Goal: Task Accomplishment & Management: Manage account settings

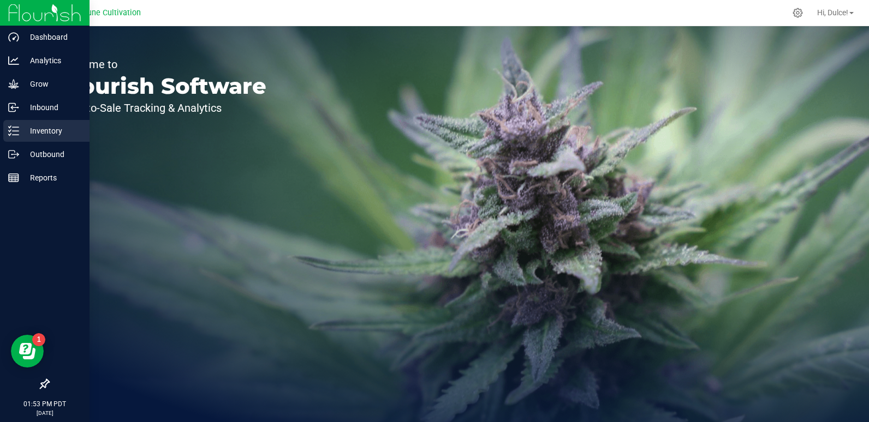
click at [15, 127] on line at bounding box center [16, 127] width 6 height 0
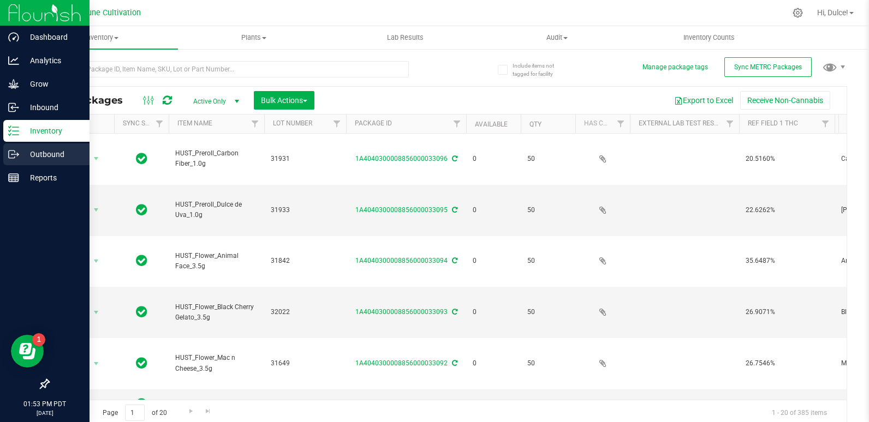
click at [9, 148] on div "Outbound" at bounding box center [46, 155] width 86 height 22
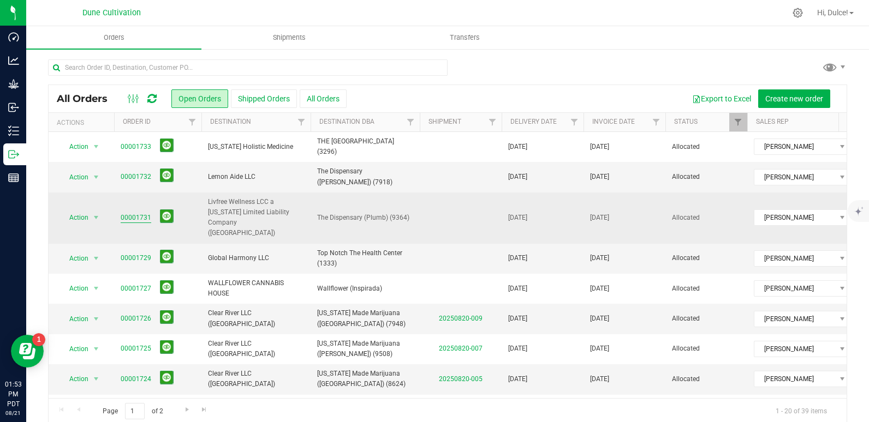
click at [144, 213] on link "00001731" at bounding box center [136, 218] width 31 height 10
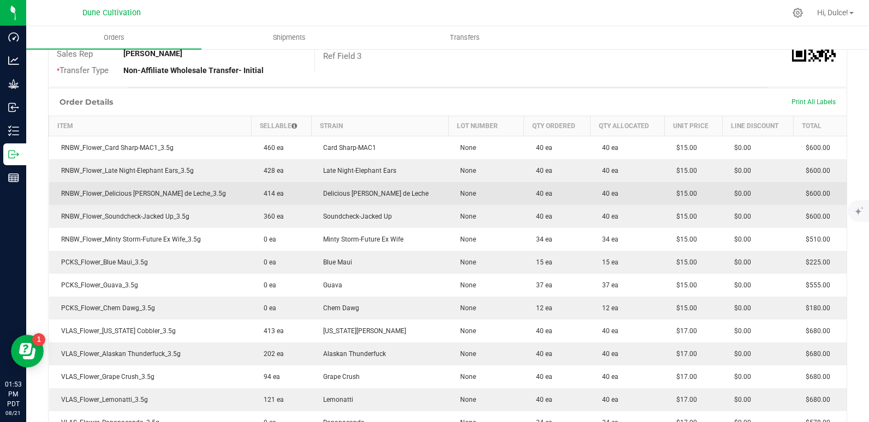
scroll to position [218, 0]
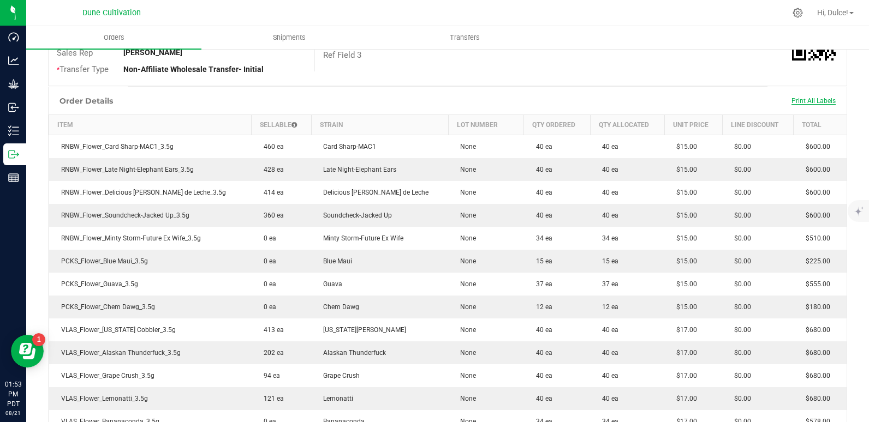
click at [795, 100] on span "Print All Labels" at bounding box center [813, 101] width 44 height 8
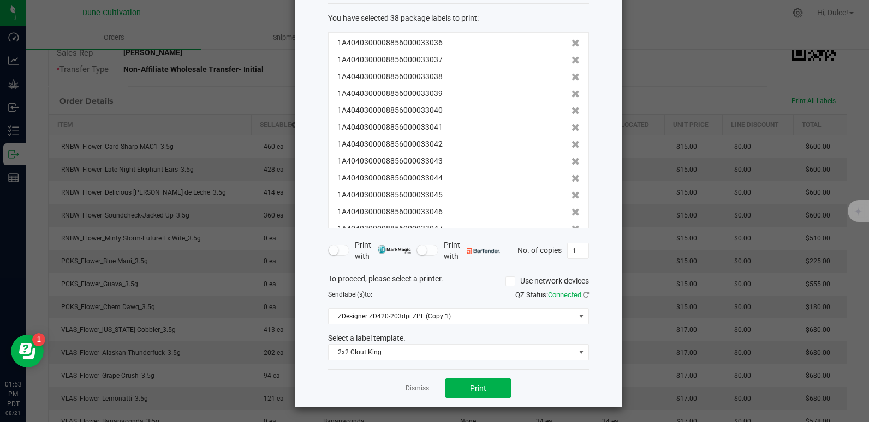
scroll to position [56, 0]
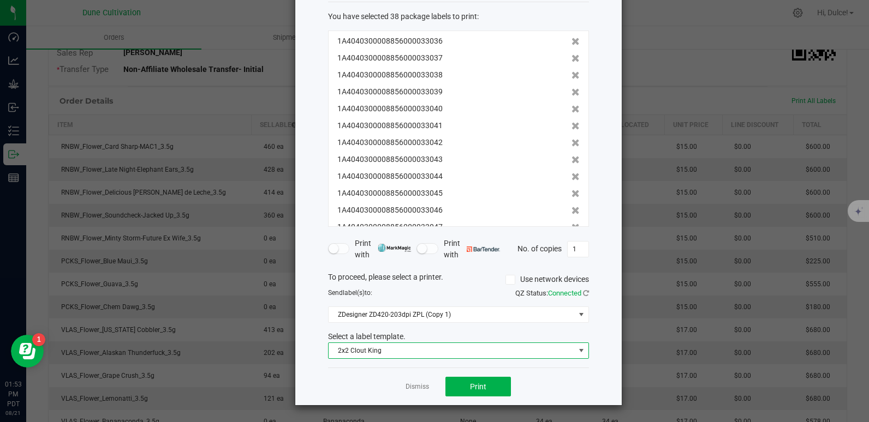
click at [577, 355] on span at bounding box center [581, 351] width 9 height 9
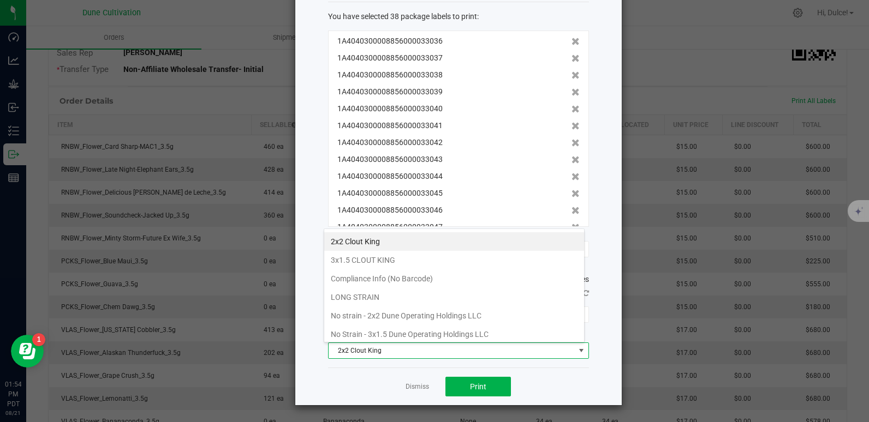
scroll to position [95, 0]
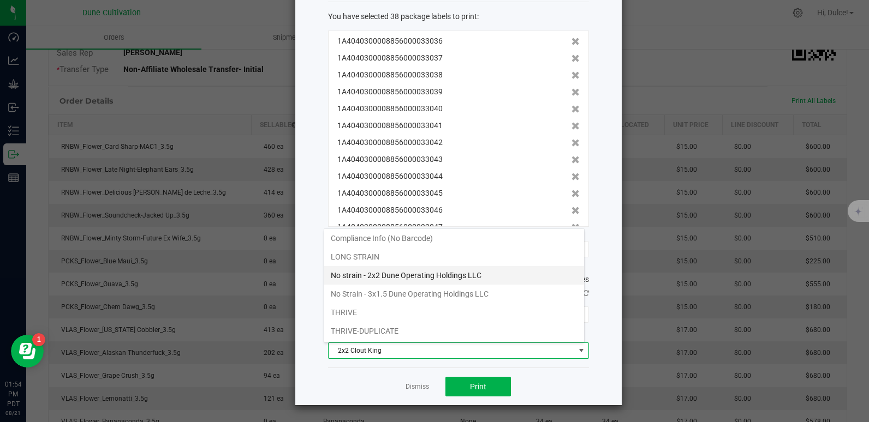
click at [443, 281] on li "No strain - 2x2 Dune Operating Holdings LLC" at bounding box center [454, 275] width 260 height 19
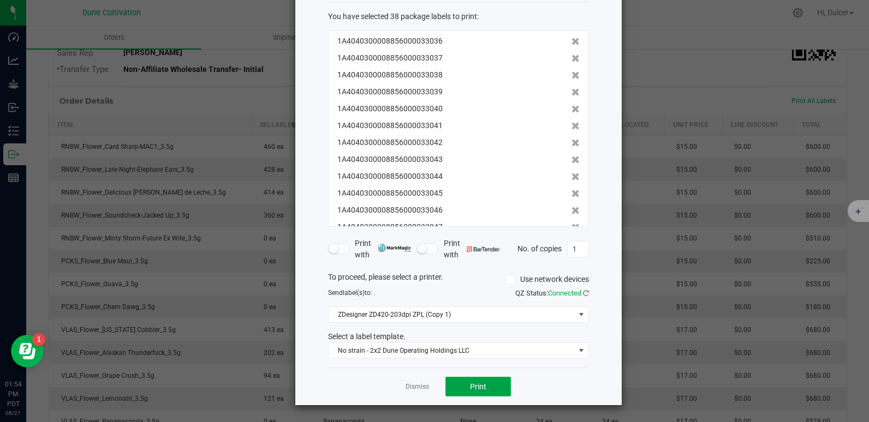
click at [462, 392] on button "Print" at bounding box center [477, 387] width 65 height 20
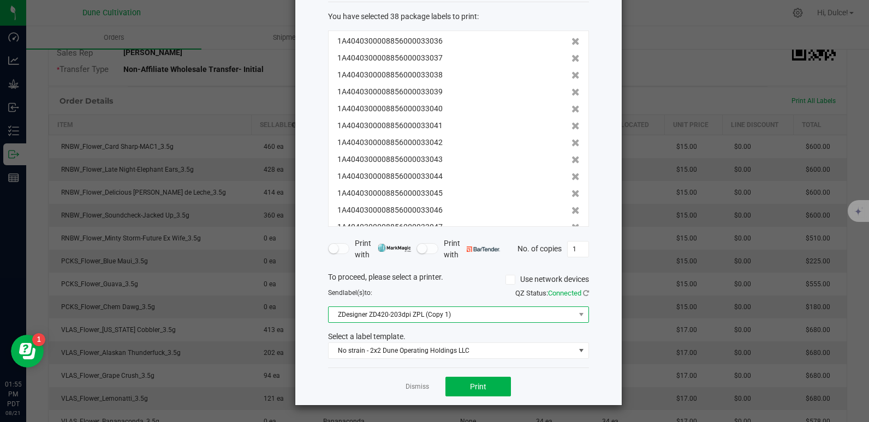
click at [574, 314] on span at bounding box center [581, 314] width 14 height 15
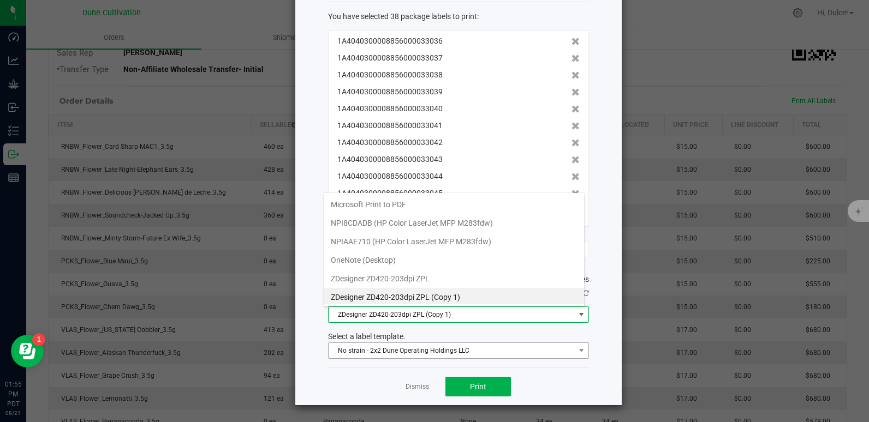
scroll to position [16, 261]
click at [440, 278] on ZPL "ZDesigner ZD420-203dpi ZPL" at bounding box center [454, 276] width 260 height 19
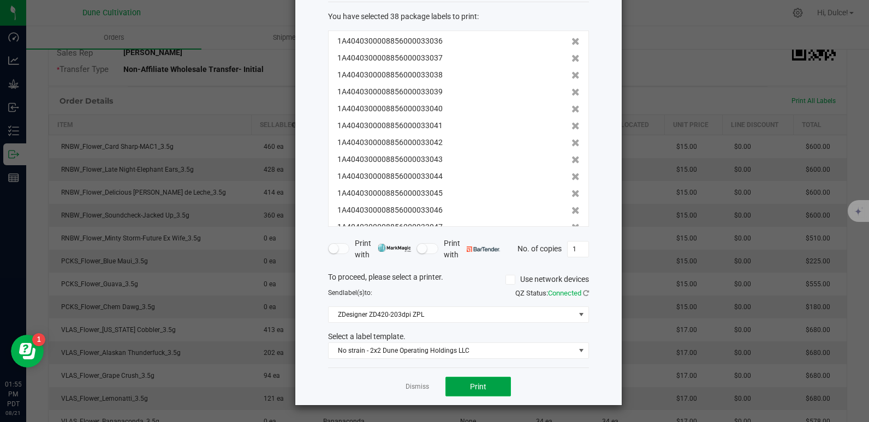
click at [477, 396] on button "Print" at bounding box center [477, 387] width 65 height 20
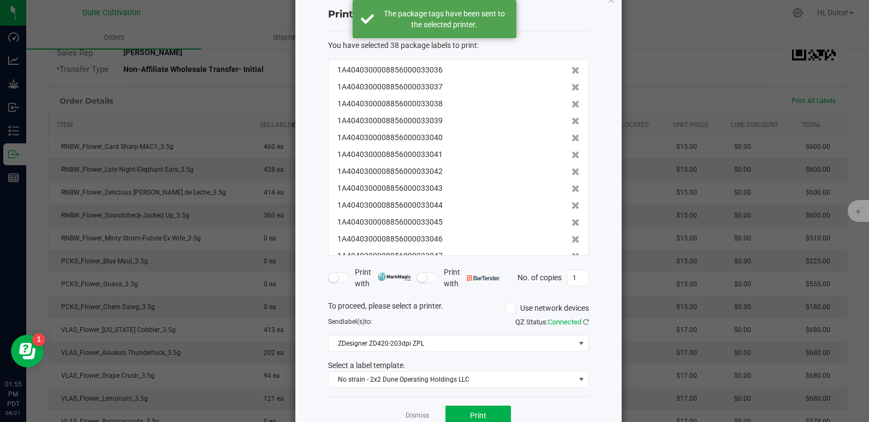
scroll to position [0, 0]
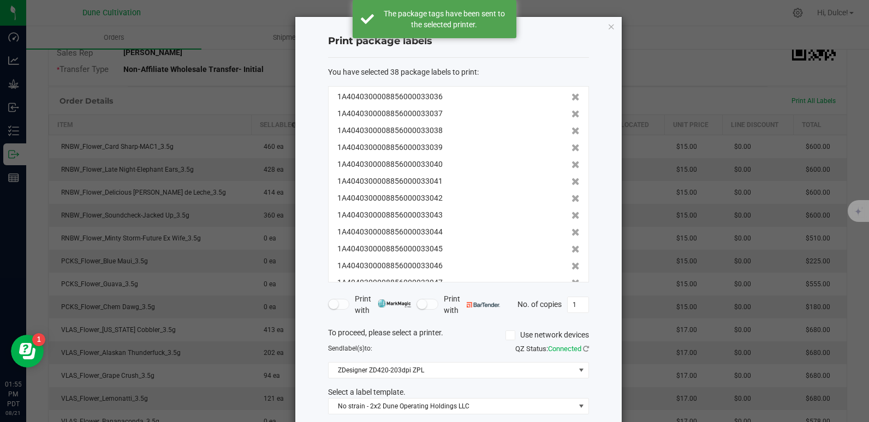
click at [601, 25] on div "Print package labels You have selected 38 package labels to print : 1A404030000…" at bounding box center [458, 239] width 326 height 444
click at [608, 25] on icon "button" at bounding box center [612, 26] width 8 height 13
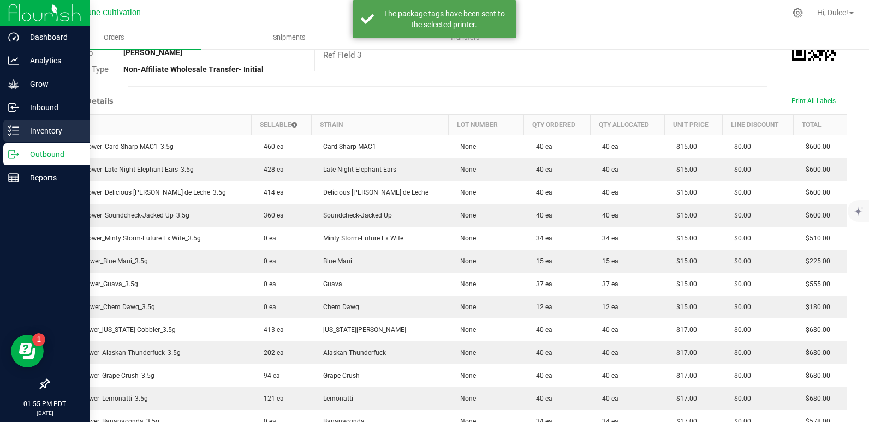
click at [40, 130] on p "Inventory" at bounding box center [51, 130] width 65 height 13
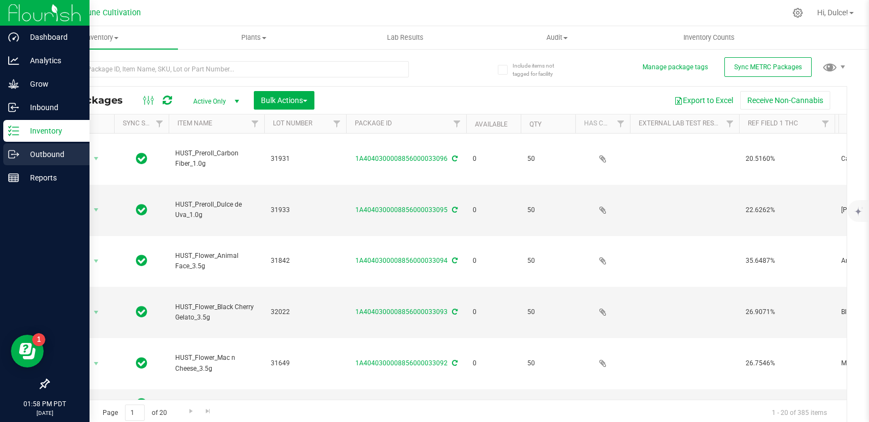
click at [21, 157] on p "Outbound" at bounding box center [51, 154] width 65 height 13
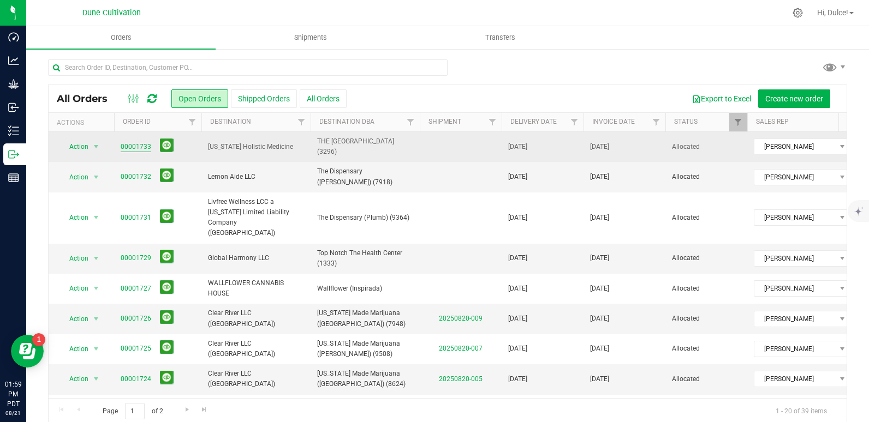
click at [142, 146] on link "00001733" at bounding box center [136, 147] width 31 height 10
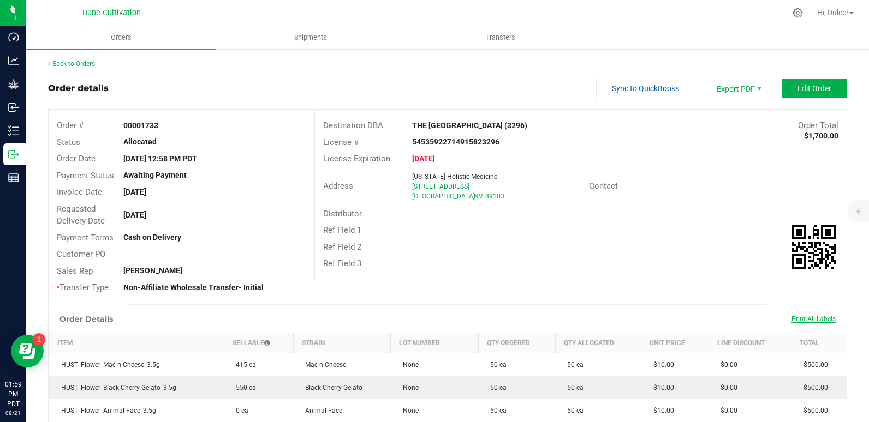
click at [802, 317] on span "Print All Labels" at bounding box center [813, 319] width 44 height 8
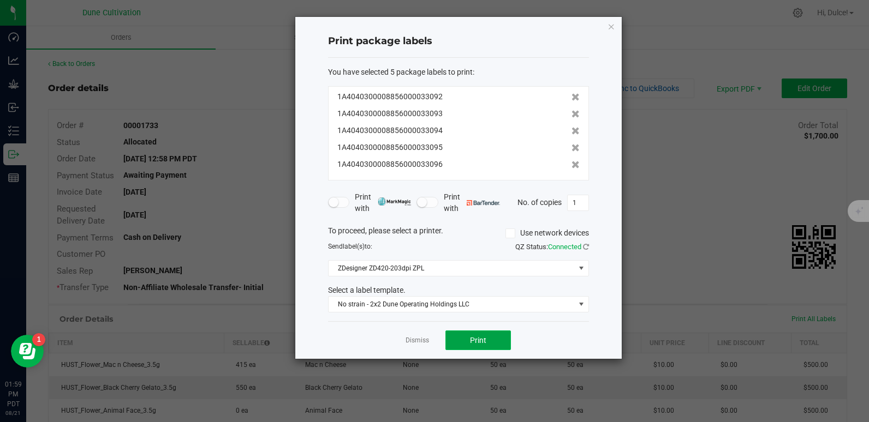
click at [487, 341] on button "Print" at bounding box center [477, 341] width 65 height 20
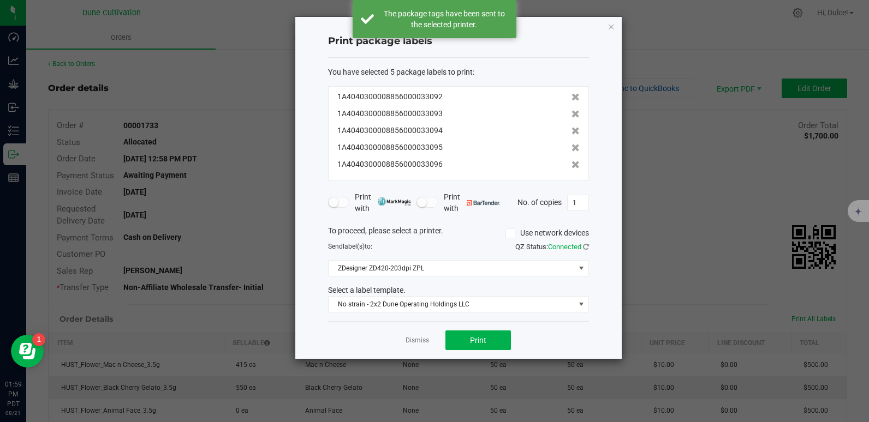
click at [608, 31] on icon "button" at bounding box center [612, 26] width 8 height 13
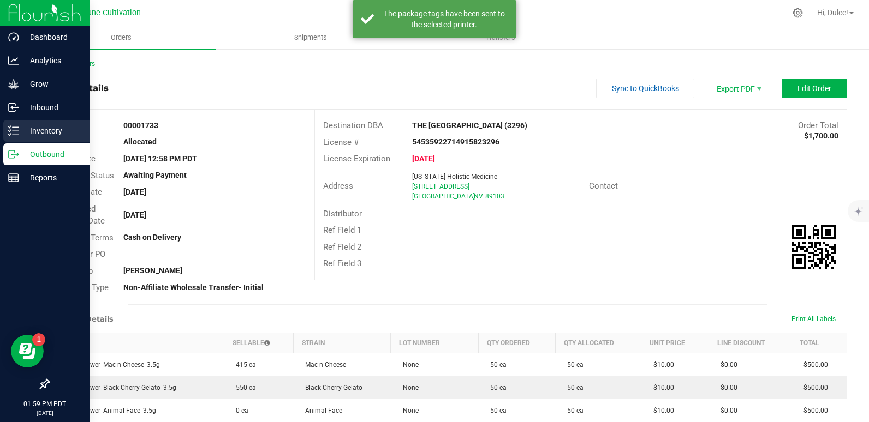
click at [33, 134] on p "Inventory" at bounding box center [51, 130] width 65 height 13
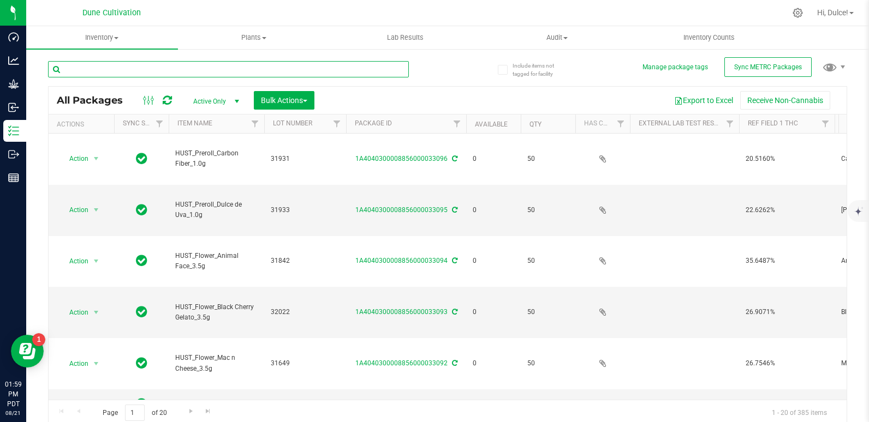
click at [122, 64] on input "text" at bounding box center [228, 69] width 361 height 16
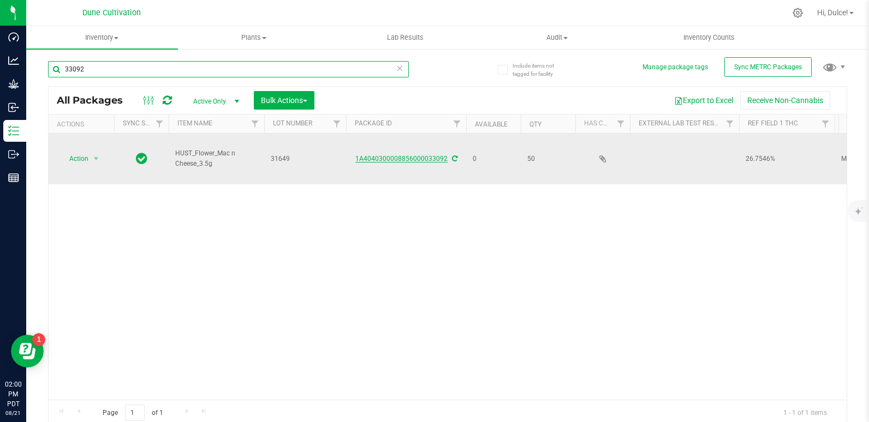
type input "33092"
click at [404, 155] on link "1A4040300008856000033092" at bounding box center [401, 159] width 92 height 8
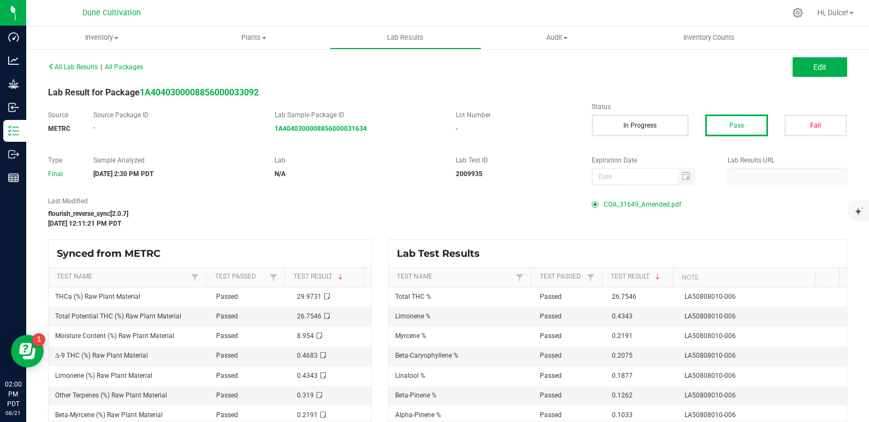
click at [650, 205] on span "COA_31649_Amended.pdf" at bounding box center [643, 204] width 78 height 16
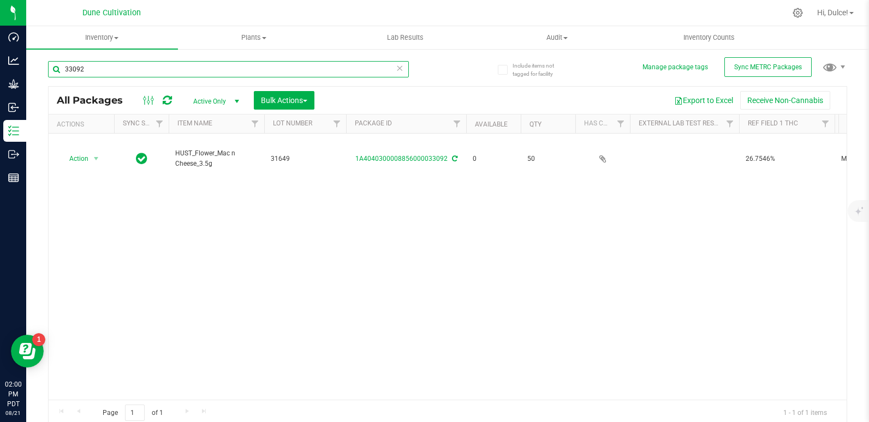
click at [162, 67] on input "33092" at bounding box center [228, 69] width 361 height 16
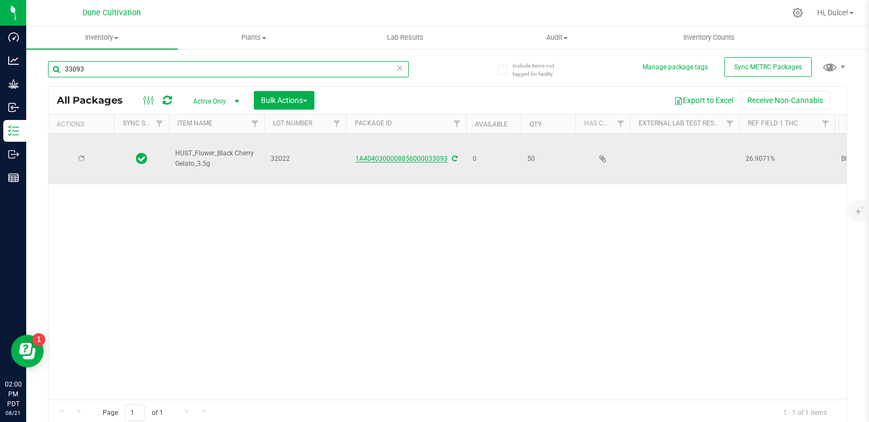
type input "33093"
click at [432, 155] on link "1A4040300008856000033093" at bounding box center [401, 159] width 92 height 8
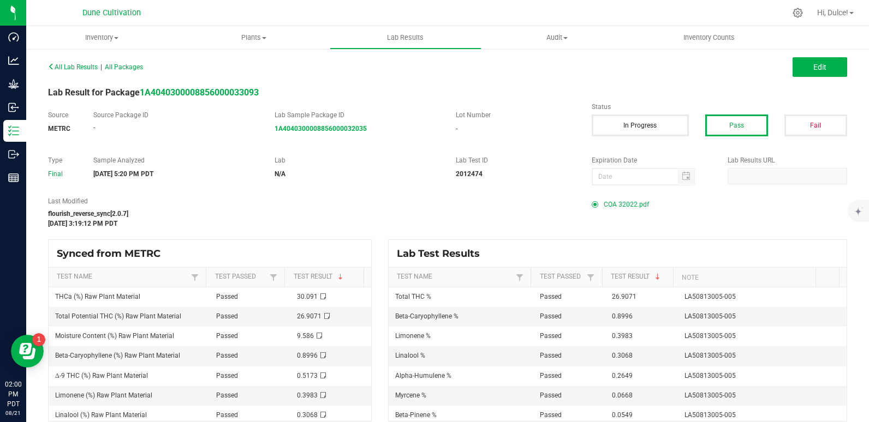
click at [616, 209] on span "COA 32022.pdf" at bounding box center [626, 204] width 45 height 16
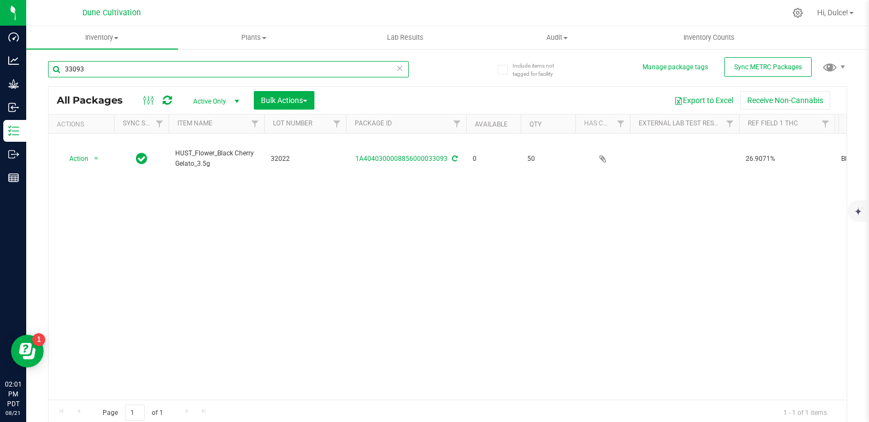
click at [114, 65] on input "33093" at bounding box center [228, 69] width 361 height 16
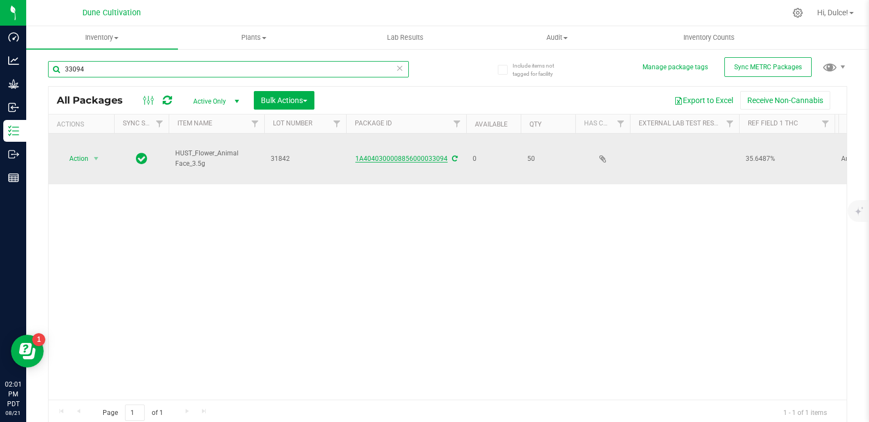
type input "33094"
click at [392, 155] on link "1A4040300008856000033094" at bounding box center [401, 159] width 92 height 8
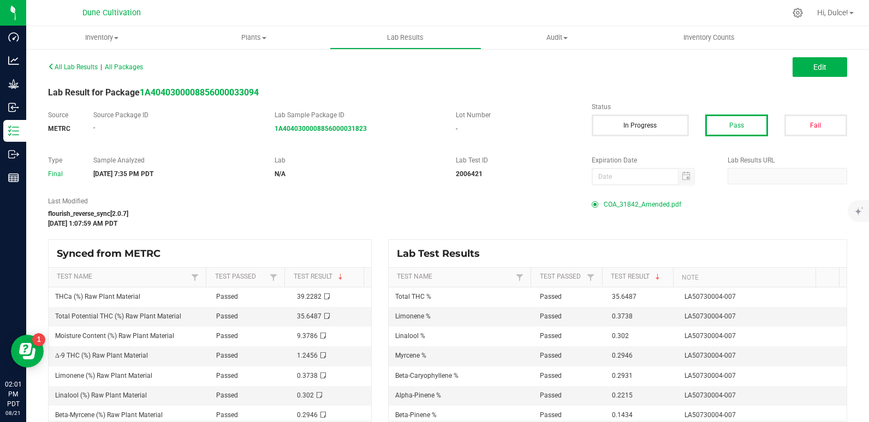
click at [648, 205] on span "COA_31842_Amended.pdf" at bounding box center [643, 204] width 78 height 16
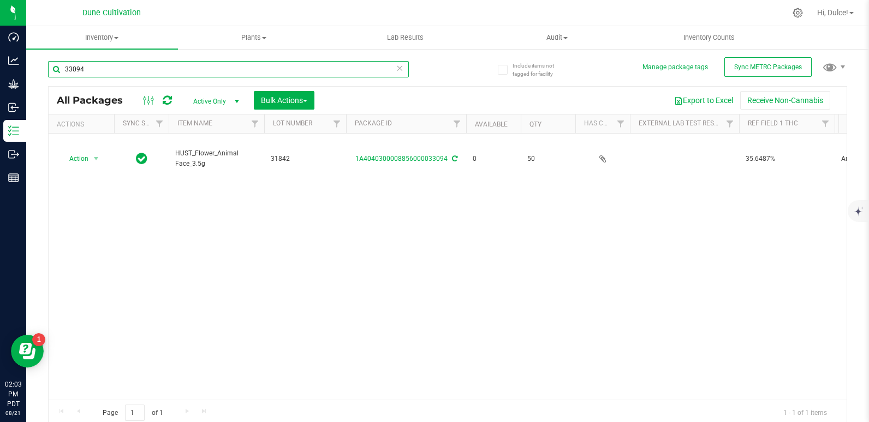
click at [137, 73] on input "33094" at bounding box center [228, 69] width 361 height 16
type input "33095"
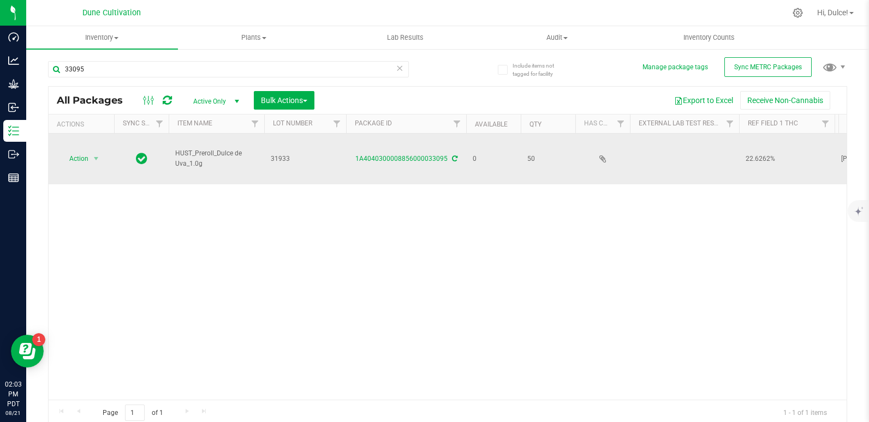
click at [402, 154] on div "1A4040300008856000033095" at bounding box center [405, 159] width 123 height 10
click at [407, 155] on link "1A4040300008856000033095" at bounding box center [401, 159] width 92 height 8
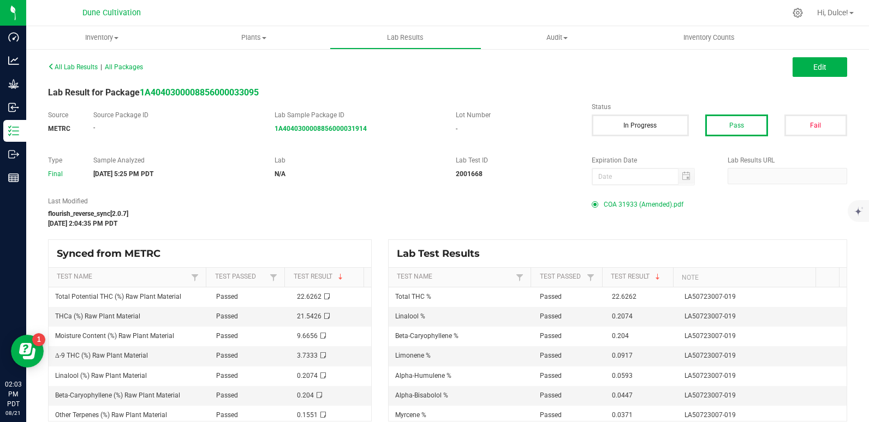
click at [625, 205] on span "COA 31933 (Amended).pdf" at bounding box center [644, 204] width 80 height 16
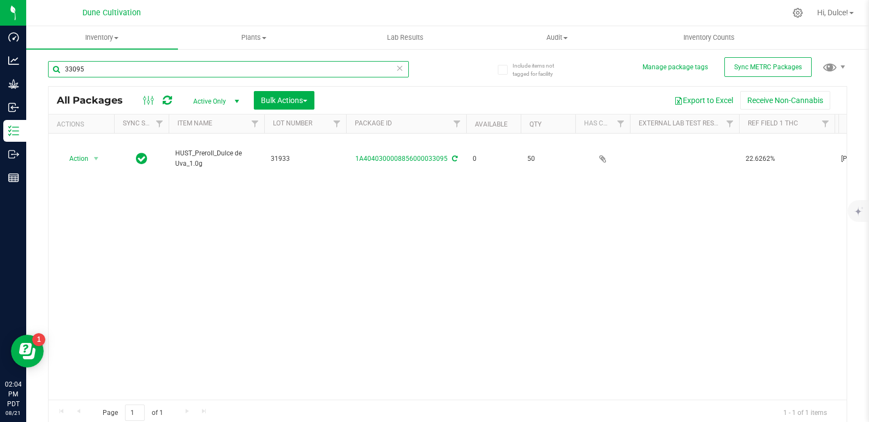
click at [139, 70] on input "33095" at bounding box center [228, 69] width 361 height 16
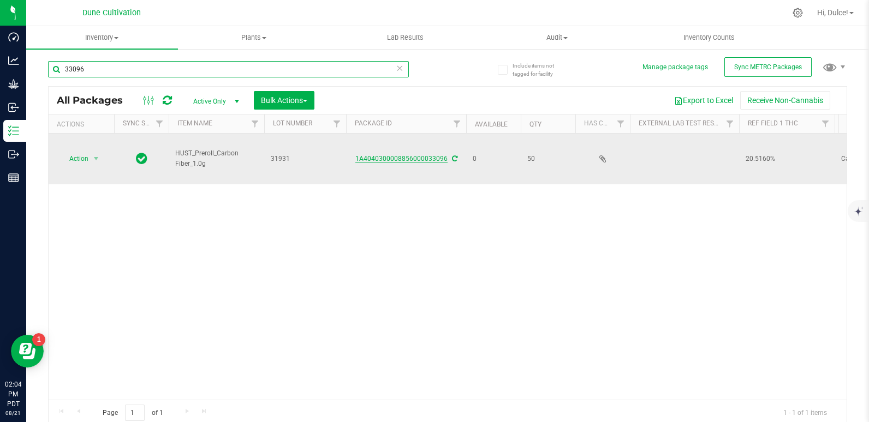
type input "33096"
click at [412, 155] on link "1A4040300008856000033096" at bounding box center [401, 159] width 92 height 8
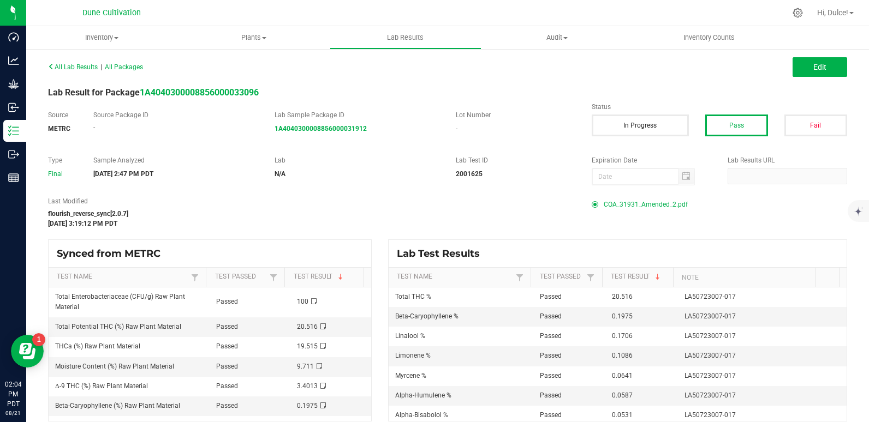
click at [652, 209] on span "COA_31931_Amended_2.pdf" at bounding box center [646, 204] width 84 height 16
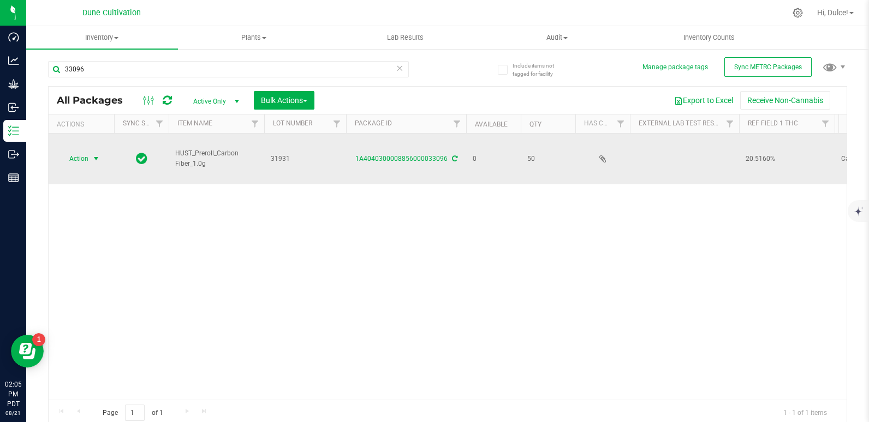
click at [70, 151] on span "Action" at bounding box center [73, 158] width 29 height 15
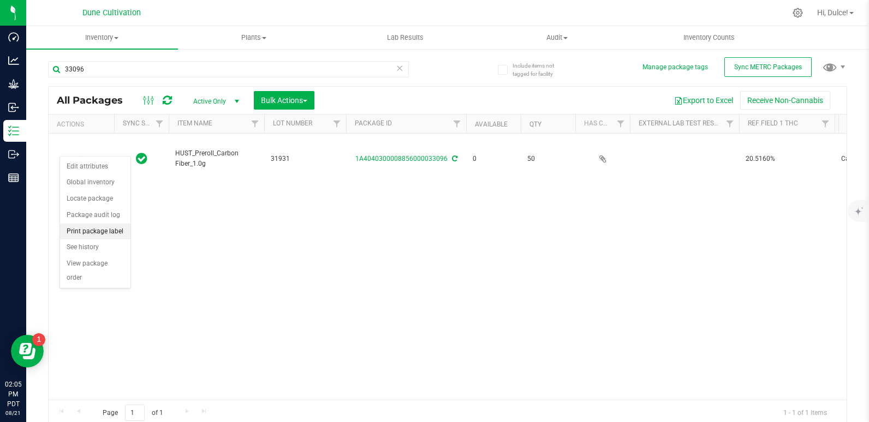
click at [109, 234] on li "Print package label" at bounding box center [95, 232] width 70 height 16
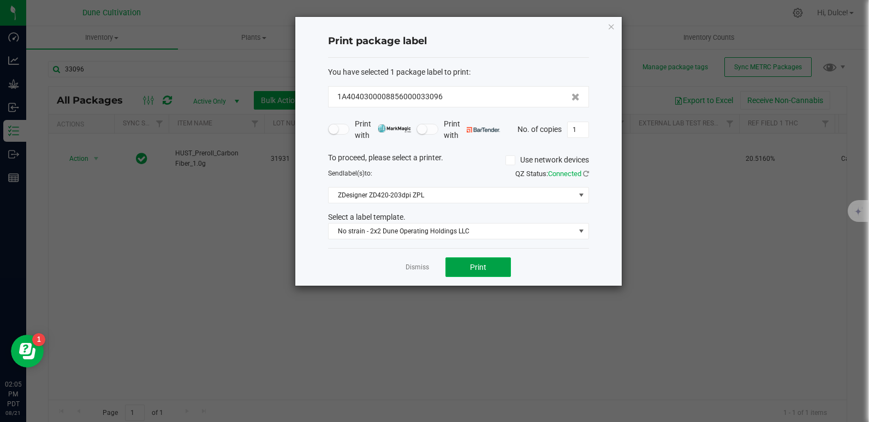
click at [486, 269] on button "Print" at bounding box center [477, 268] width 65 height 20
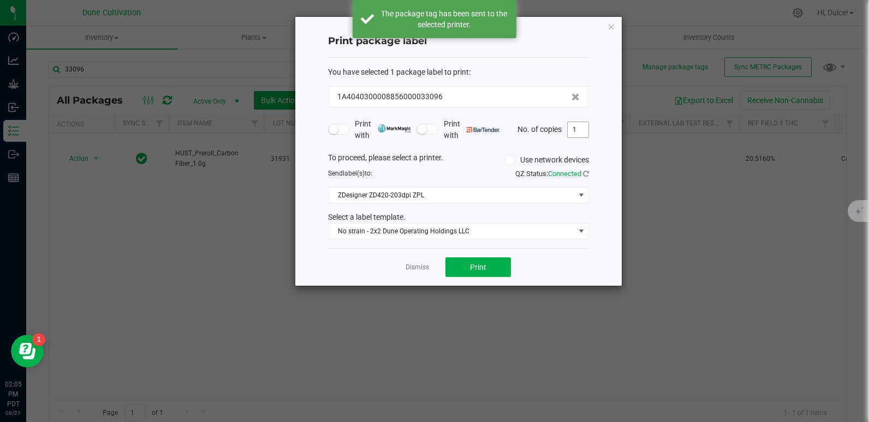
click at [573, 129] on input "1" at bounding box center [578, 129] width 21 height 15
type input "50"
click at [506, 275] on button "Print" at bounding box center [477, 268] width 65 height 20
click at [608, 29] on icon "button" at bounding box center [612, 26] width 8 height 13
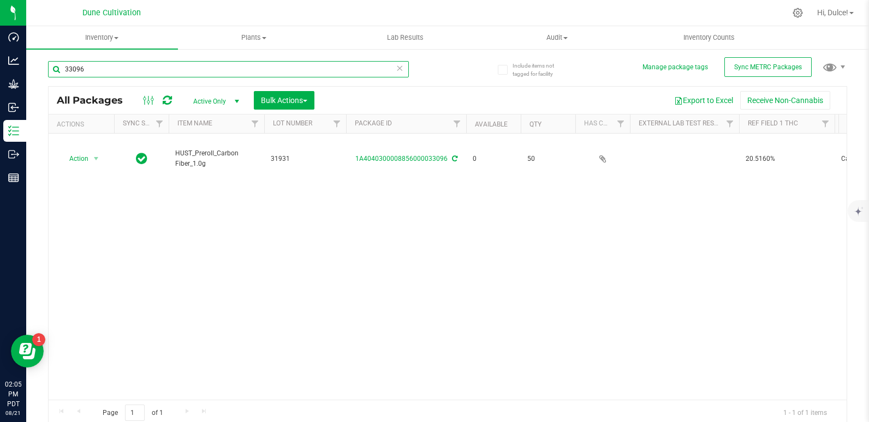
click at [159, 65] on input "33096" at bounding box center [228, 69] width 361 height 16
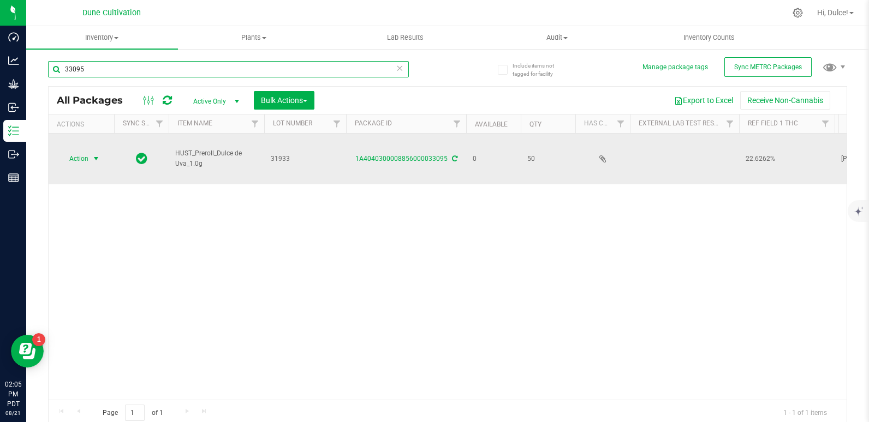
type input "33095"
click at [86, 152] on span "Action" at bounding box center [73, 158] width 29 height 15
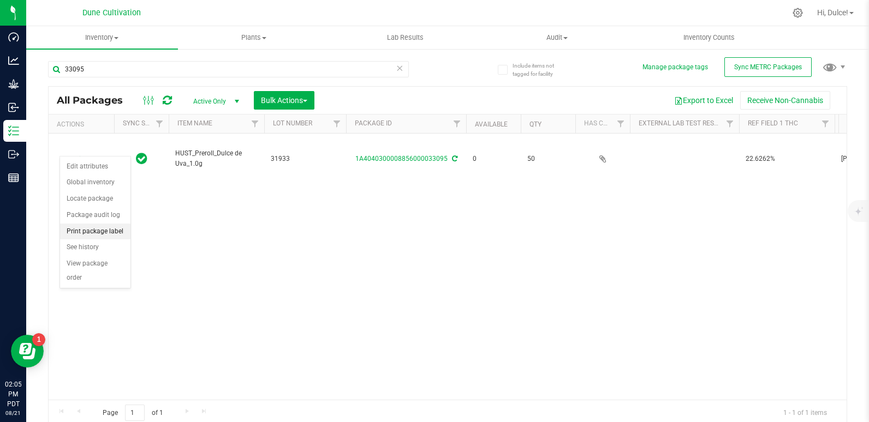
click at [95, 233] on li "Print package label" at bounding box center [95, 232] width 70 height 16
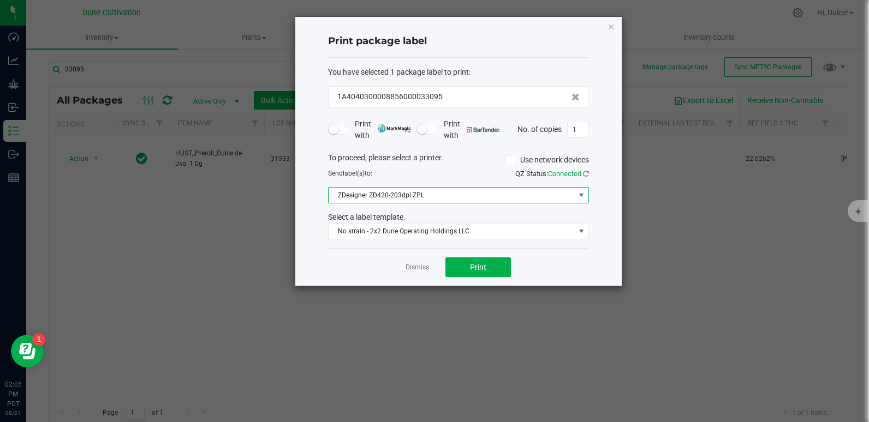
click at [547, 194] on span "ZDesigner ZD420-203dpi ZPL" at bounding box center [452, 195] width 246 height 15
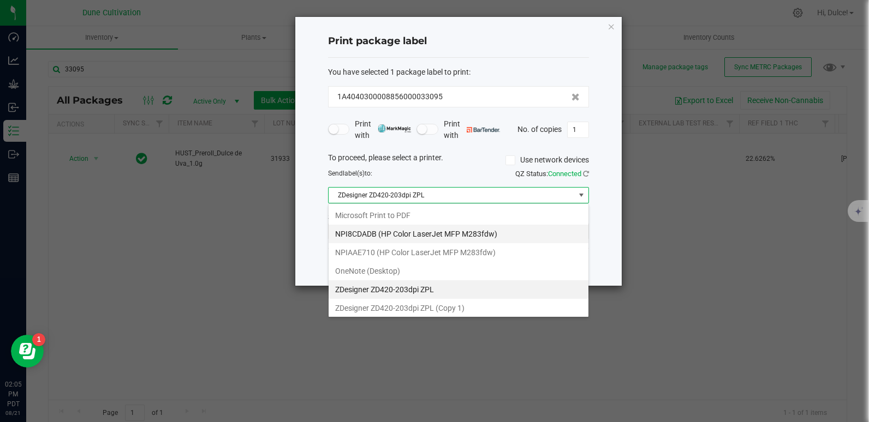
scroll to position [16, 261]
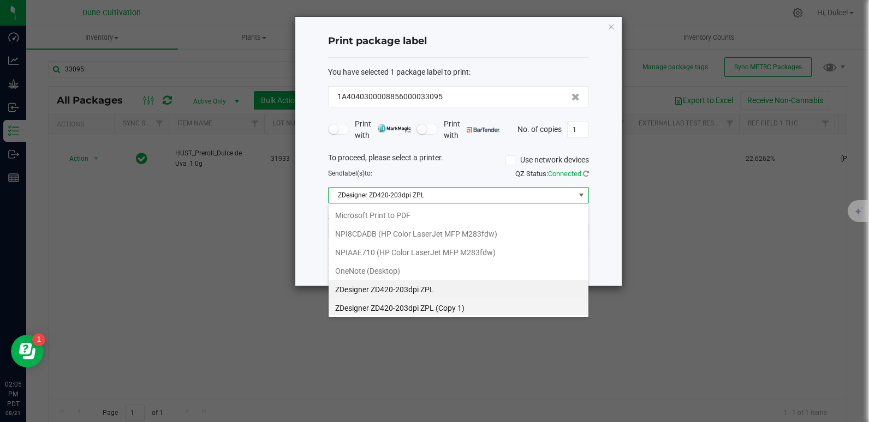
click at [387, 305] on 1\) "ZDesigner ZD420-203dpi ZPL (Copy 1)" at bounding box center [459, 308] width 260 height 19
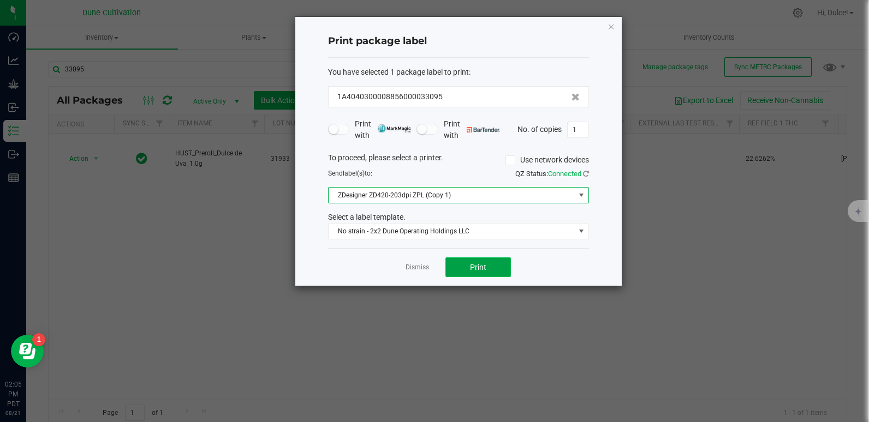
click at [493, 262] on button "Print" at bounding box center [477, 268] width 65 height 20
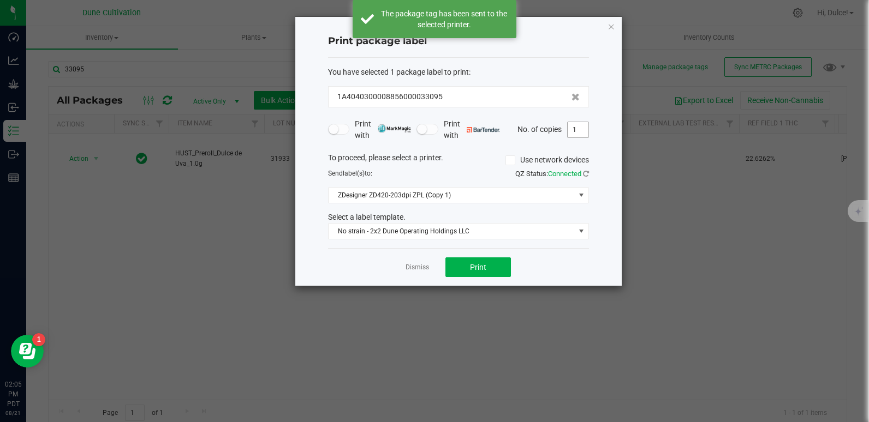
click at [579, 130] on input "1" at bounding box center [578, 129] width 21 height 15
type input "50"
click at [481, 269] on span "Print" at bounding box center [478, 267] width 16 height 9
click at [611, 24] on icon "button" at bounding box center [612, 26] width 8 height 13
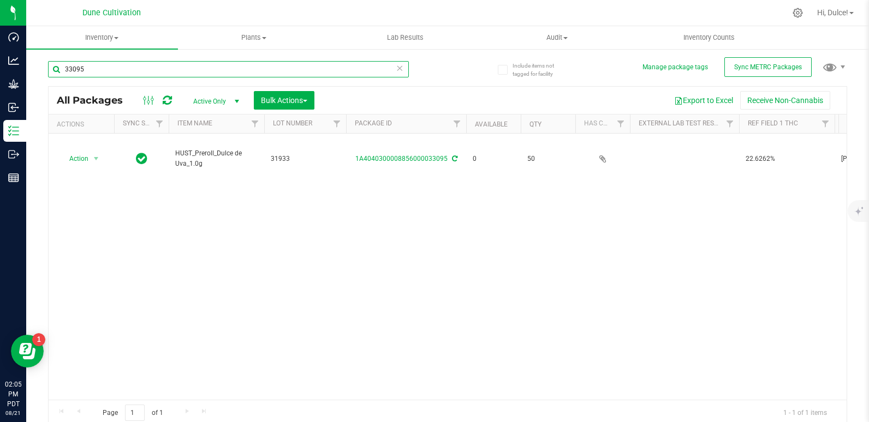
click at [229, 74] on input "33095" at bounding box center [228, 69] width 361 height 16
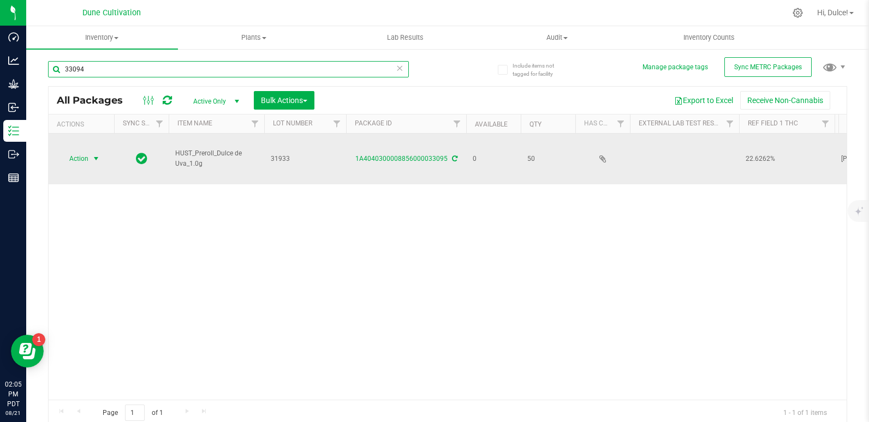
type input "33094"
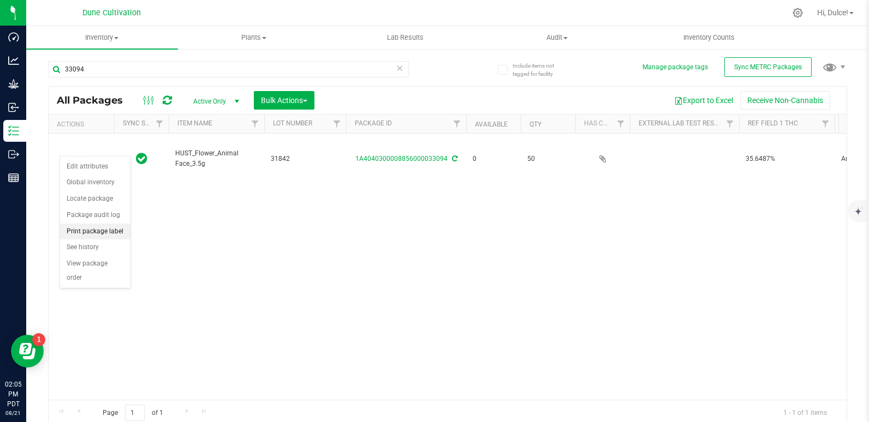
click at [106, 232] on li "Print package label" at bounding box center [95, 232] width 70 height 16
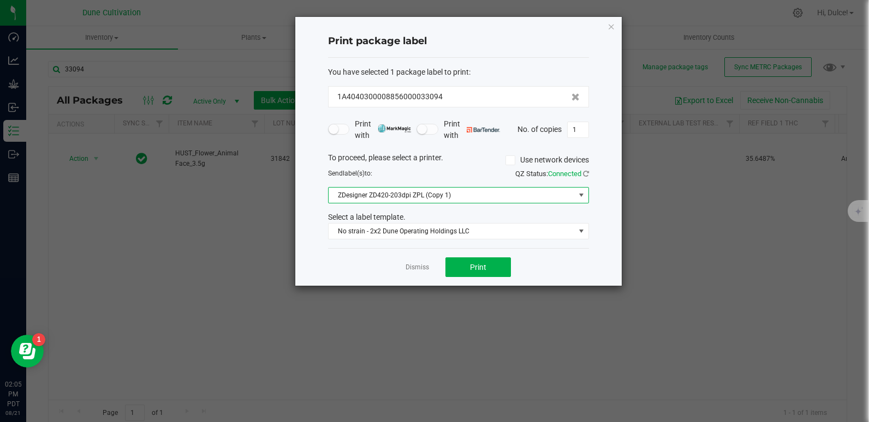
click at [579, 194] on span at bounding box center [581, 195] width 9 height 9
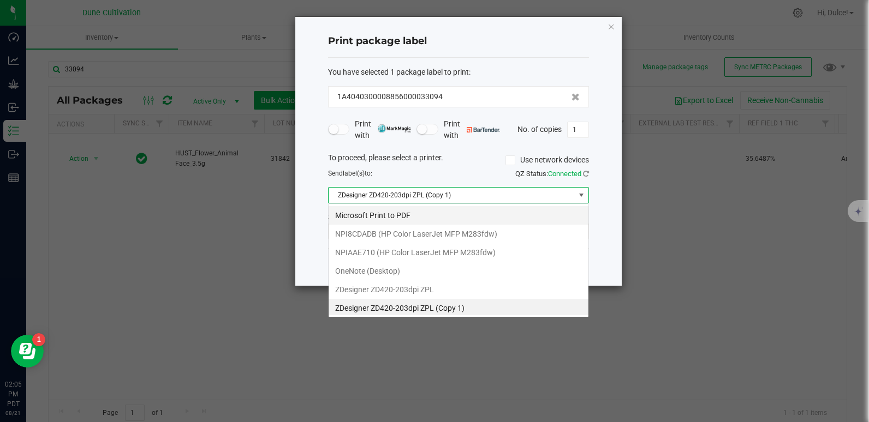
scroll to position [2, 0]
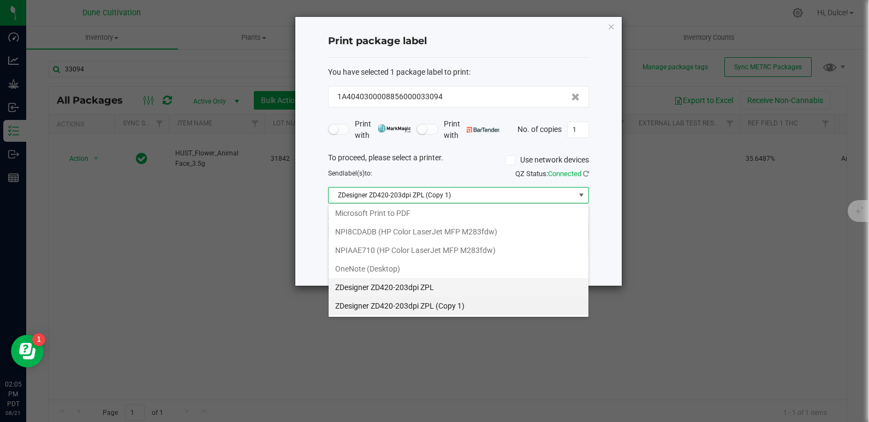
click at [408, 288] on ZPL "ZDesigner ZD420-203dpi ZPL" at bounding box center [459, 287] width 260 height 19
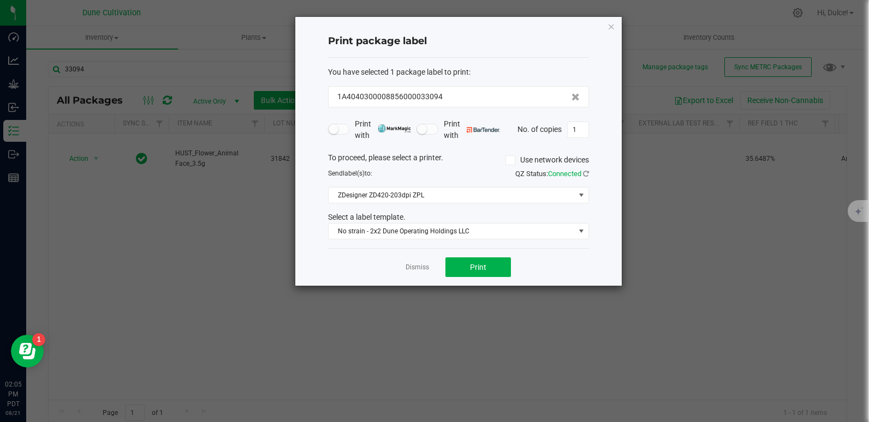
click at [408, 288] on ngb-modal-window "Print package label You have selected 1 package label to print : 1A404030000885…" at bounding box center [438, 211] width 877 height 422
click at [480, 261] on button "Print" at bounding box center [477, 268] width 65 height 20
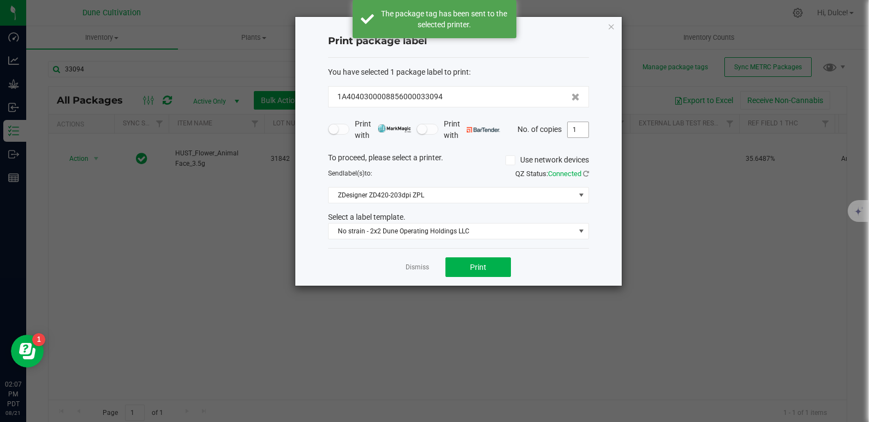
click at [581, 123] on input "1" at bounding box center [578, 129] width 21 height 15
type input "50"
click at [486, 260] on button "Print" at bounding box center [477, 268] width 65 height 20
click at [610, 26] on icon "button" at bounding box center [612, 26] width 8 height 13
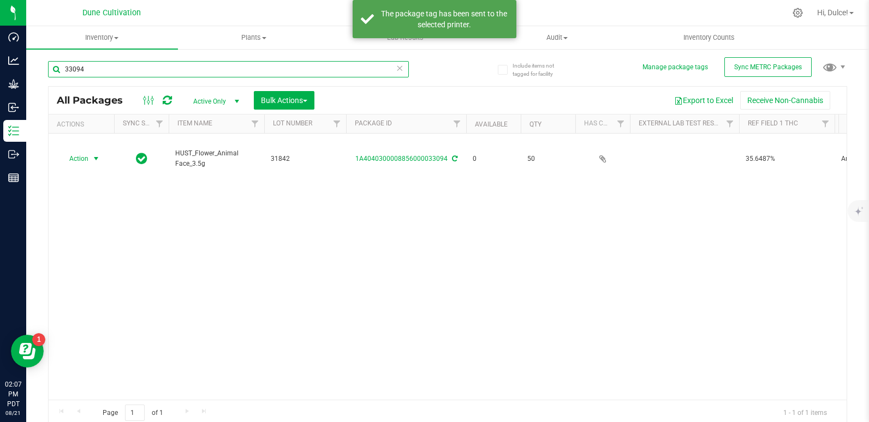
click at [160, 76] on input "33094" at bounding box center [228, 69] width 361 height 16
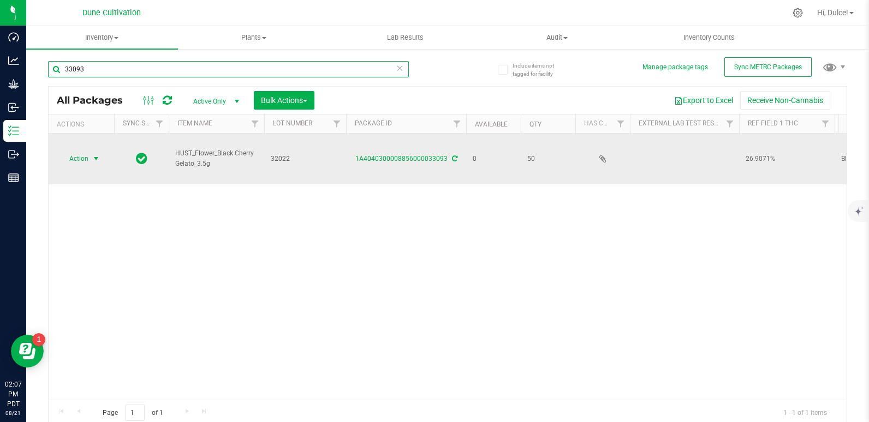
type input "33093"
click at [87, 151] on span "Action" at bounding box center [73, 158] width 29 height 15
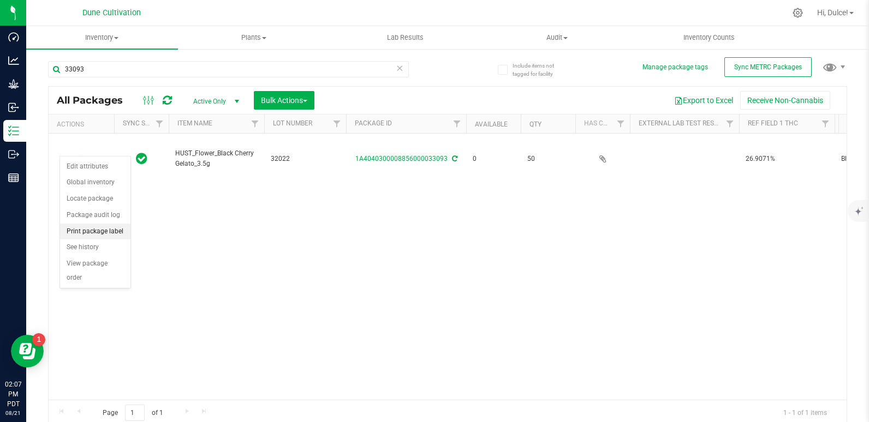
click at [89, 230] on li "Print package label" at bounding box center [95, 232] width 70 height 16
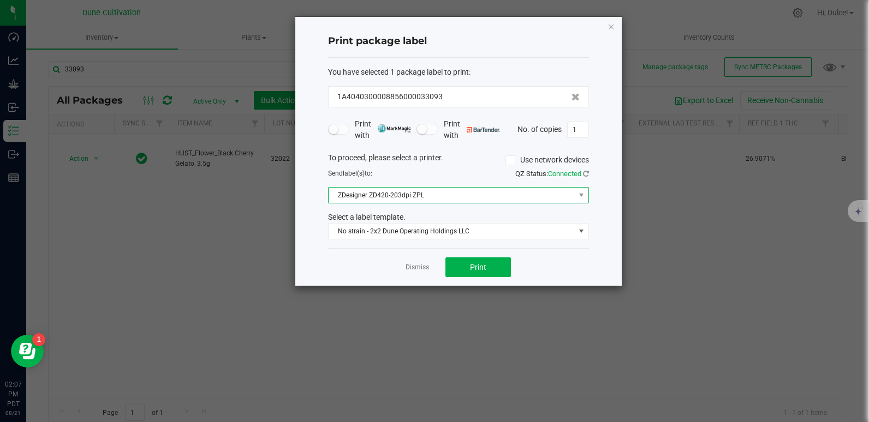
click at [503, 201] on span "ZDesigner ZD420-203dpi ZPL" at bounding box center [452, 195] width 246 height 15
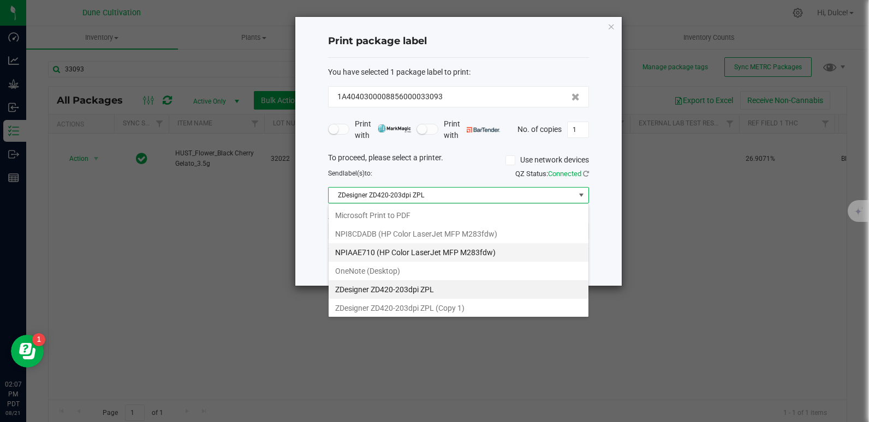
scroll to position [16, 261]
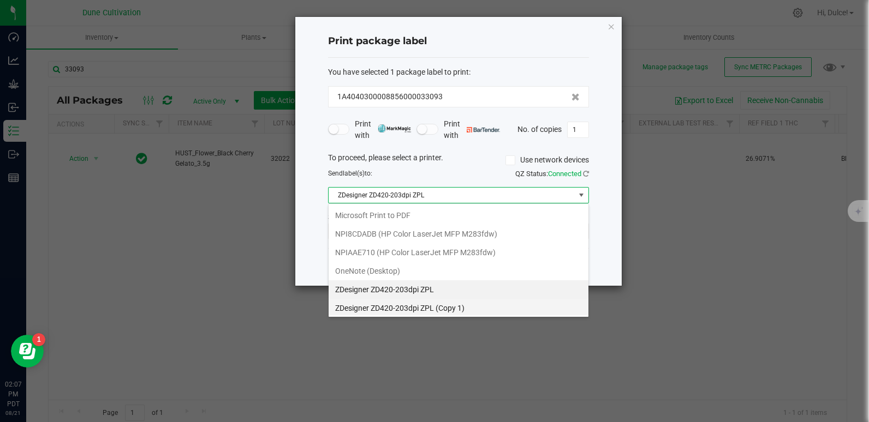
click at [407, 309] on 1\) "ZDesigner ZD420-203dpi ZPL (Copy 1)" at bounding box center [459, 308] width 260 height 19
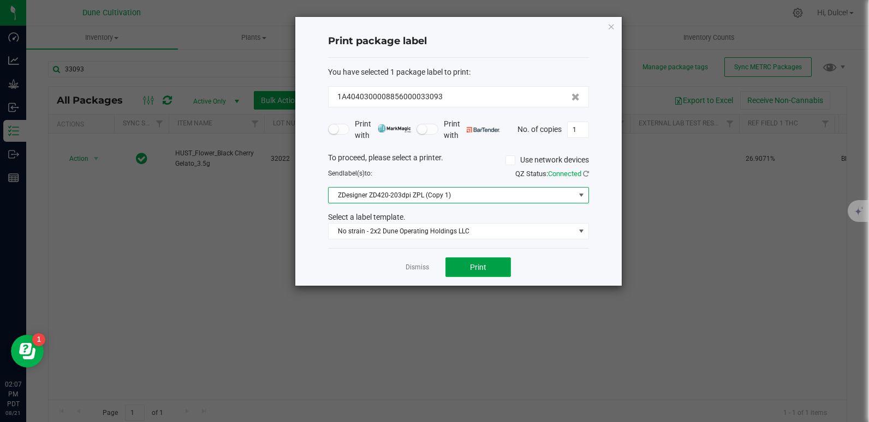
click at [466, 270] on button "Print" at bounding box center [477, 268] width 65 height 20
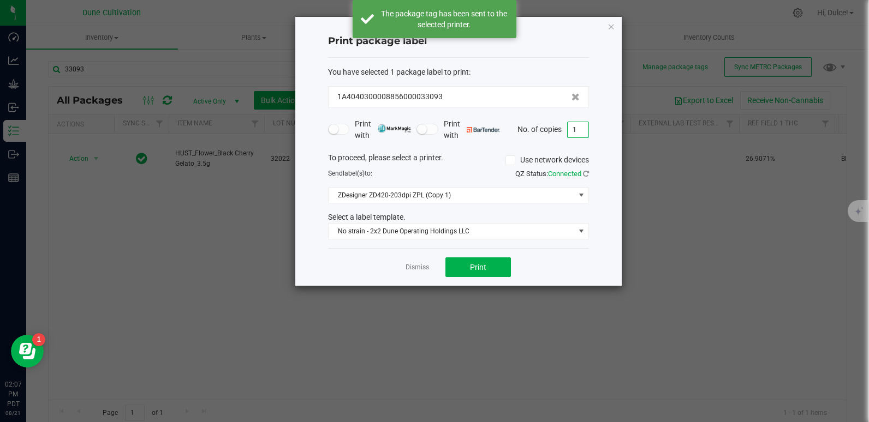
click at [581, 130] on input "1" at bounding box center [578, 129] width 21 height 15
type input "50"
click at [478, 263] on span "Print" at bounding box center [478, 267] width 16 height 9
click at [612, 28] on icon "button" at bounding box center [612, 26] width 8 height 13
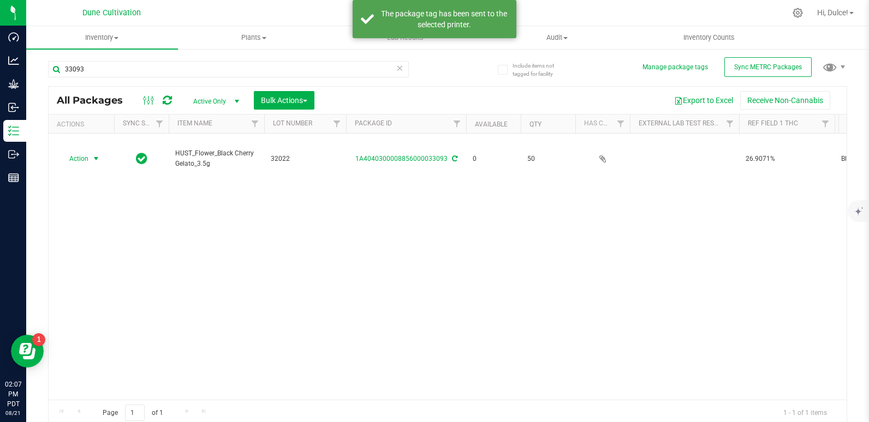
click at [648, 239] on div "Action Action Edit attributes Global inventory Locate package Package audit log…" at bounding box center [448, 267] width 798 height 266
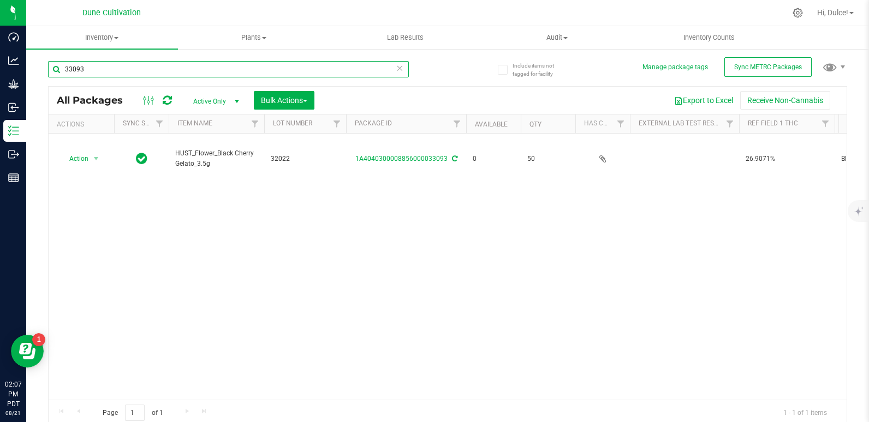
click at [141, 65] on input "33093" at bounding box center [228, 69] width 361 height 16
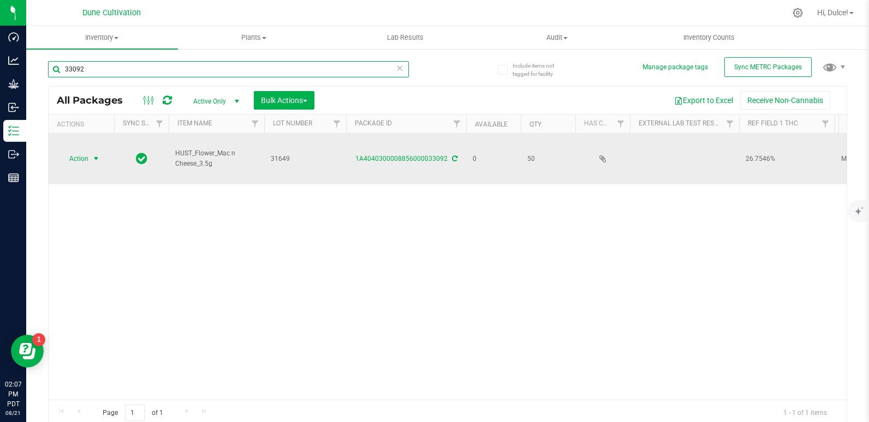
type input "33092"
click at [85, 151] on span "Action" at bounding box center [73, 158] width 29 height 15
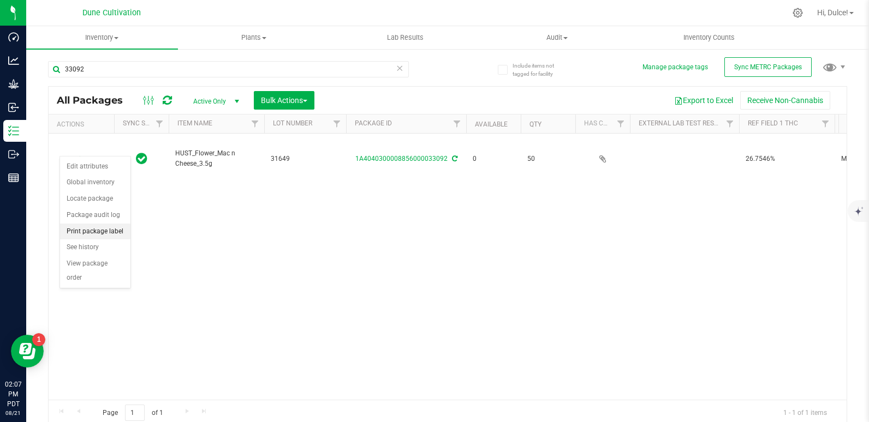
click at [107, 236] on li "Print package label" at bounding box center [95, 232] width 70 height 16
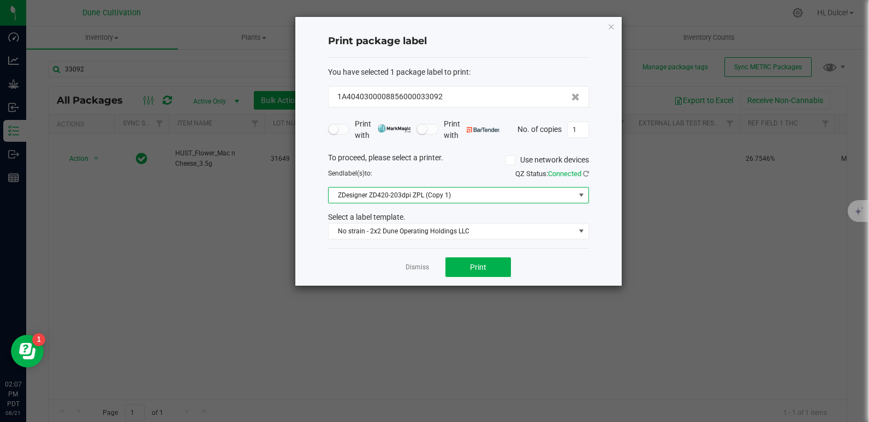
click at [540, 198] on span "ZDesigner ZD420-203dpi ZPL (Copy 1)" at bounding box center [452, 195] width 246 height 15
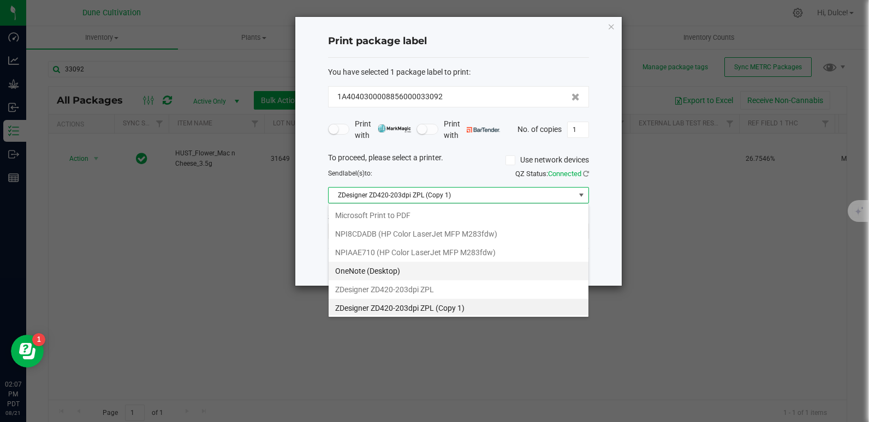
scroll to position [16, 261]
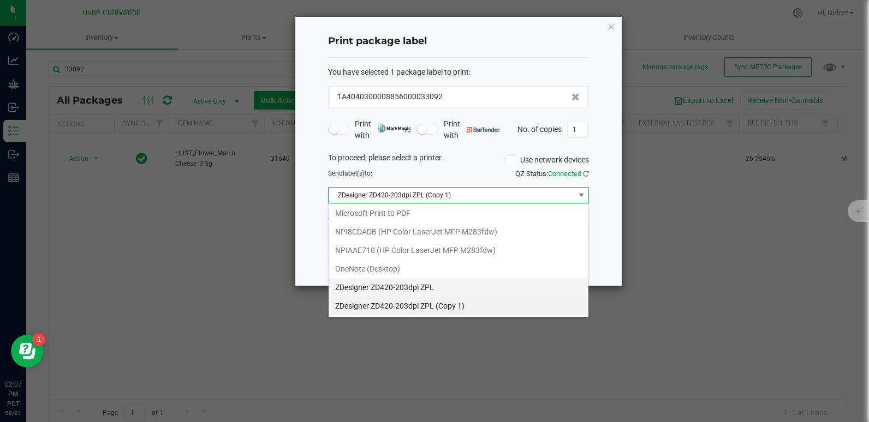
click at [439, 284] on ZPL "ZDesigner ZD420-203dpi ZPL" at bounding box center [459, 287] width 260 height 19
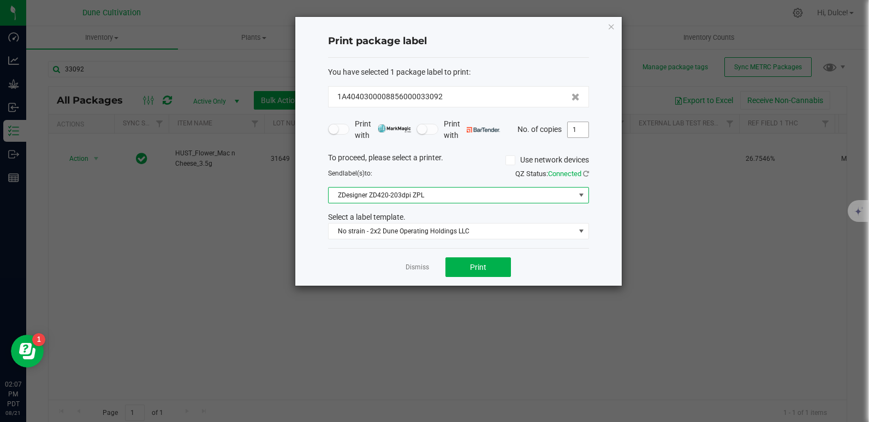
click at [574, 130] on input "1" at bounding box center [578, 129] width 21 height 15
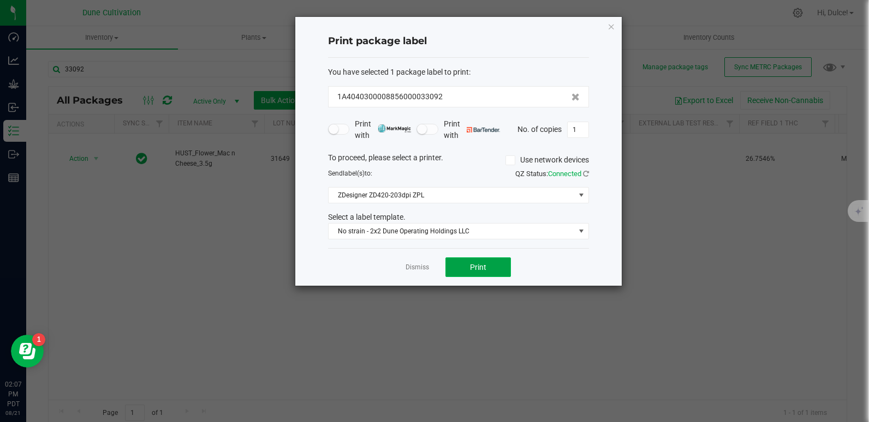
click at [490, 260] on button "Print" at bounding box center [477, 268] width 65 height 20
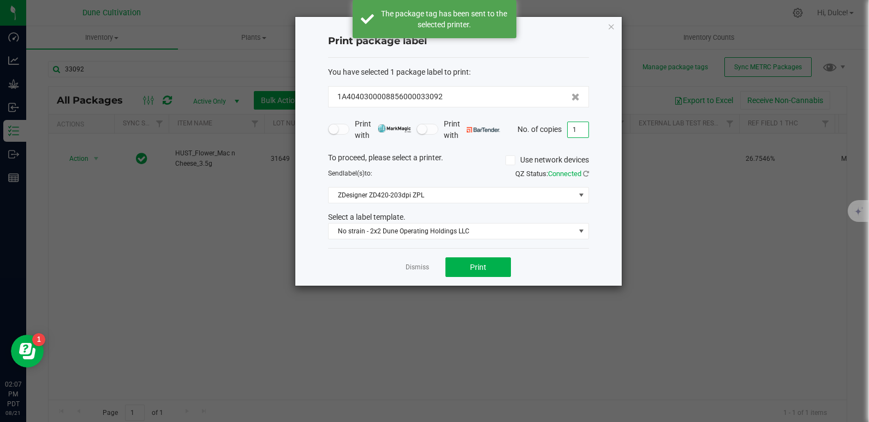
click at [577, 130] on input "1" at bounding box center [578, 129] width 21 height 15
type input "1"
type input "50"
click at [501, 274] on button "Print" at bounding box center [477, 268] width 65 height 20
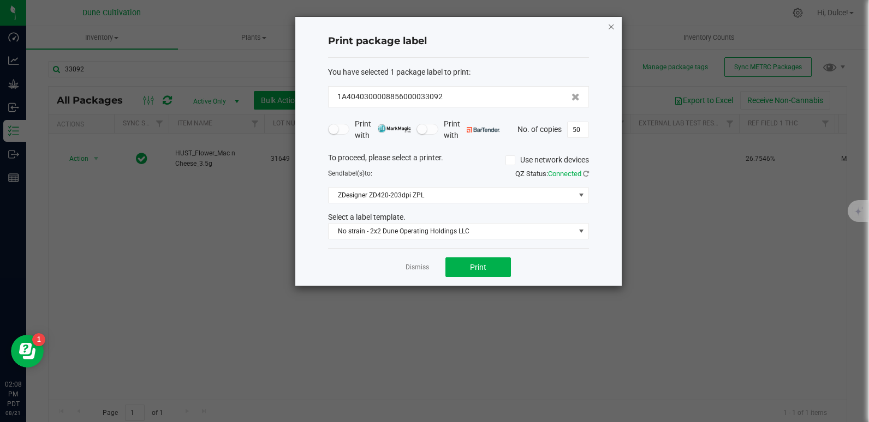
click at [611, 27] on icon "button" at bounding box center [612, 26] width 8 height 13
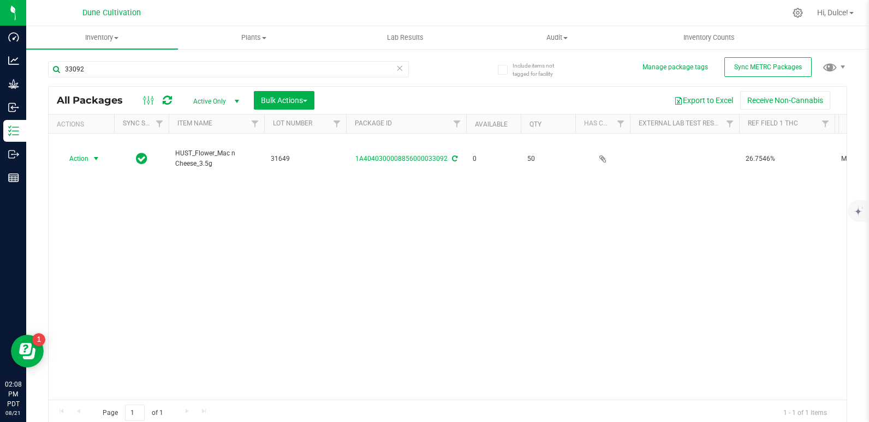
click at [617, 238] on div "Action Action Edit attributes Global inventory Locate package Package audit log…" at bounding box center [448, 267] width 798 height 266
click at [442, 199] on div "Action Action Edit attributes Global inventory Locate package Package audit log…" at bounding box center [448, 267] width 798 height 266
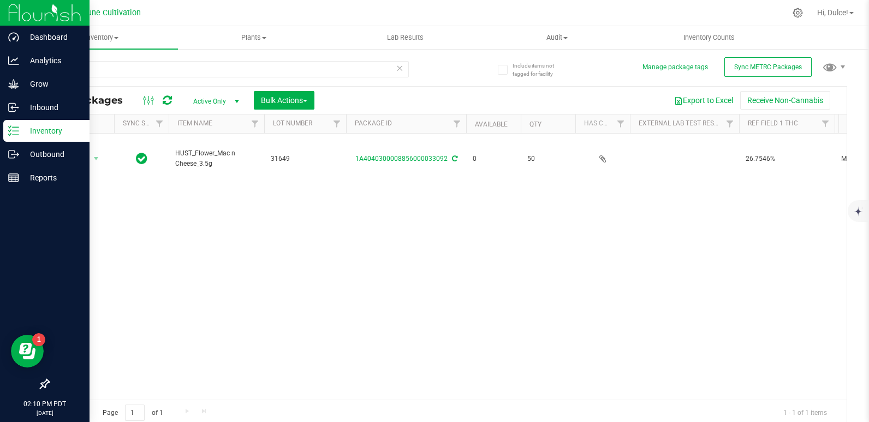
click at [16, 137] on div "Inventory" at bounding box center [46, 131] width 86 height 22
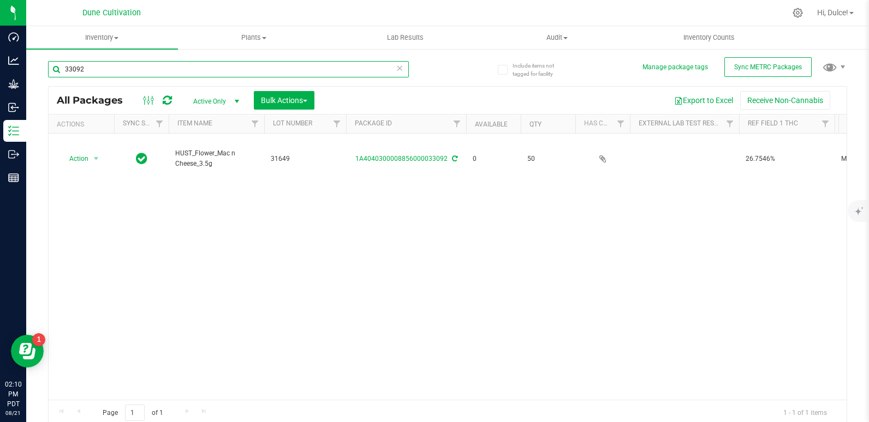
click at [148, 68] on input "33092" at bounding box center [228, 69] width 361 height 16
click at [105, 65] on input "33092" at bounding box center [228, 69] width 361 height 16
drag, startPoint x: 88, startPoint y: 70, endPoint x: 40, endPoint y: 73, distance: 47.5
click at [40, 73] on div "Include items not tagged for facility Manage package tags Sync METRC Packages 3…" at bounding box center [447, 214] width 843 height 333
click at [111, 67] on input "33092" at bounding box center [228, 69] width 361 height 16
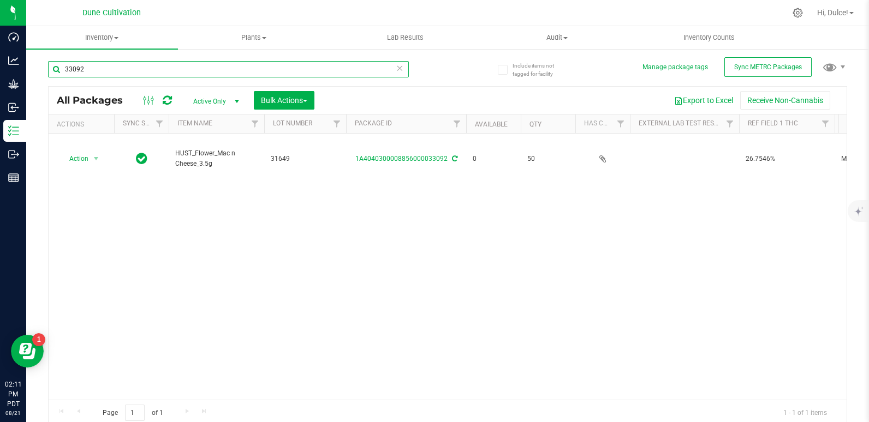
click at [102, 65] on input "33092" at bounding box center [228, 69] width 361 height 16
type input "3"
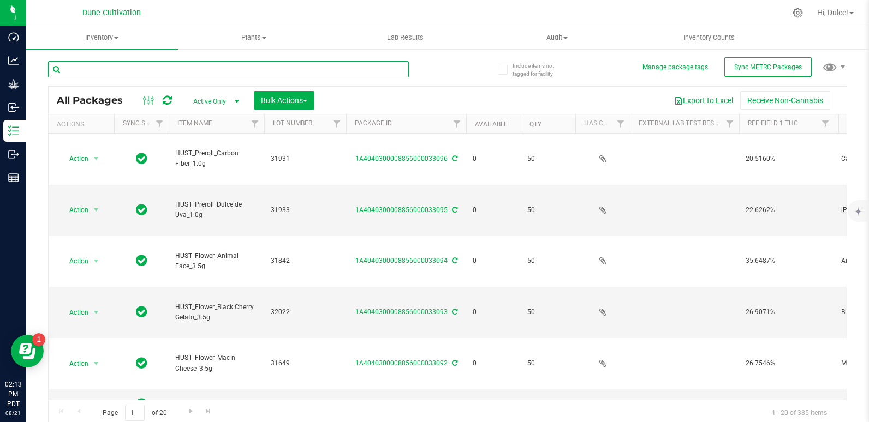
click at [183, 67] on input "text" at bounding box center [228, 69] width 361 height 16
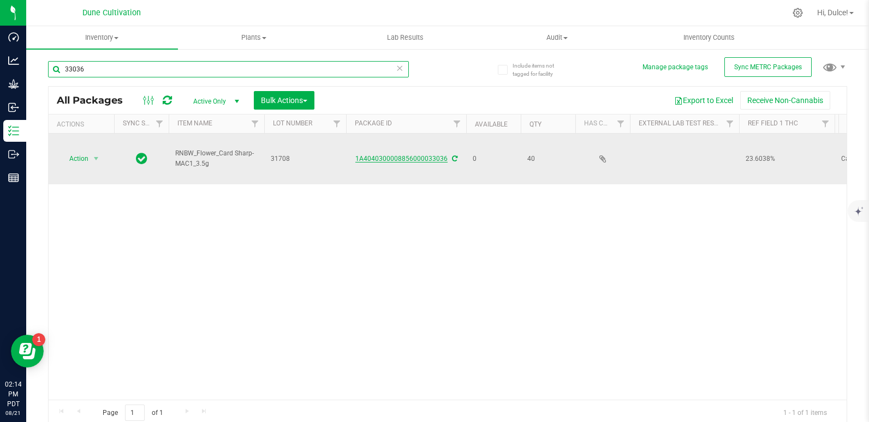
type input "33036"
click at [415, 157] on link "1A4040300008856000033036" at bounding box center [401, 159] width 92 height 8
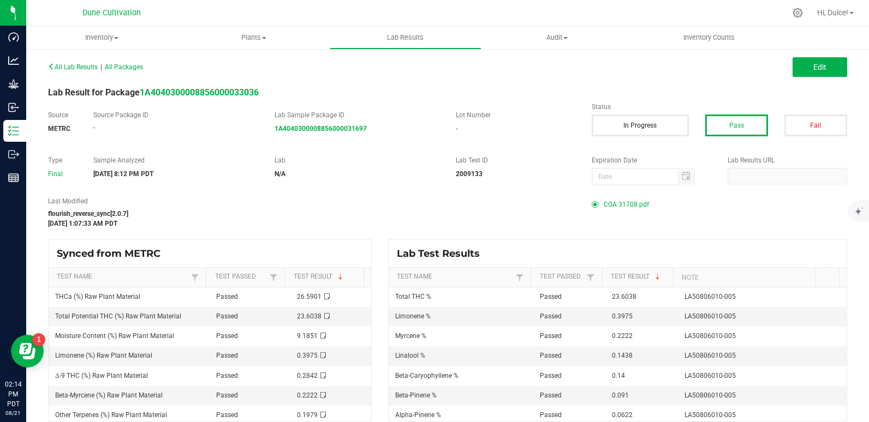
click at [627, 201] on span "COA 31708.pdf" at bounding box center [626, 204] width 45 height 16
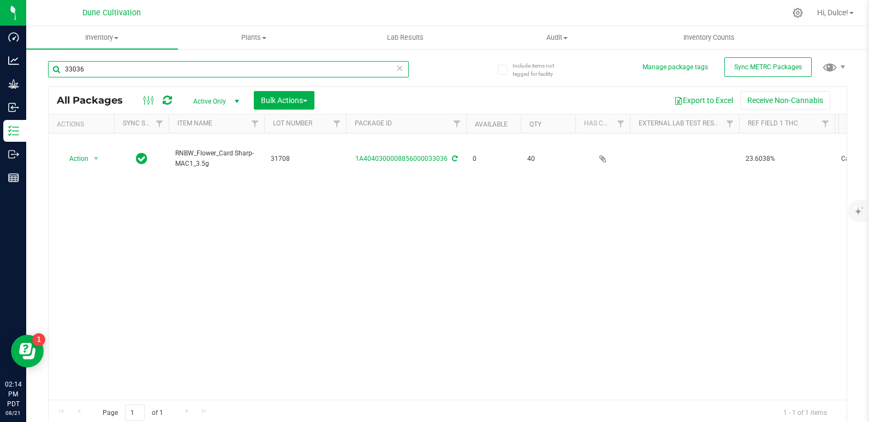
click at [116, 70] on input "33036" at bounding box center [228, 69] width 361 height 16
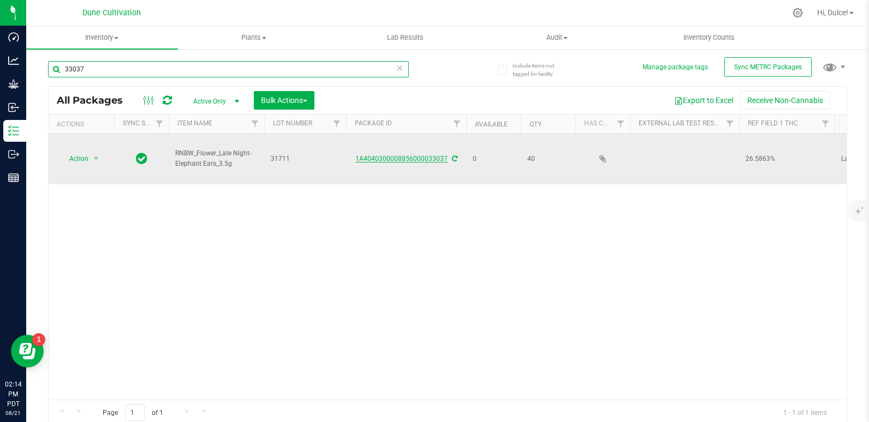
type input "33037"
click at [431, 157] on link "1A4040300008856000033037" at bounding box center [401, 159] width 92 height 8
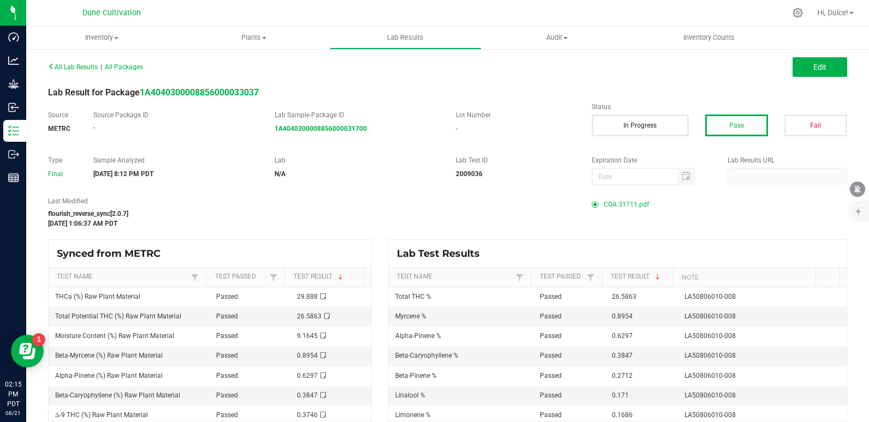
click at [627, 206] on span "COA 31711.pdf" at bounding box center [626, 204] width 45 height 16
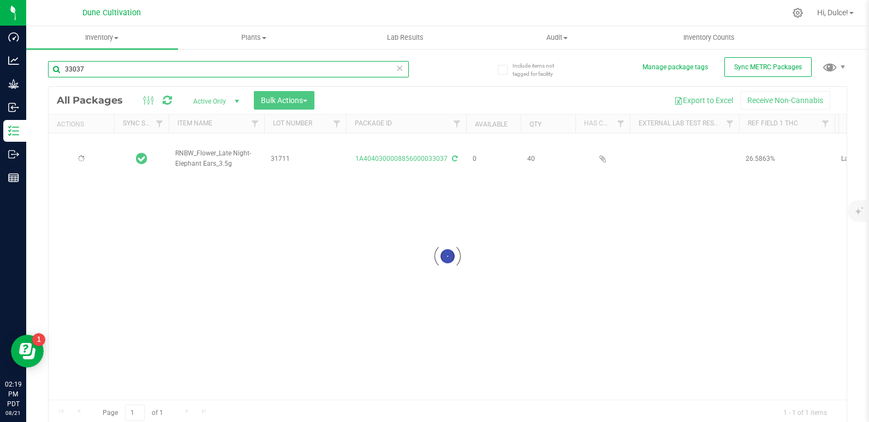
click at [181, 72] on input "33037" at bounding box center [228, 69] width 361 height 16
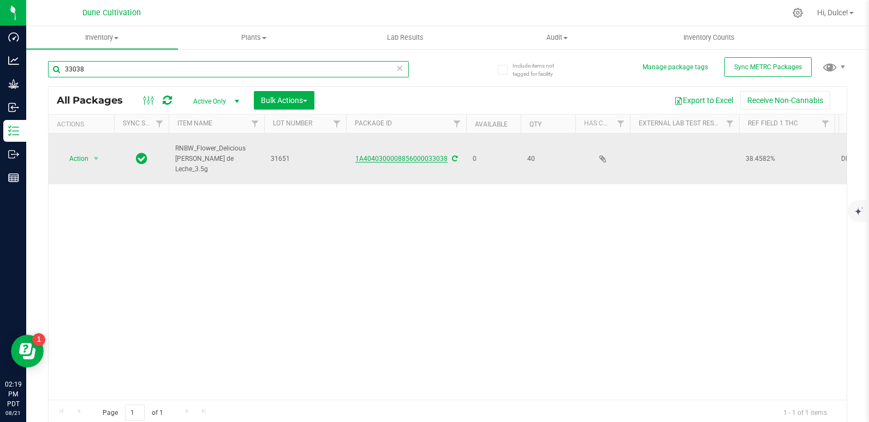
type input "33038"
click at [402, 159] on link "1A4040300008856000033038" at bounding box center [401, 159] width 92 height 8
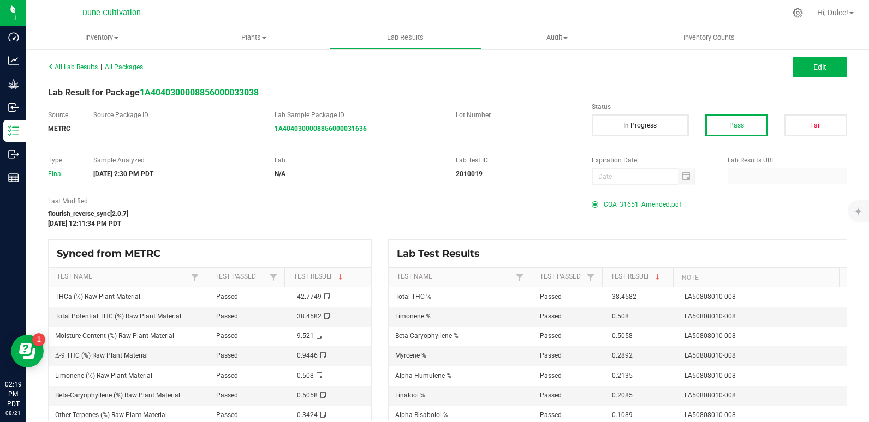
click at [653, 206] on span "COA_31651_Amended.pdf" at bounding box center [643, 204] width 78 height 16
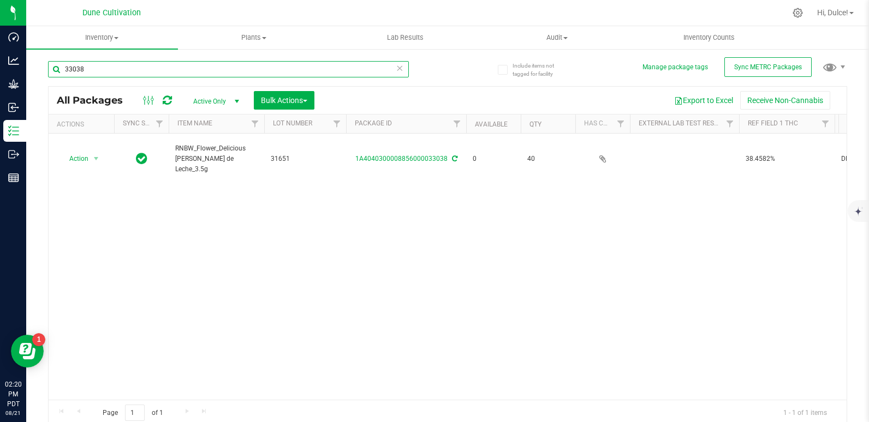
click at [103, 67] on input "33038" at bounding box center [228, 69] width 361 height 16
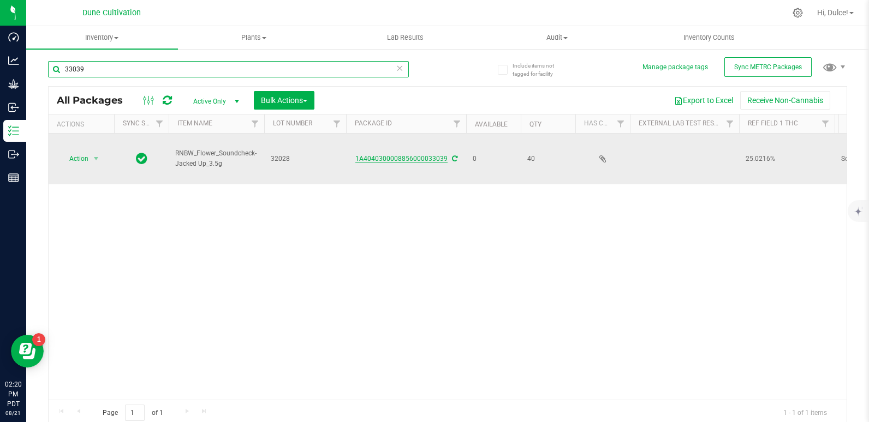
type input "33039"
click at [416, 155] on link "1A4040300008856000033039" at bounding box center [401, 159] width 92 height 8
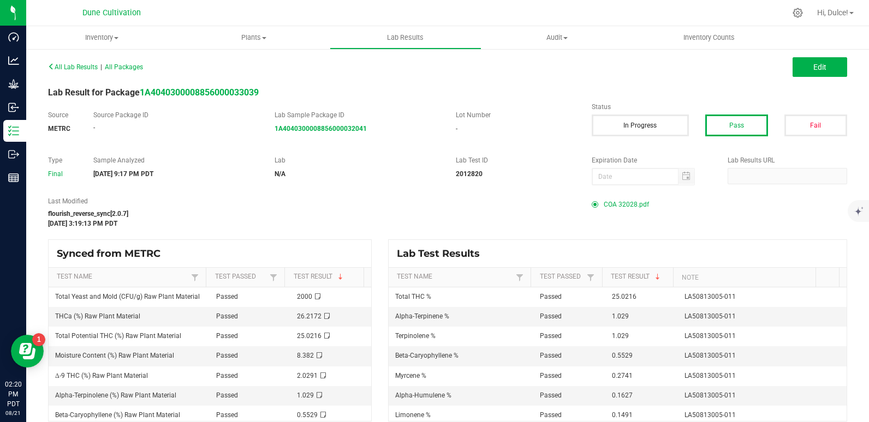
click at [618, 203] on span "COA 32028.pdf" at bounding box center [626, 204] width 45 height 16
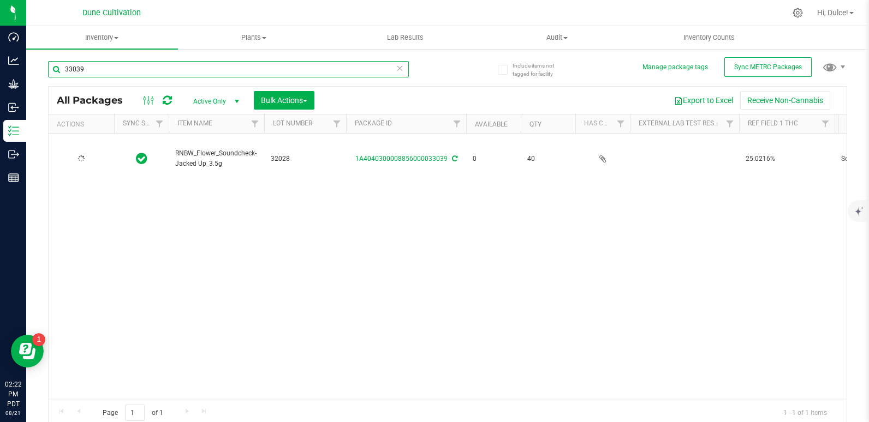
click at [132, 74] on input "33039" at bounding box center [228, 69] width 361 height 16
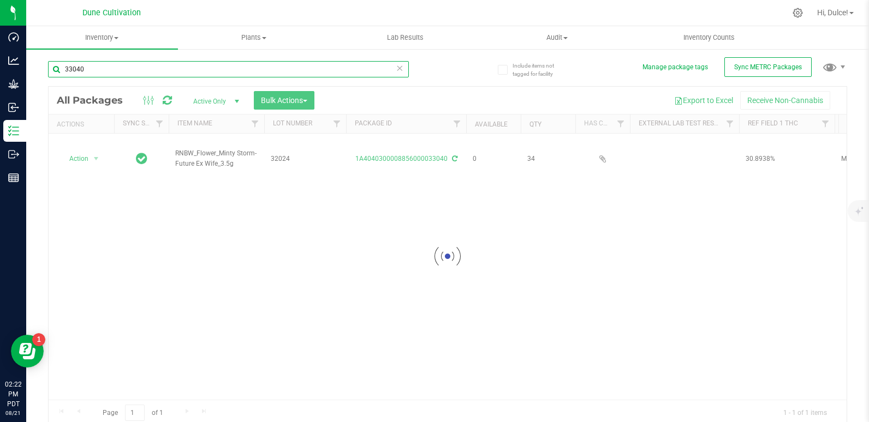
type input "33040"
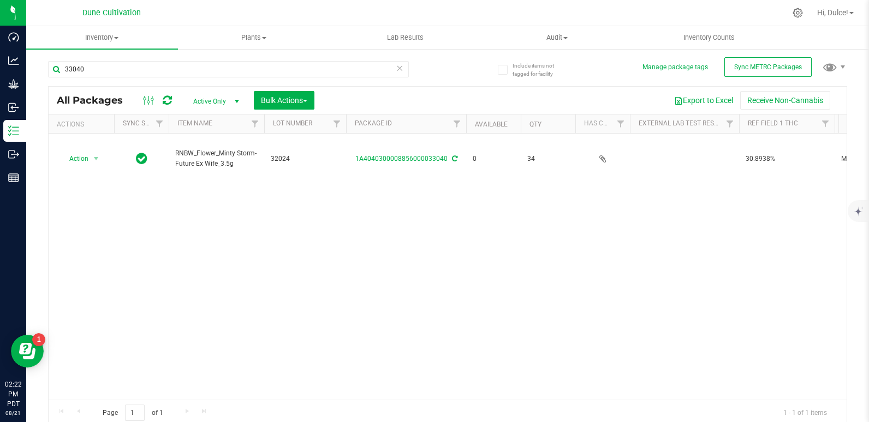
click at [438, 159] on link "1A4040300008856000033040" at bounding box center [401, 159] width 92 height 8
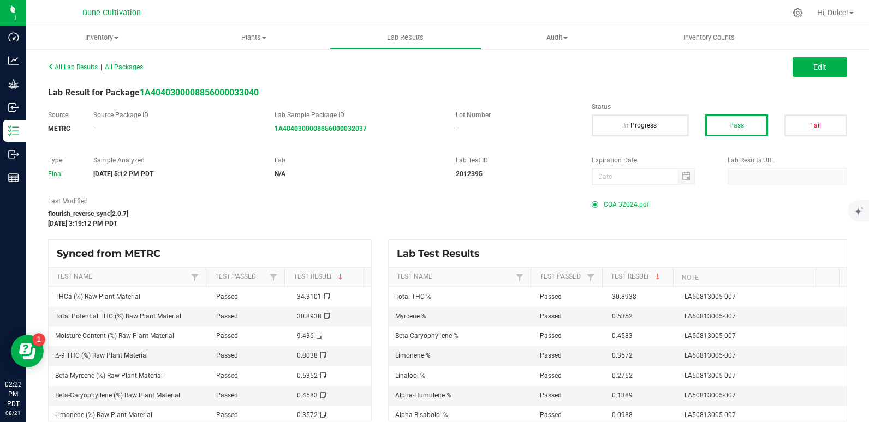
click at [627, 200] on span "COA 32024.pdf" at bounding box center [626, 204] width 45 height 16
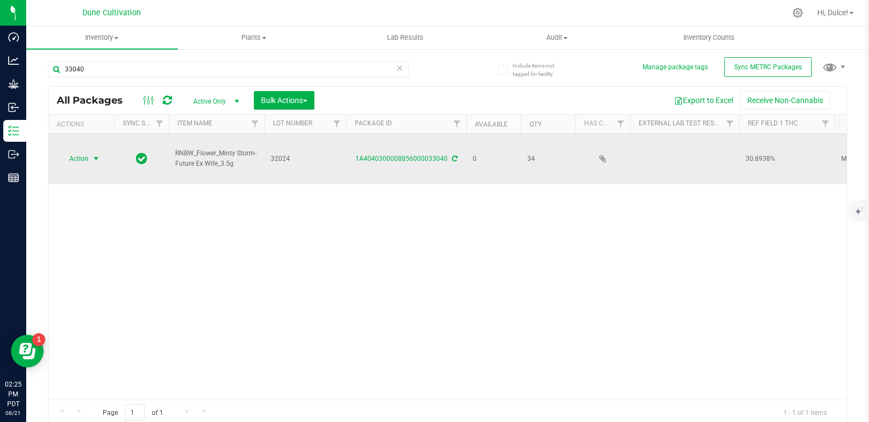
click at [94, 162] on span "select" at bounding box center [96, 158] width 9 height 9
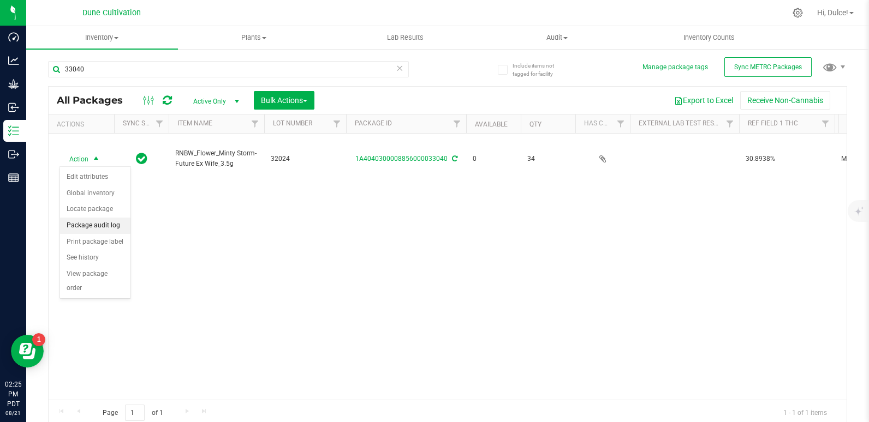
click at [108, 227] on li "Package audit log" at bounding box center [95, 226] width 70 height 16
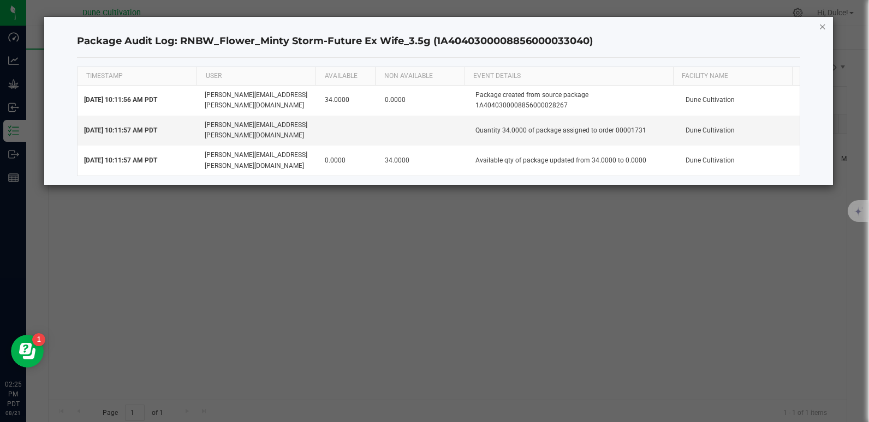
click at [821, 22] on icon "button" at bounding box center [823, 26] width 8 height 13
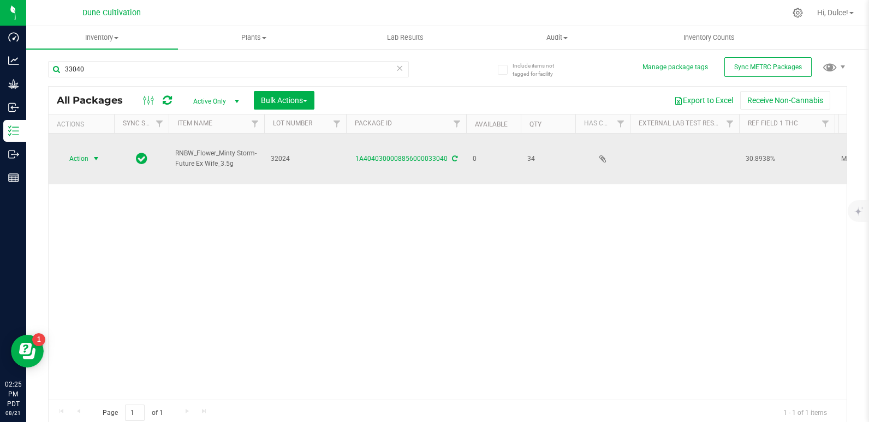
click at [91, 158] on span "select" at bounding box center [97, 158] width 14 height 15
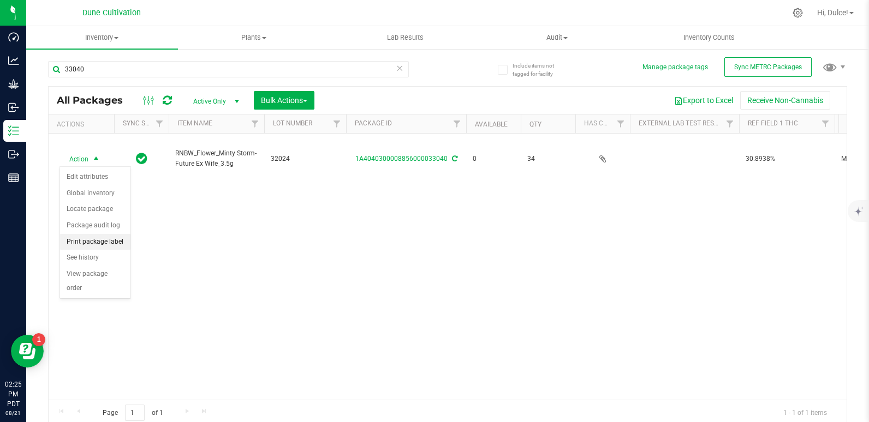
click at [109, 248] on li "Print package label" at bounding box center [95, 242] width 70 height 16
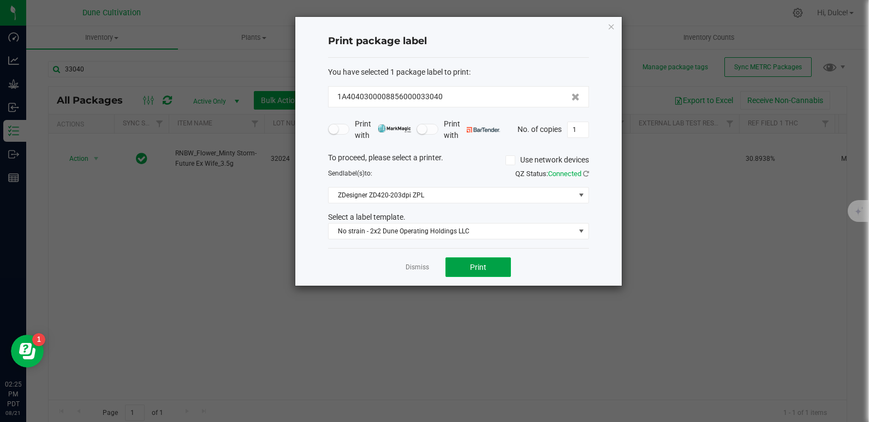
click at [487, 269] on button "Print" at bounding box center [477, 268] width 65 height 20
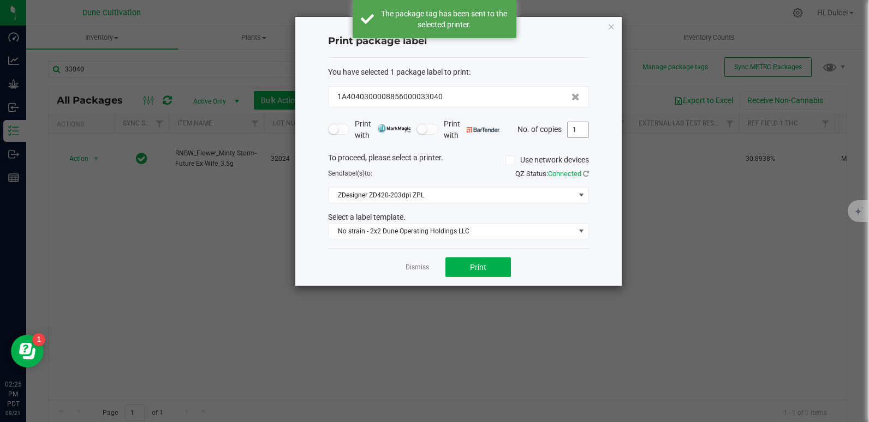
click at [578, 127] on input "1" at bounding box center [578, 129] width 21 height 15
type input "34"
click at [505, 271] on button "Print" at bounding box center [477, 268] width 65 height 20
click at [606, 31] on div "Print package label You have selected 1 package label to print : 1A404030000885…" at bounding box center [458, 151] width 326 height 269
click at [611, 28] on icon "button" at bounding box center [612, 26] width 8 height 13
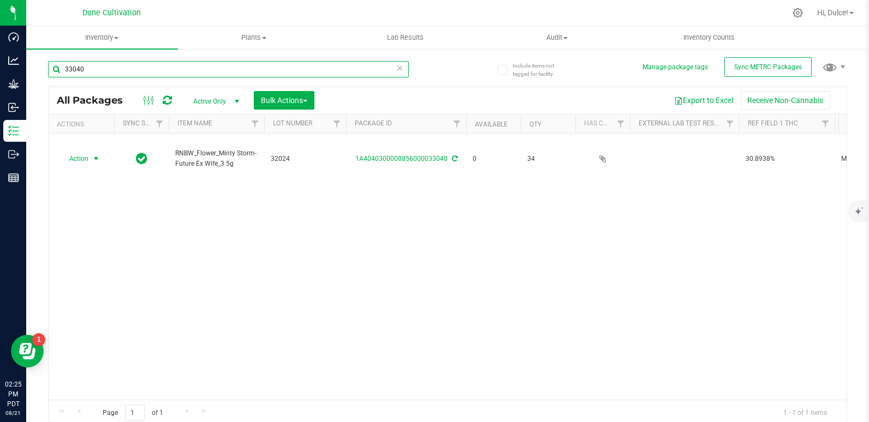
click at [306, 63] on input "33040" at bounding box center [228, 69] width 361 height 16
type input "33039"
click at [94, 160] on span "select" at bounding box center [96, 158] width 9 height 9
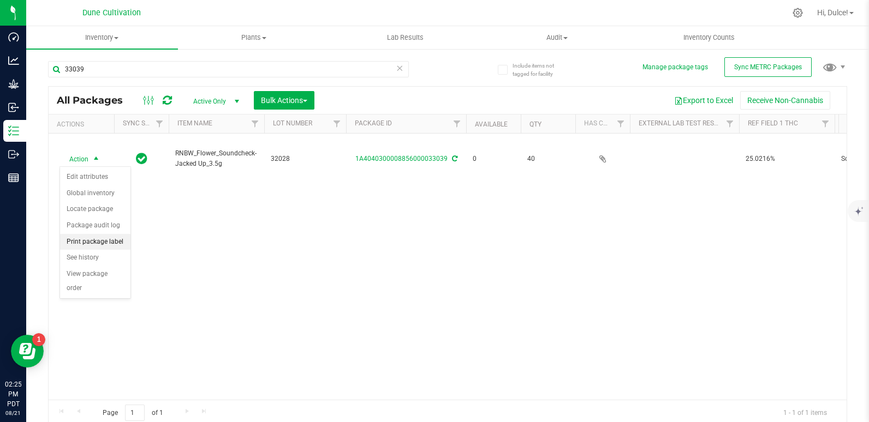
click at [105, 241] on li "Print package label" at bounding box center [95, 242] width 70 height 16
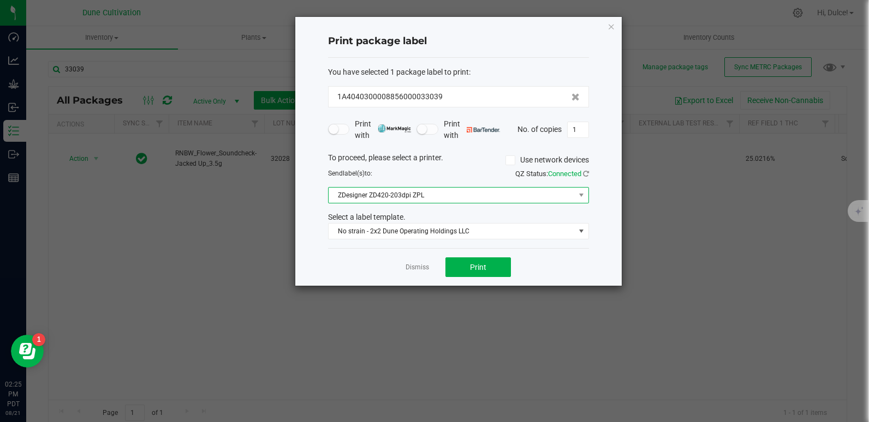
click at [544, 193] on span "ZDesigner ZD420-203dpi ZPL" at bounding box center [452, 195] width 246 height 15
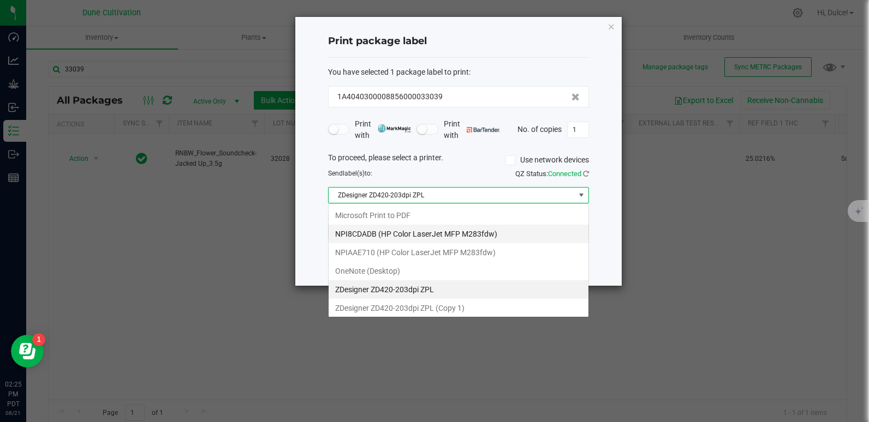
scroll to position [16, 261]
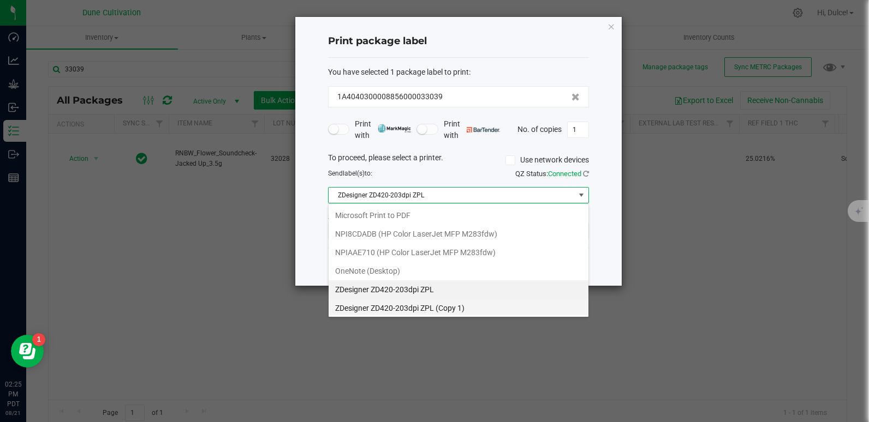
click at [450, 310] on 1\) "ZDesigner ZD420-203dpi ZPL (Copy 1)" at bounding box center [459, 308] width 260 height 19
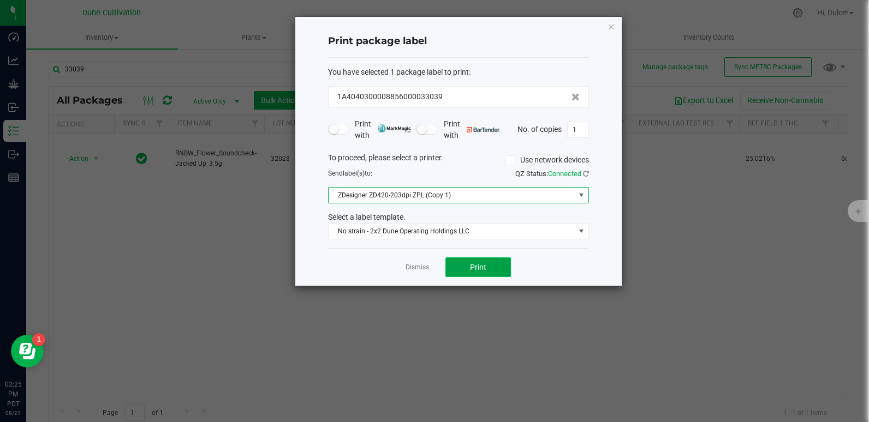
click at [473, 271] on span "Print" at bounding box center [478, 267] width 16 height 9
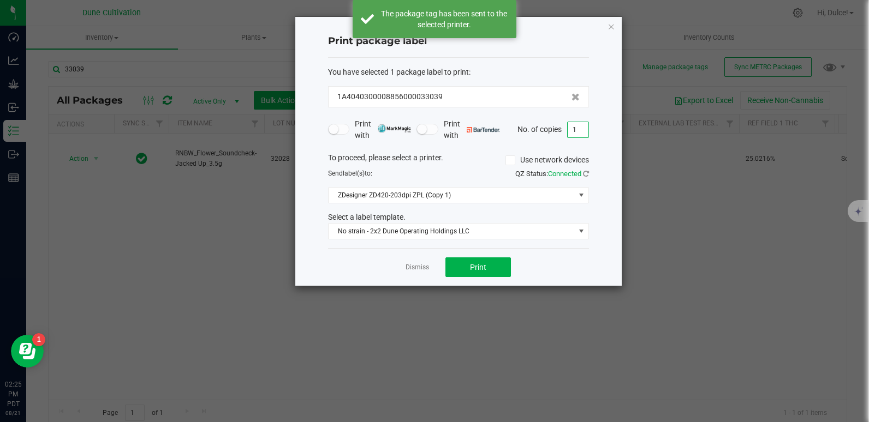
click at [579, 130] on input "1" at bounding box center [578, 129] width 21 height 15
type input "40"
click at [493, 267] on button "Print" at bounding box center [477, 268] width 65 height 20
click at [614, 27] on icon "button" at bounding box center [612, 26] width 8 height 13
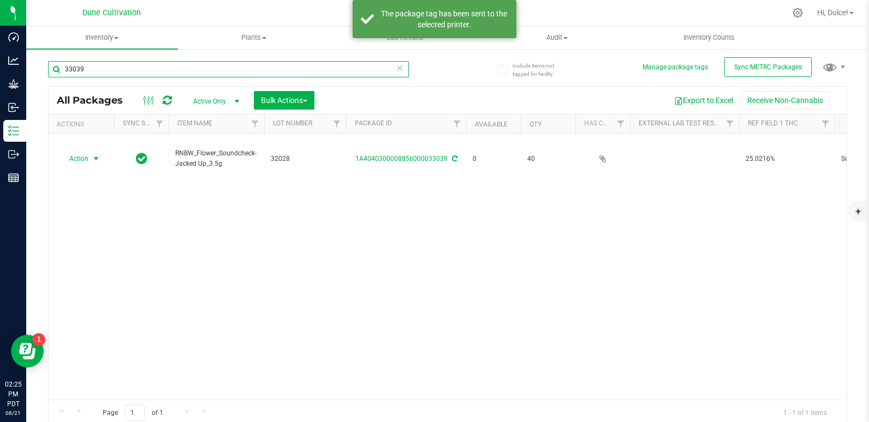
click at [115, 67] on input "33039" at bounding box center [228, 69] width 361 height 16
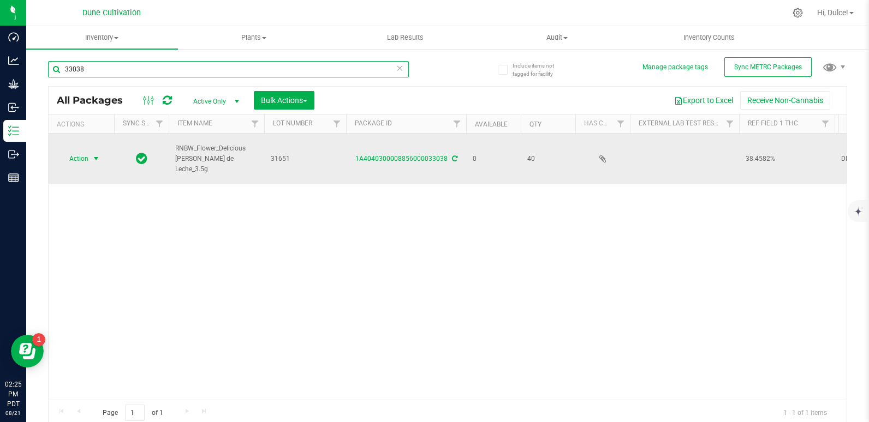
type input "33038"
click at [90, 157] on span "select" at bounding box center [97, 158] width 14 height 15
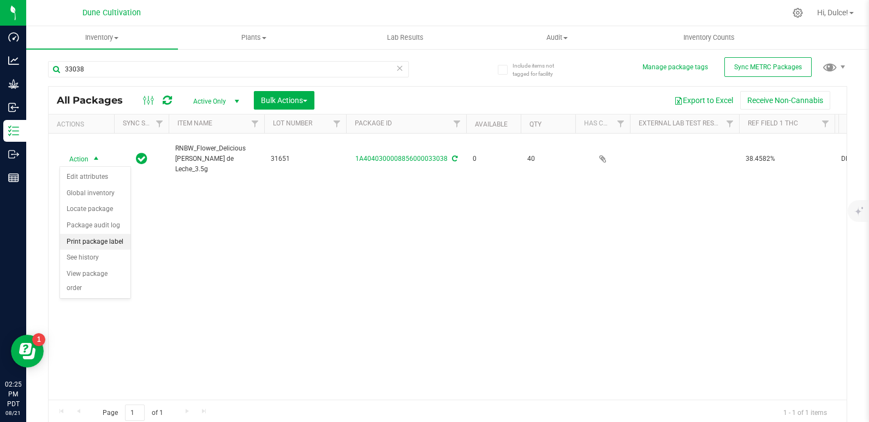
click at [98, 243] on li "Print package label" at bounding box center [95, 242] width 70 height 16
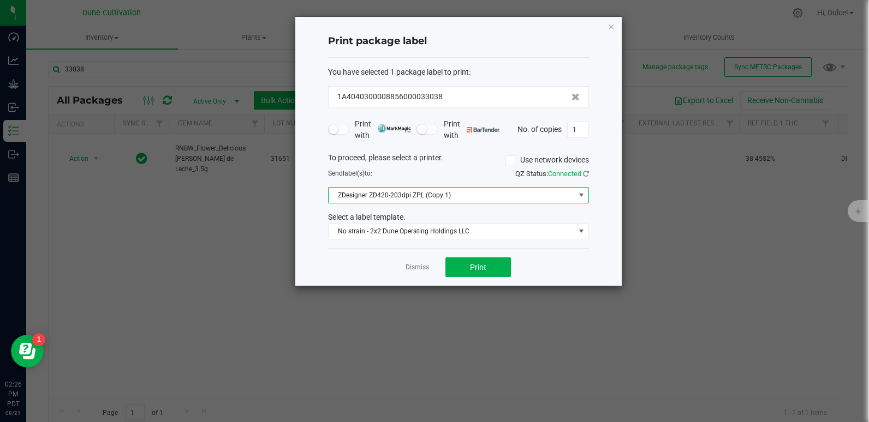
click at [519, 199] on span "ZDesigner ZD420-203dpi ZPL (Copy 1)" at bounding box center [452, 195] width 246 height 15
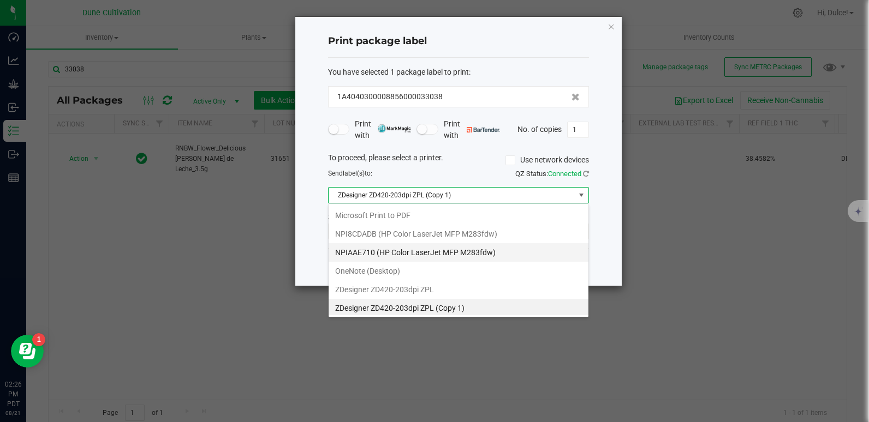
scroll to position [16, 261]
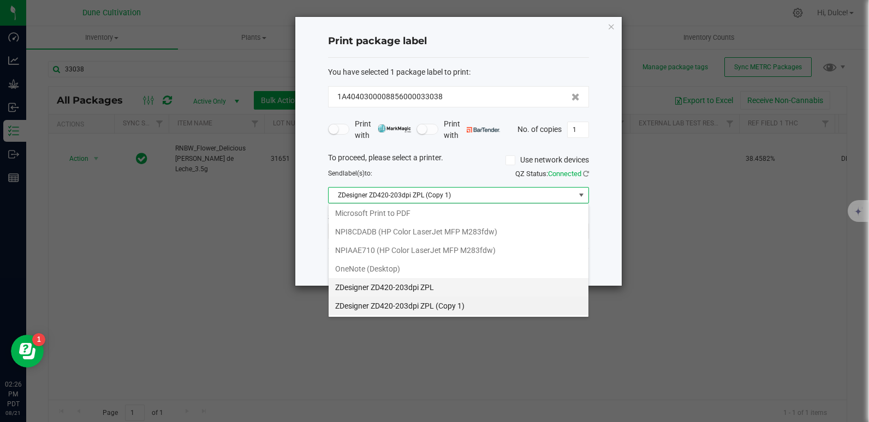
click at [444, 284] on ZPL "ZDesigner ZD420-203dpi ZPL" at bounding box center [459, 287] width 260 height 19
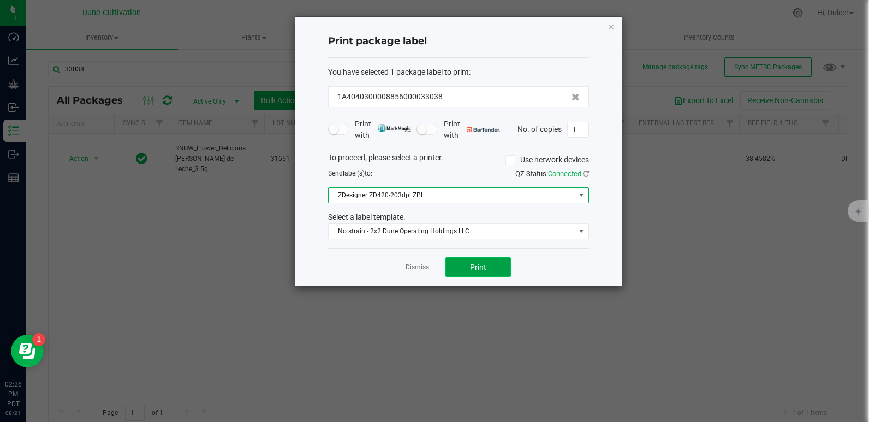
click at [490, 272] on button "Print" at bounding box center [477, 268] width 65 height 20
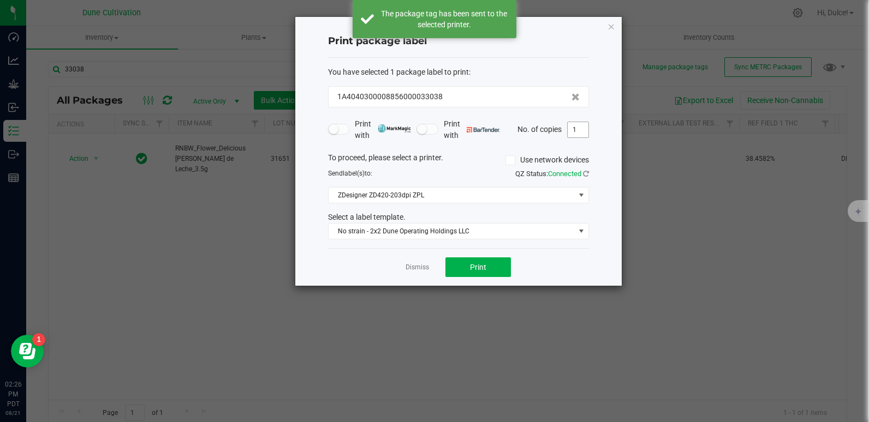
click at [580, 128] on input "1" at bounding box center [578, 129] width 21 height 15
type input "40"
click at [503, 265] on button "Print" at bounding box center [477, 268] width 65 height 20
click at [614, 24] on icon "button" at bounding box center [612, 26] width 8 height 13
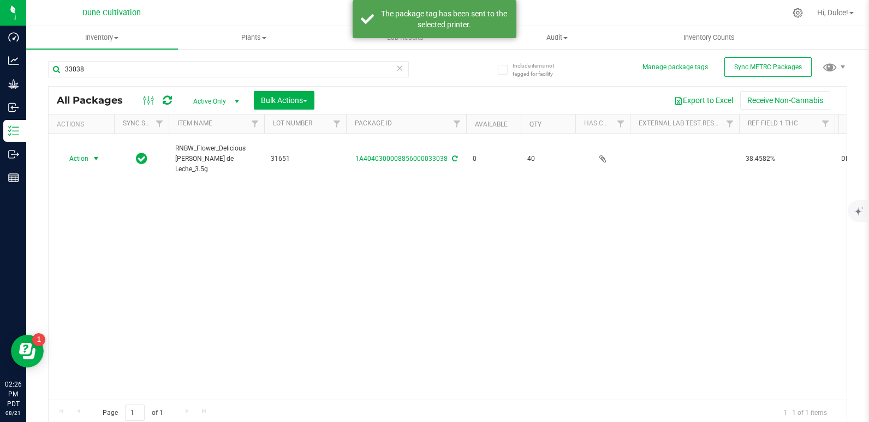
click at [656, 284] on div "Action Action Edit attributes Global inventory Locate package Package audit log…" at bounding box center [448, 267] width 798 height 266
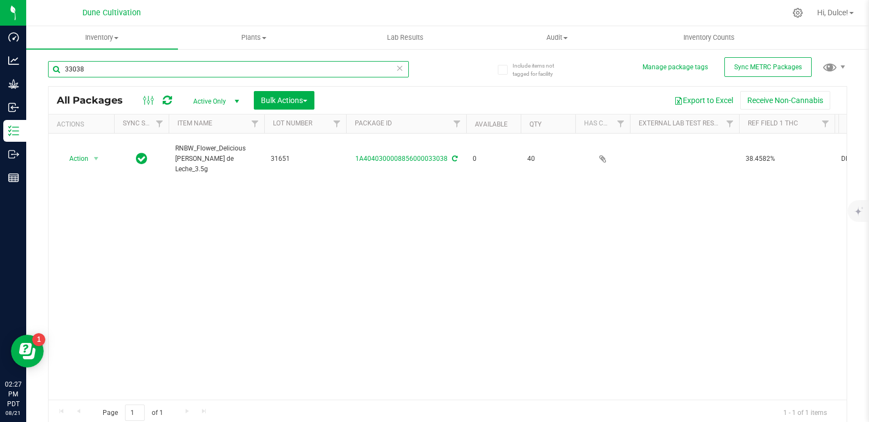
click at [335, 72] on input "33038" at bounding box center [228, 69] width 361 height 16
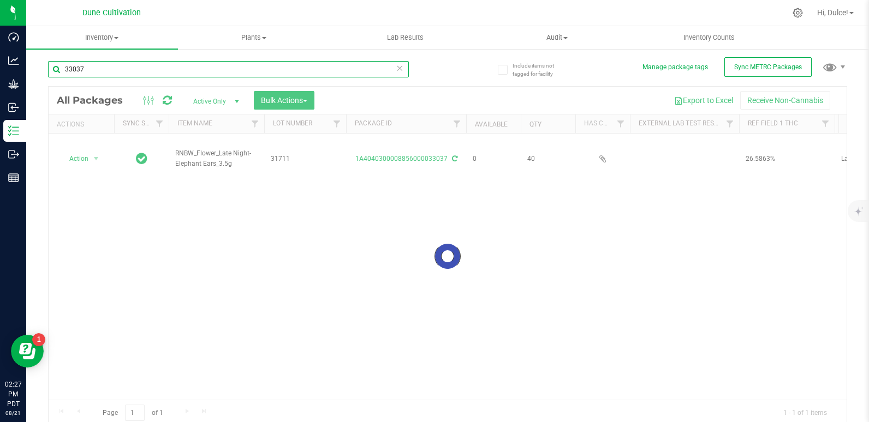
type input "33037"
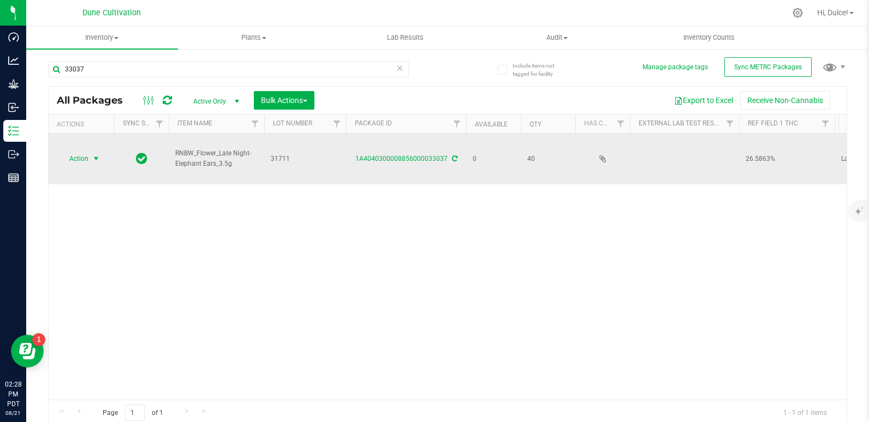
click at [82, 159] on span "Action" at bounding box center [73, 158] width 29 height 15
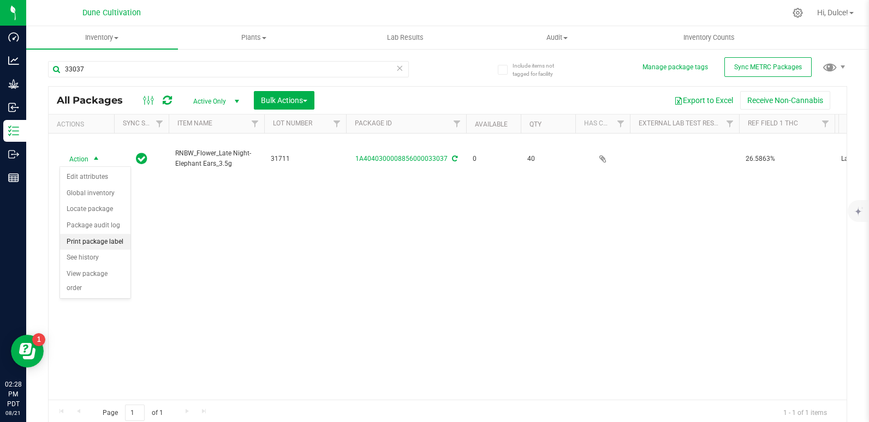
click at [118, 248] on li "Print package label" at bounding box center [95, 242] width 70 height 16
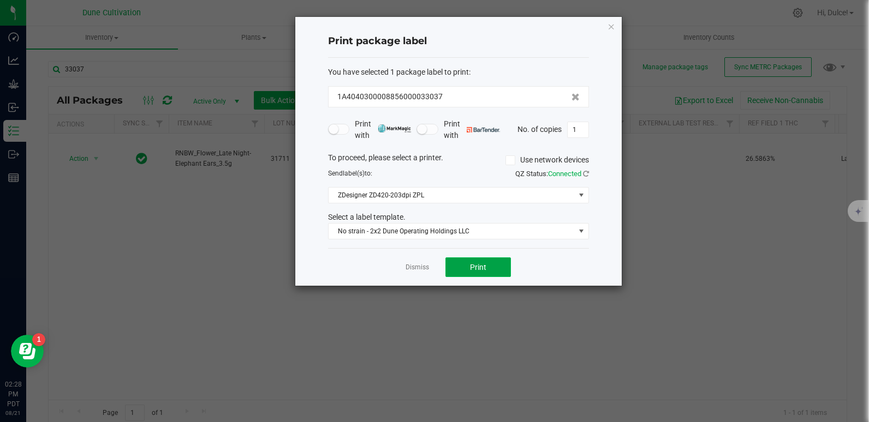
click at [487, 266] on button "Print" at bounding box center [477, 268] width 65 height 20
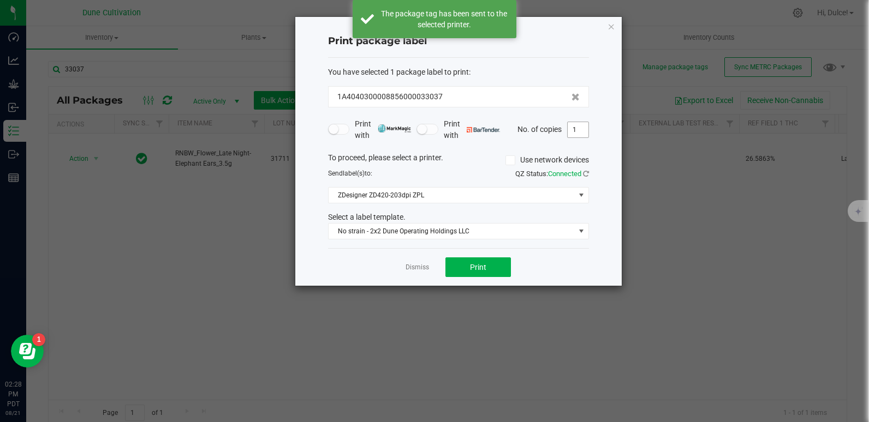
click at [577, 129] on input "1" at bounding box center [578, 129] width 21 height 15
type input "40"
click at [477, 278] on div "Dismiss Print" at bounding box center [458, 267] width 261 height 38
click at [471, 265] on span "Print" at bounding box center [478, 267] width 16 height 9
click at [610, 32] on icon "button" at bounding box center [612, 26] width 8 height 13
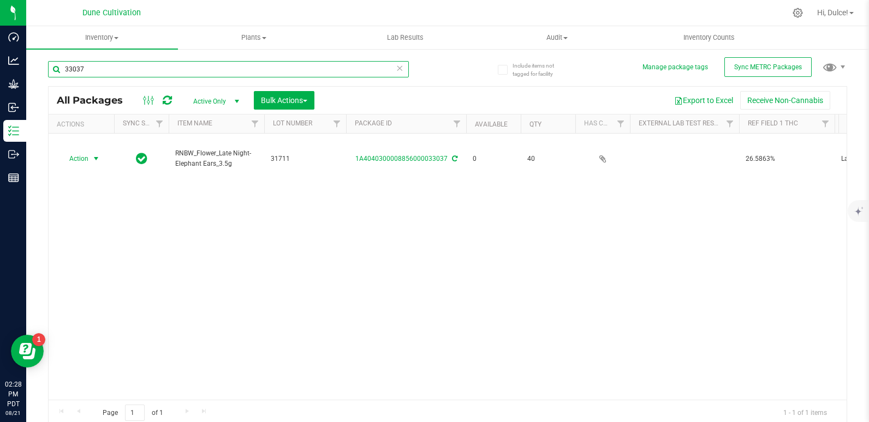
click at [158, 67] on input "33037" at bounding box center [228, 69] width 361 height 16
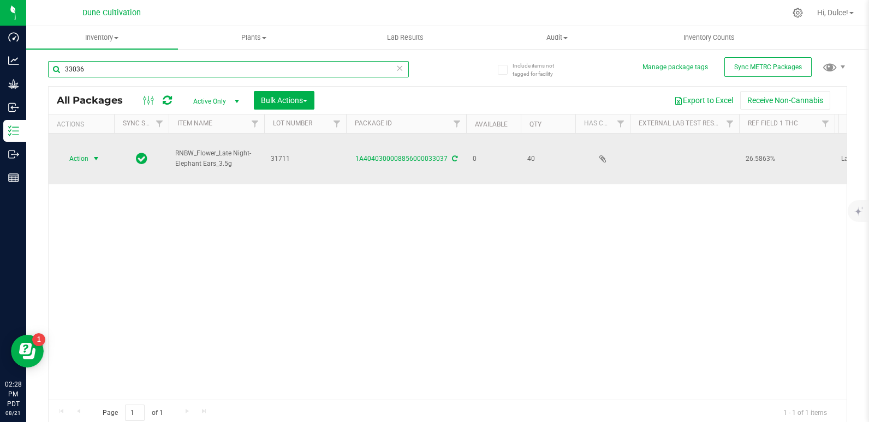
type input "33036"
click at [93, 159] on span "select" at bounding box center [96, 158] width 9 height 9
click at [94, 157] on span "select" at bounding box center [96, 158] width 9 height 9
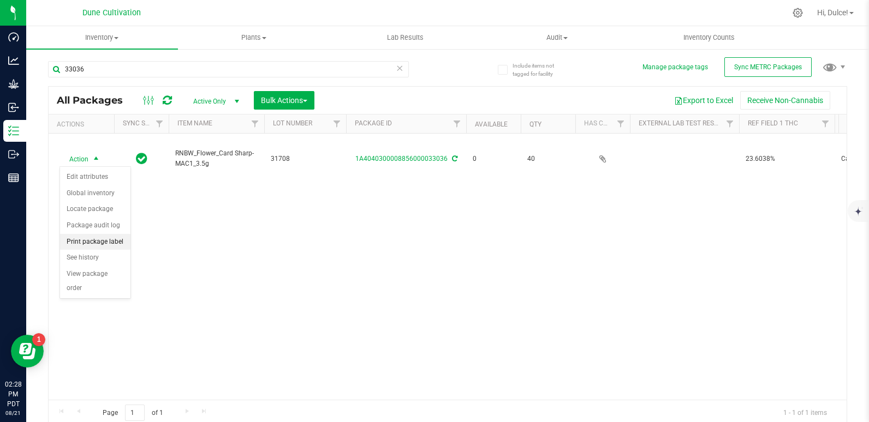
click at [94, 245] on li "Print package label" at bounding box center [95, 242] width 70 height 16
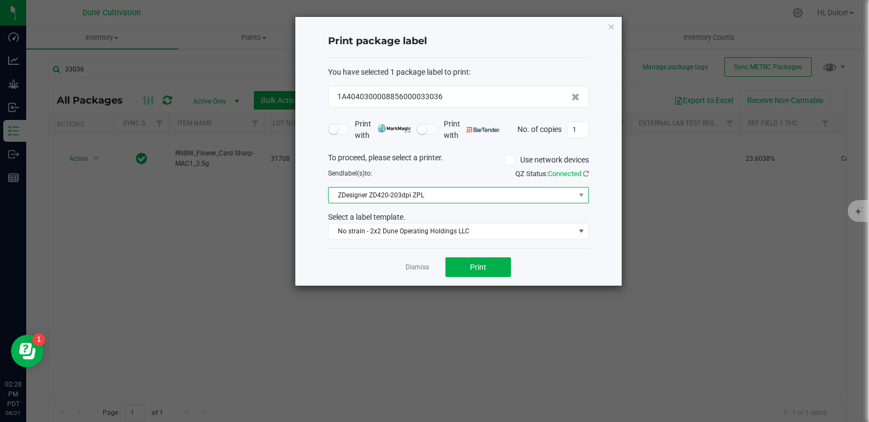
click at [513, 193] on span "ZDesigner ZD420-203dpi ZPL" at bounding box center [452, 195] width 246 height 15
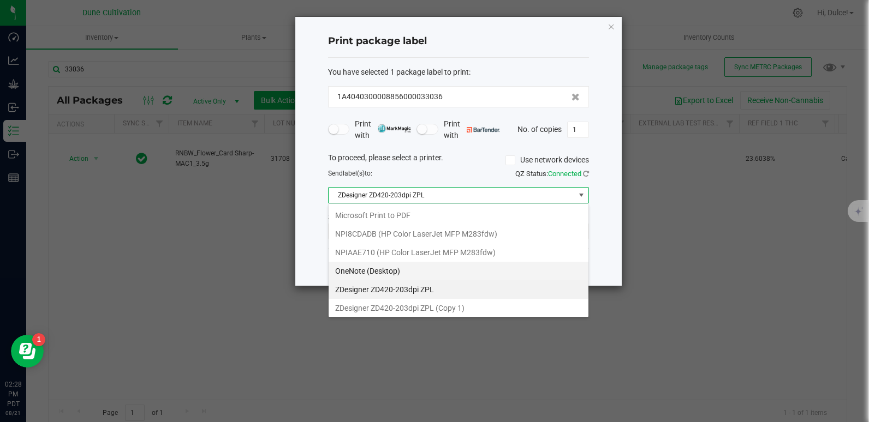
scroll to position [16, 261]
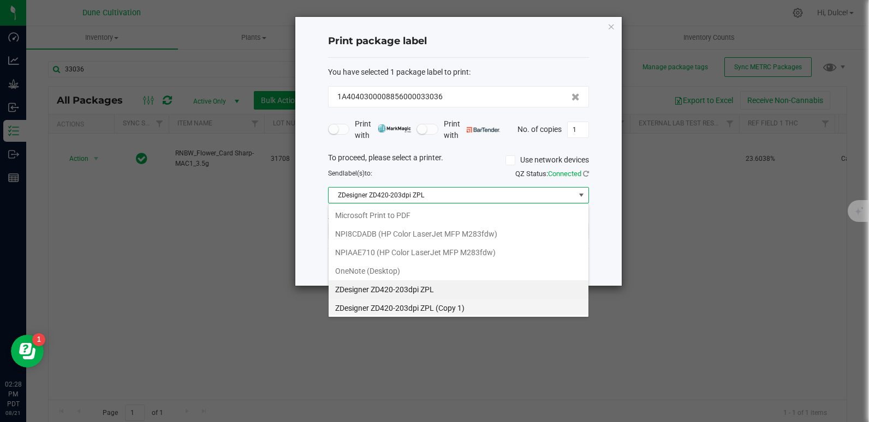
click at [428, 308] on 1\) "ZDesigner ZD420-203dpi ZPL (Copy 1)" at bounding box center [459, 308] width 260 height 19
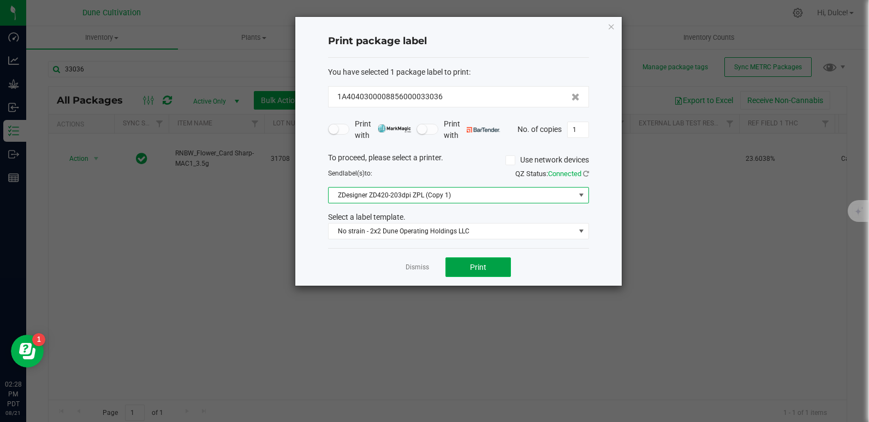
click at [502, 273] on button "Print" at bounding box center [477, 268] width 65 height 20
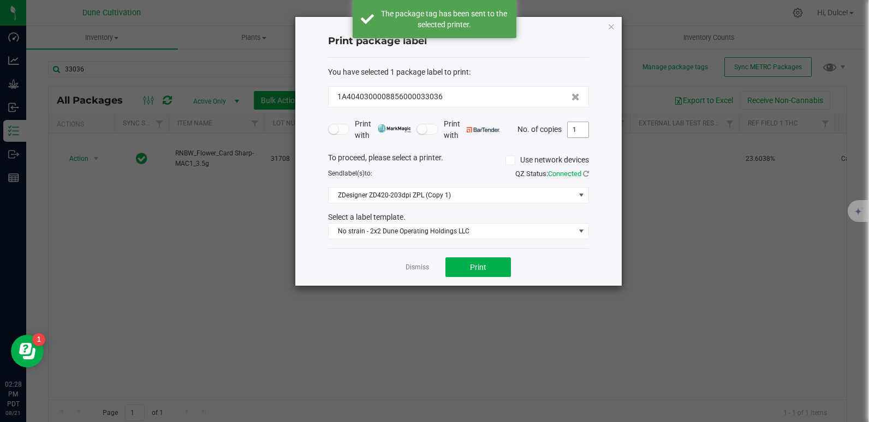
click at [582, 133] on input "1" at bounding box center [578, 129] width 21 height 15
type input "40"
click at [479, 270] on span "Print" at bounding box center [478, 267] width 16 height 9
click at [614, 25] on icon "button" at bounding box center [612, 26] width 8 height 13
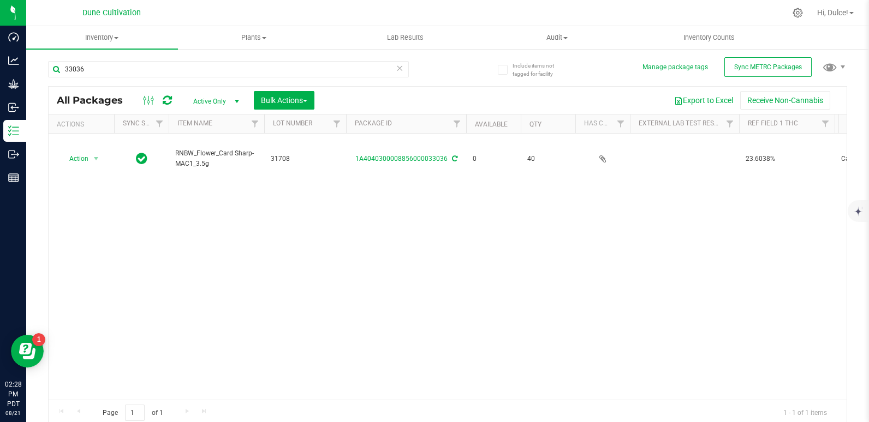
click at [589, 297] on div "Action Action Edit attributes Global inventory Locate package Package audit log…" at bounding box center [448, 267] width 798 height 266
click at [327, 68] on input "33036" at bounding box center [228, 69] width 361 height 16
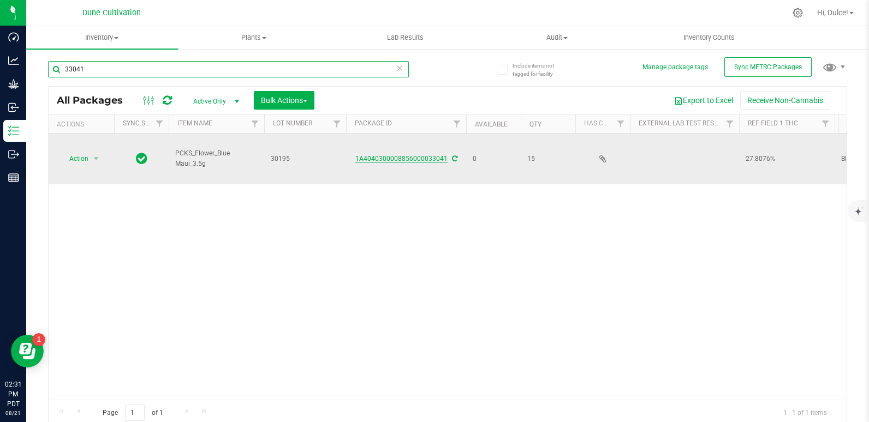
type input "33041"
click at [394, 158] on link "1A4040300008856000033041" at bounding box center [401, 159] width 92 height 8
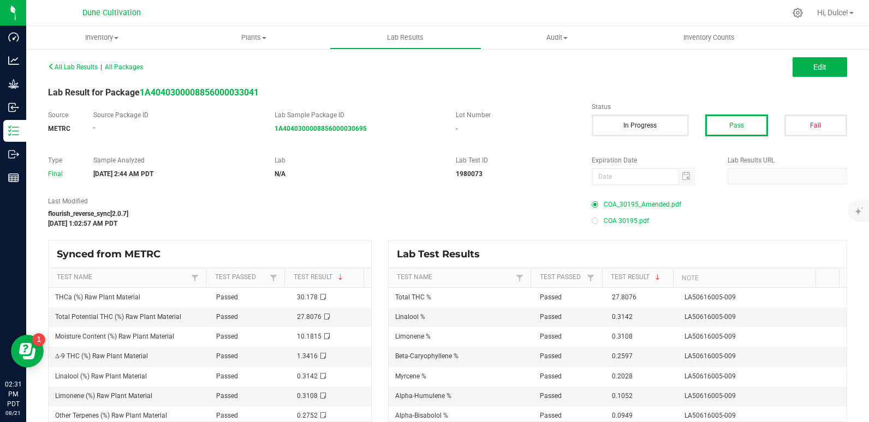
click at [659, 198] on span "COA_30195_Amended.pdf" at bounding box center [643, 204] width 78 height 16
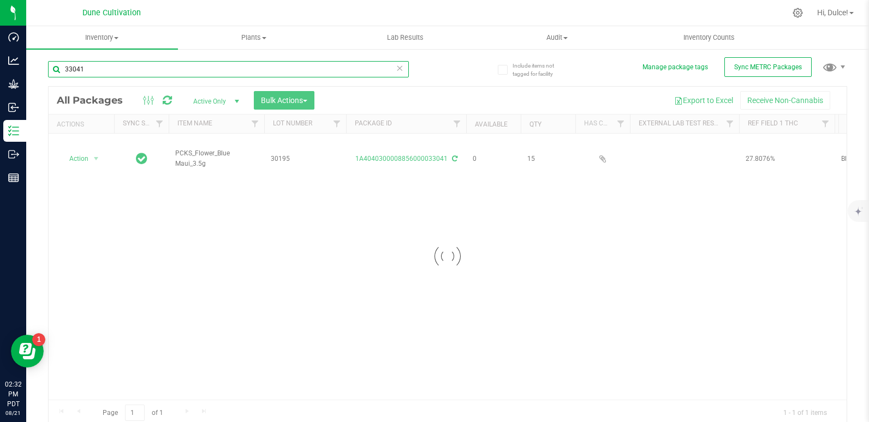
click at [105, 61] on input "33041" at bounding box center [228, 69] width 361 height 16
type input "33042"
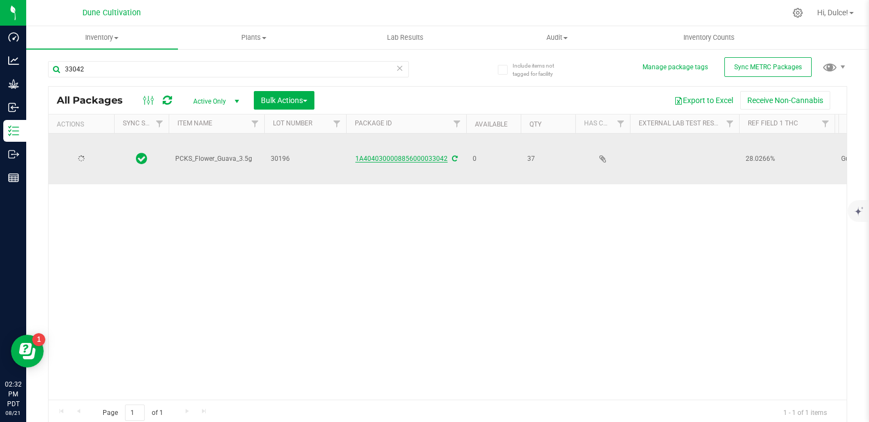
click at [412, 157] on link "1A4040300008856000033042" at bounding box center [401, 159] width 92 height 8
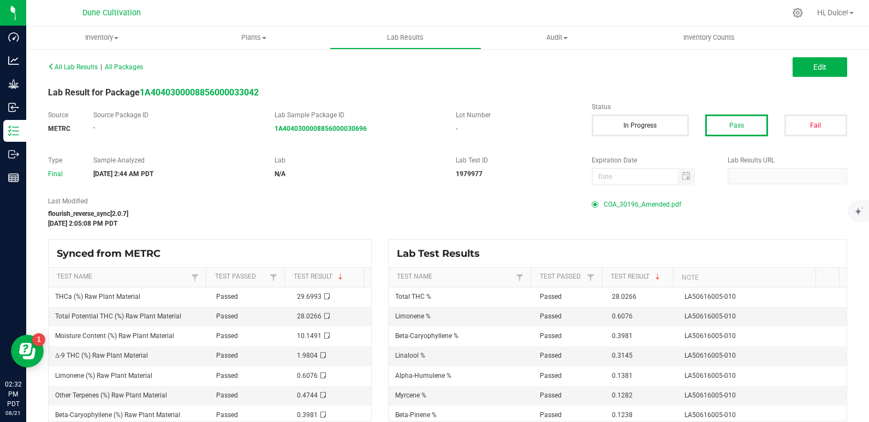
click at [634, 203] on span "COA_30196_Amended.pdf" at bounding box center [643, 204] width 78 height 16
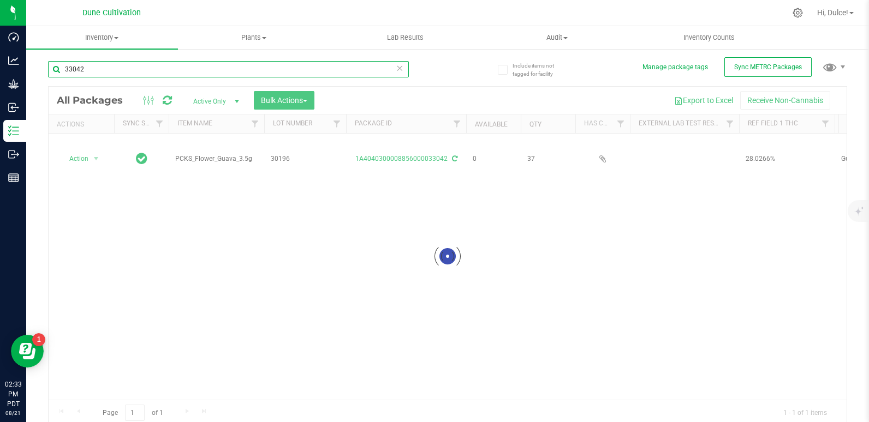
click at [138, 65] on input "33042" at bounding box center [228, 69] width 361 height 16
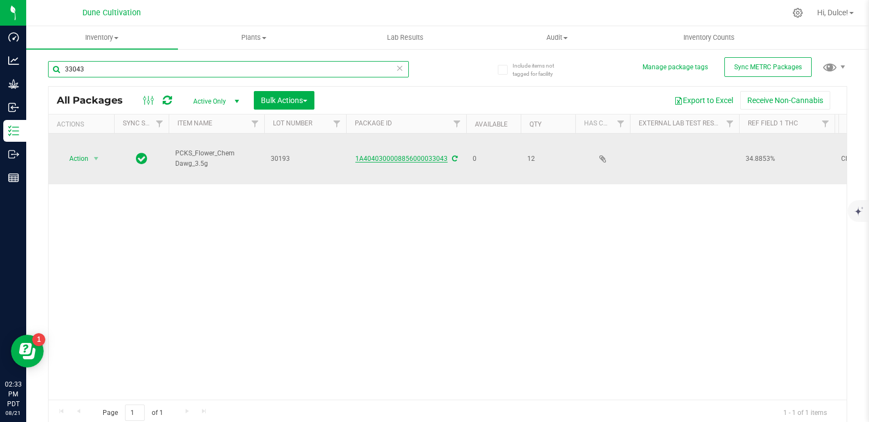
type input "33043"
click at [420, 160] on link "1A4040300008856000033043" at bounding box center [401, 159] width 92 height 8
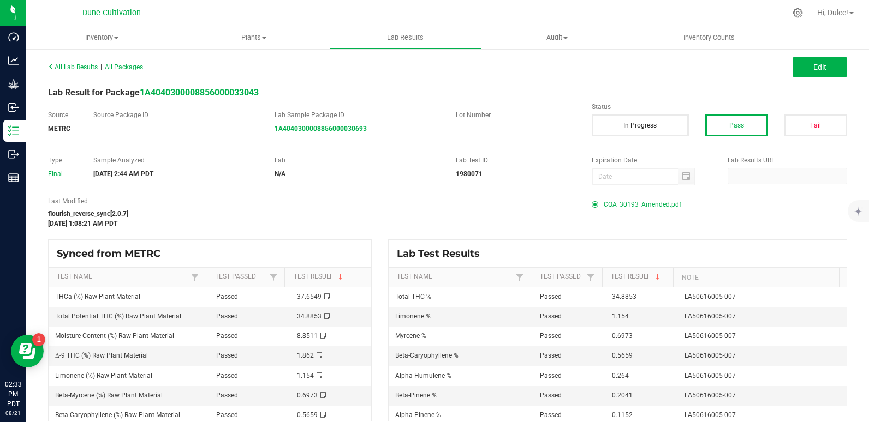
click at [626, 202] on span "COA_30193_Amended.pdf" at bounding box center [643, 204] width 78 height 16
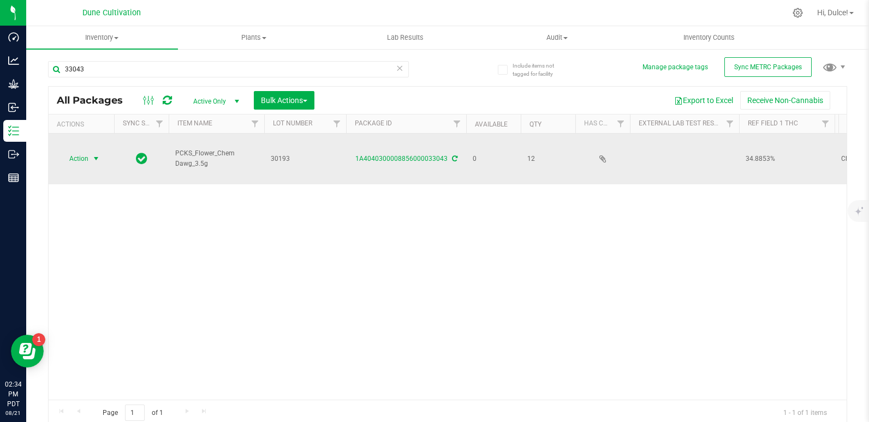
drag, startPoint x: 108, startPoint y: 165, endPoint x: 81, endPoint y: 157, distance: 28.0
click at [81, 157] on span "Action" at bounding box center [73, 158] width 29 height 15
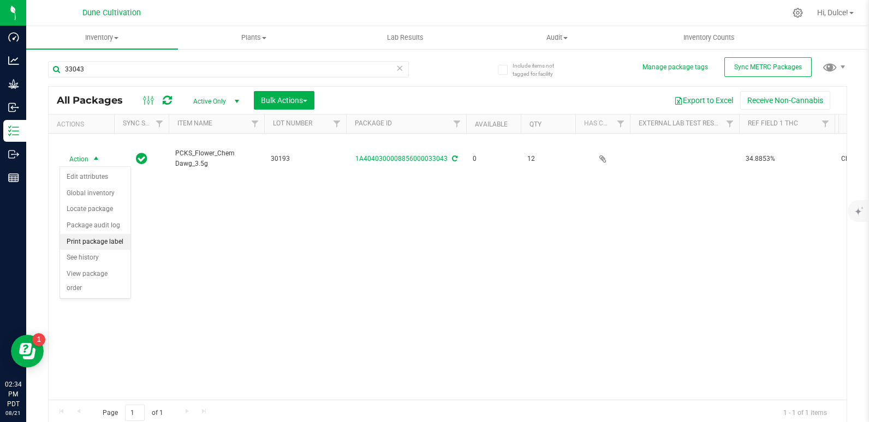
click at [110, 240] on li "Print package label" at bounding box center [95, 242] width 70 height 16
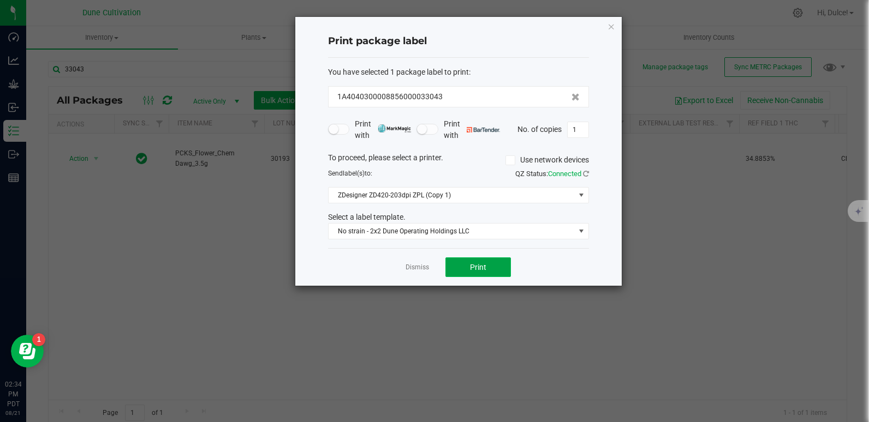
click at [489, 271] on button "Print" at bounding box center [477, 268] width 65 height 20
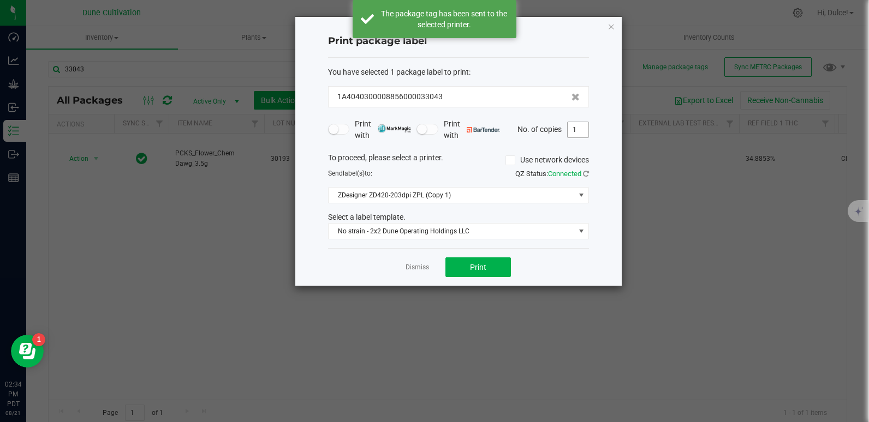
click at [573, 130] on input "1" at bounding box center [578, 129] width 21 height 15
type input "12"
click at [484, 277] on button "Print" at bounding box center [477, 268] width 65 height 20
click at [609, 26] on icon "button" at bounding box center [612, 26] width 8 height 13
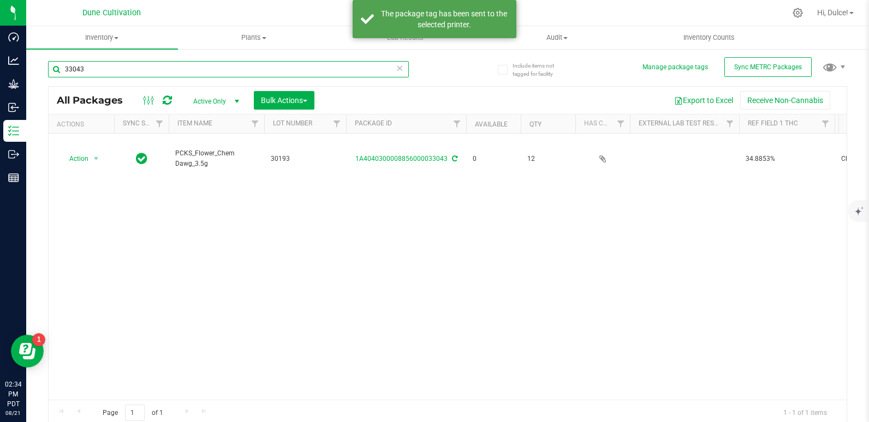
click at [283, 69] on input "33043" at bounding box center [228, 69] width 361 height 16
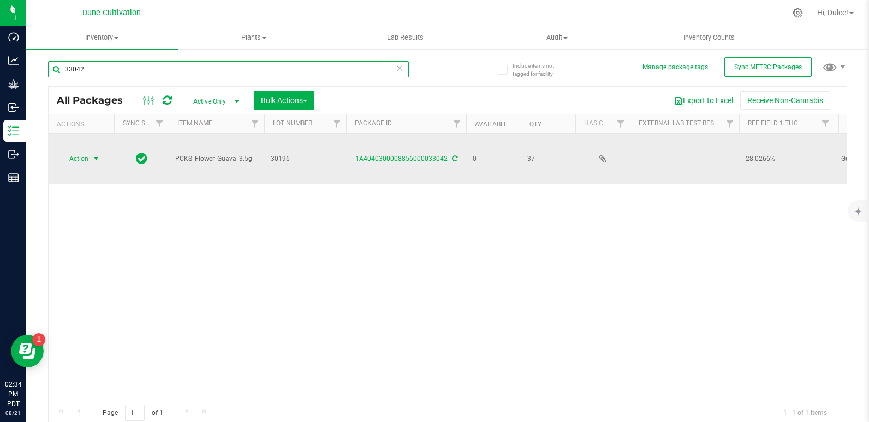
type input "33042"
click at [76, 153] on span "Action" at bounding box center [73, 158] width 29 height 15
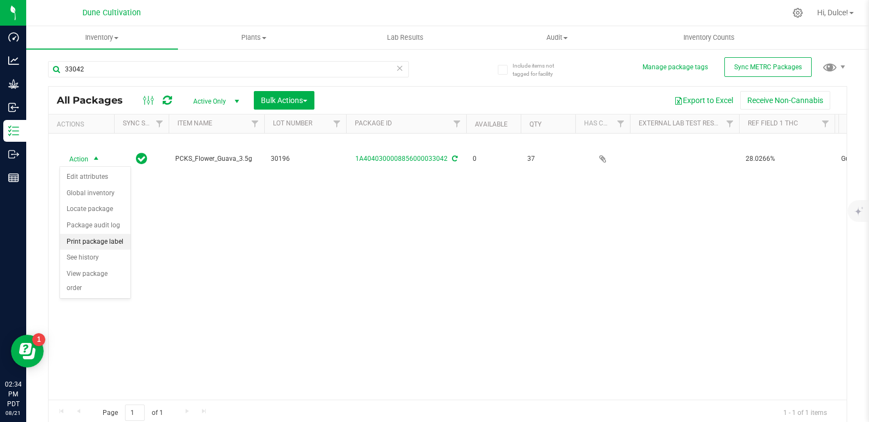
click at [104, 240] on li "Print package label" at bounding box center [95, 242] width 70 height 16
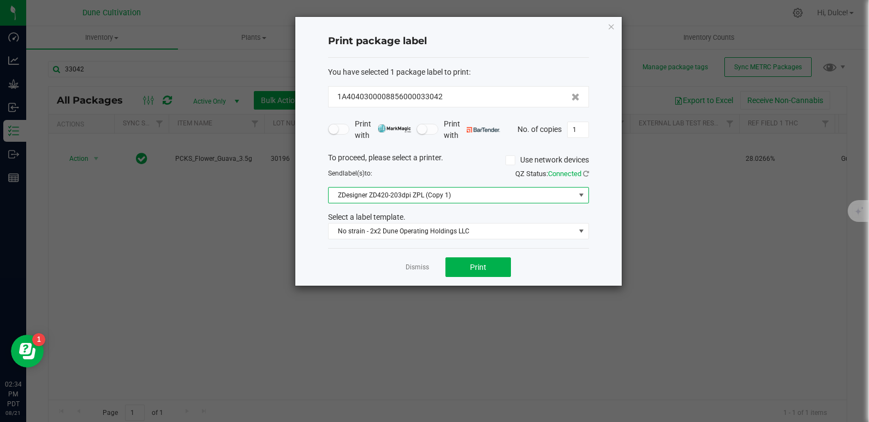
click at [576, 196] on span at bounding box center [581, 195] width 14 height 15
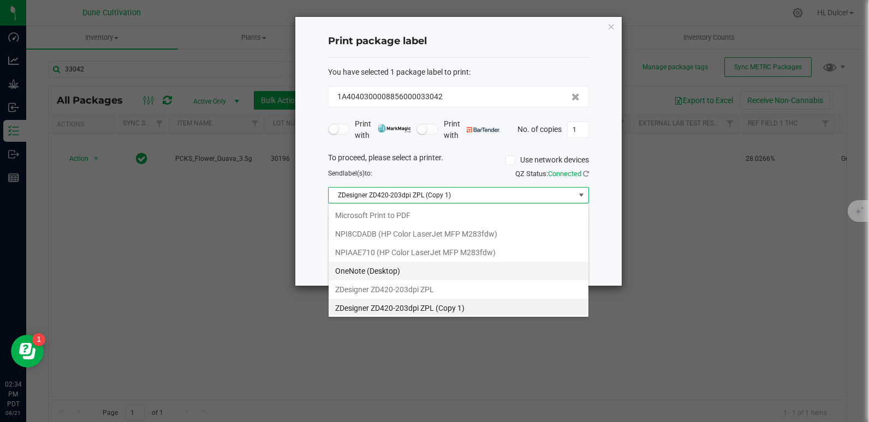
scroll to position [16, 261]
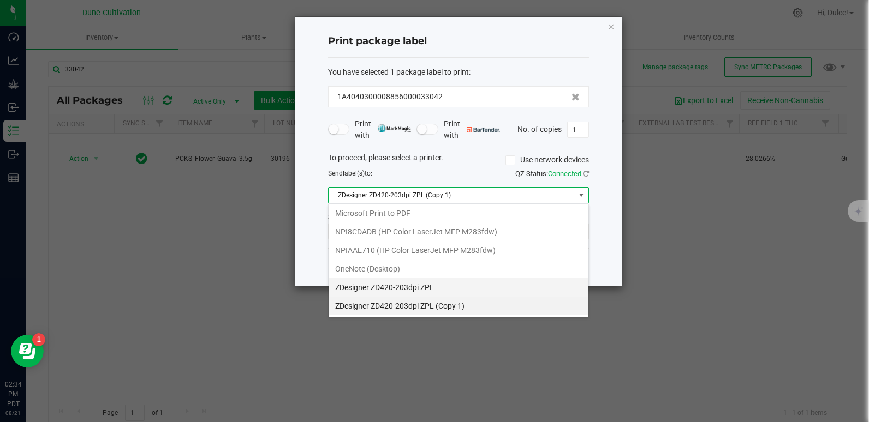
click at [432, 287] on ZPL "ZDesigner ZD420-203dpi ZPL" at bounding box center [459, 287] width 260 height 19
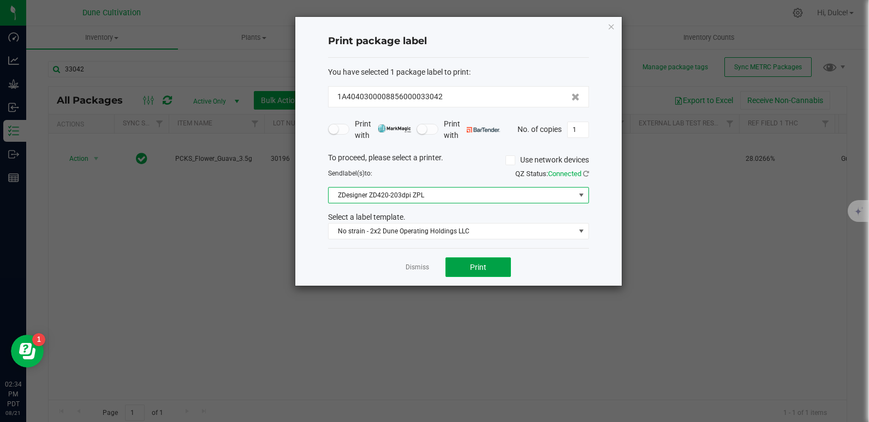
click at [482, 265] on span "Print" at bounding box center [478, 267] width 16 height 9
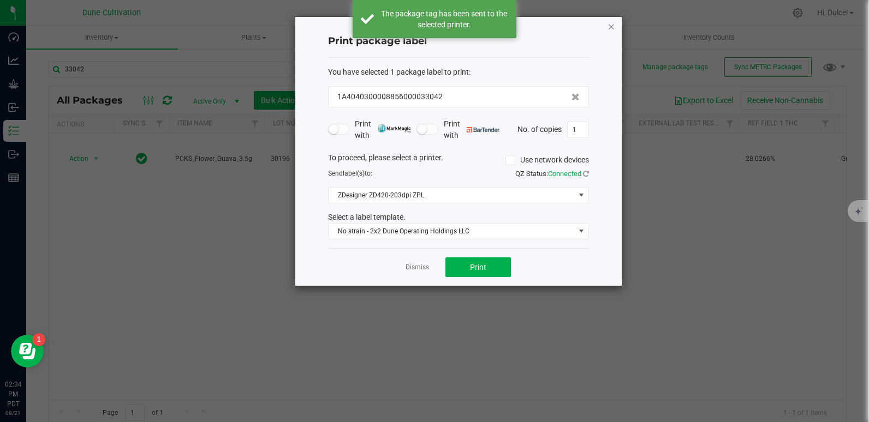
click at [609, 23] on icon "button" at bounding box center [612, 26] width 8 height 13
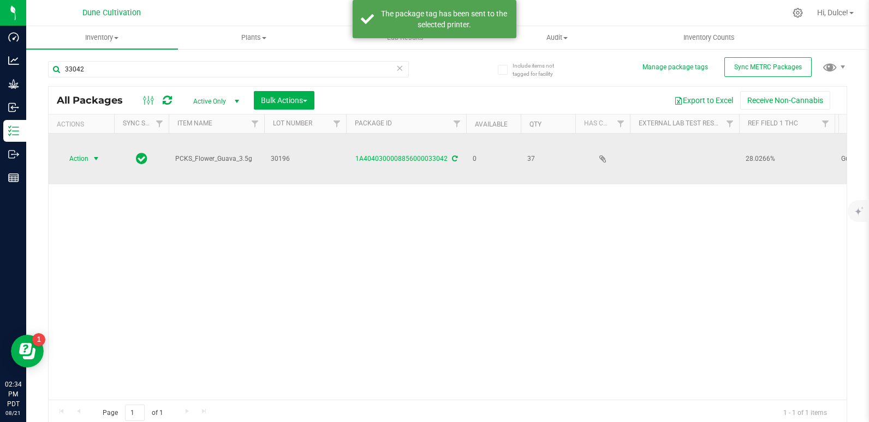
click at [74, 157] on span "Action" at bounding box center [73, 158] width 29 height 15
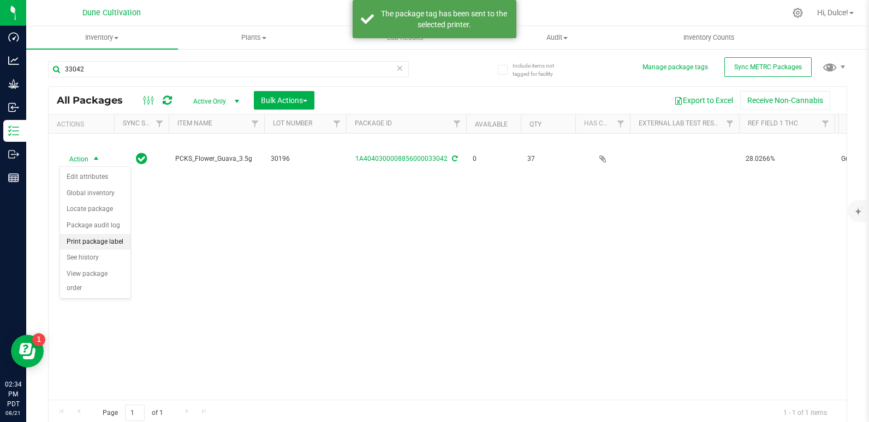
click at [127, 239] on li "Print package label" at bounding box center [95, 242] width 70 height 16
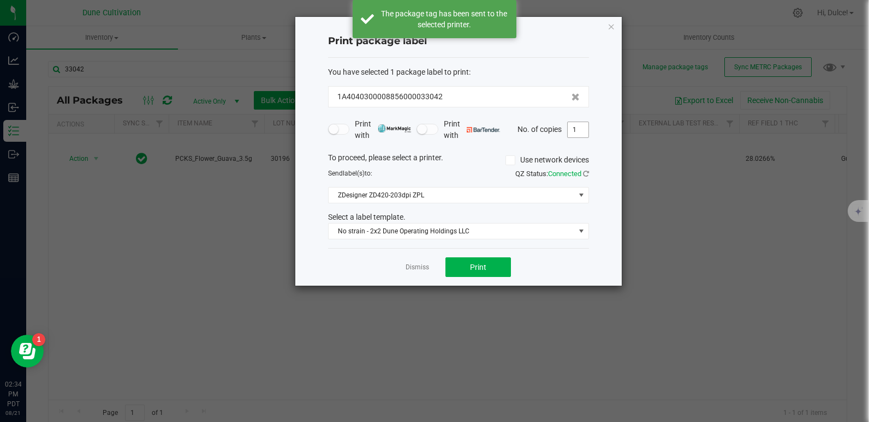
click at [577, 130] on input "1" at bounding box center [578, 129] width 21 height 15
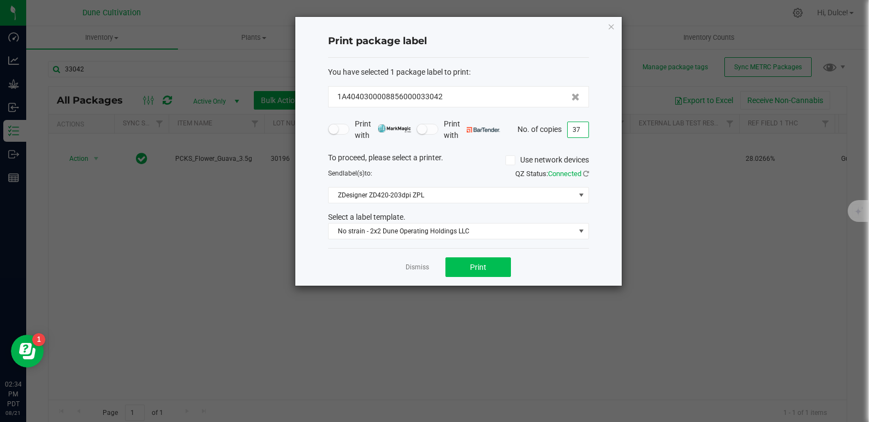
type input "37"
click at [462, 262] on button "Print" at bounding box center [477, 268] width 65 height 20
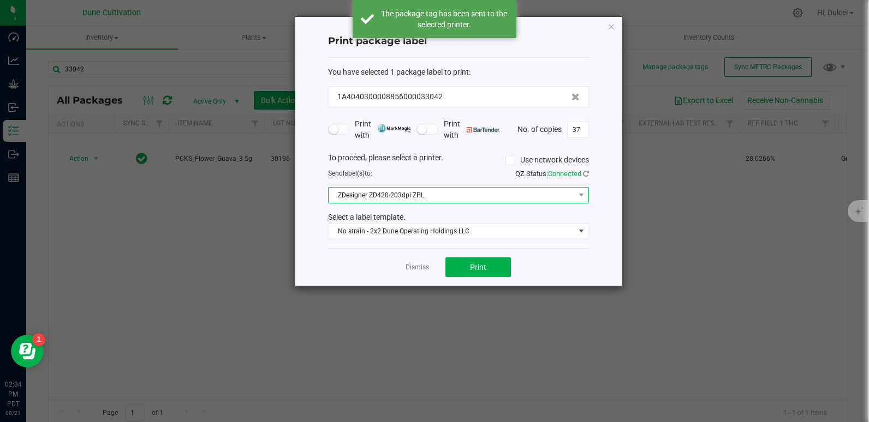
click at [545, 194] on span "ZDesigner ZD420-203dpi ZPL" at bounding box center [452, 195] width 246 height 15
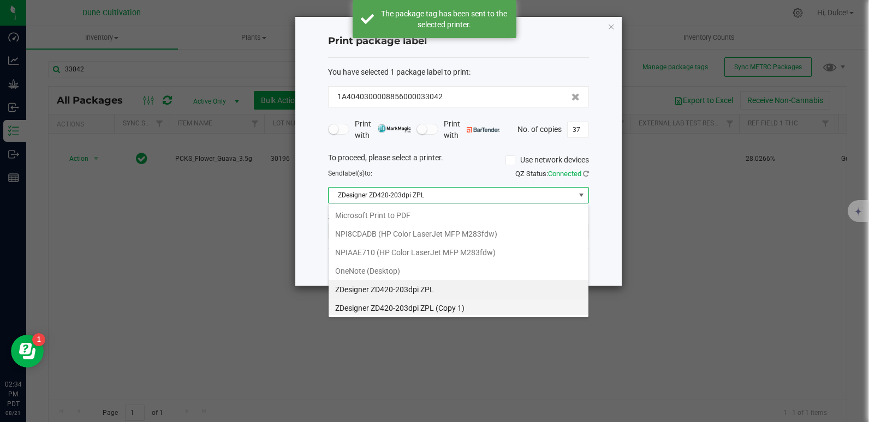
click at [446, 305] on 1\) "ZDesigner ZD420-203dpi ZPL (Copy 1)" at bounding box center [459, 308] width 260 height 19
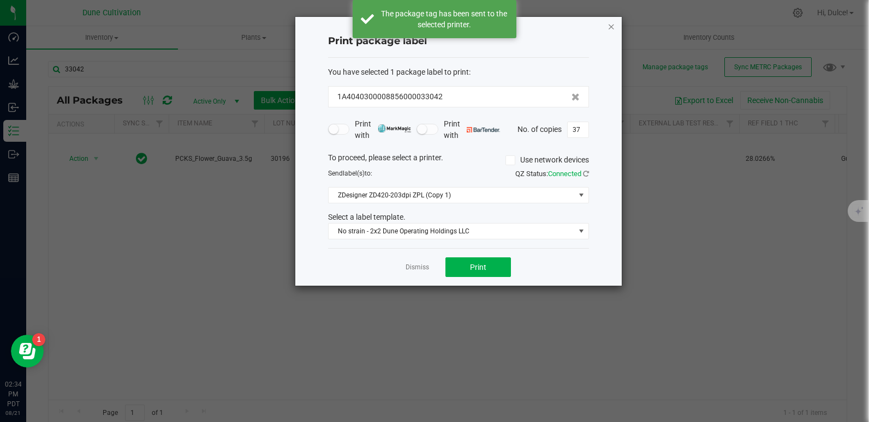
click at [611, 22] on icon "button" at bounding box center [612, 26] width 8 height 13
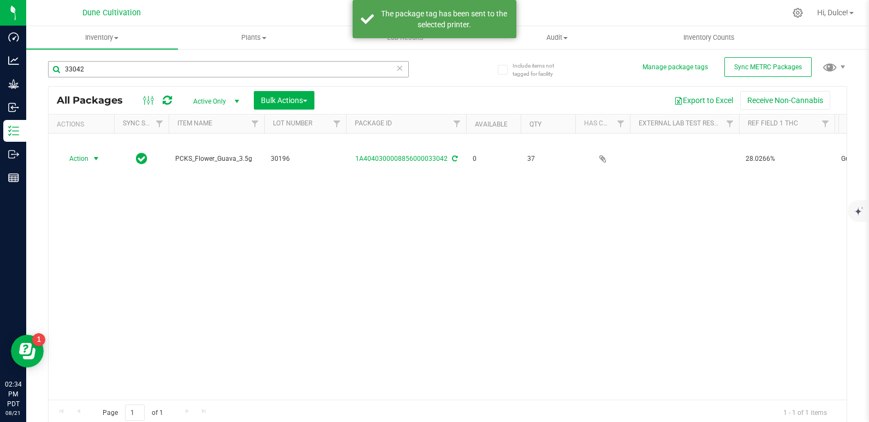
drag, startPoint x: 168, startPoint y: 57, endPoint x: 158, endPoint y: 63, distance: 11.1
click at [160, 61] on div "33042" at bounding box center [248, 68] width 400 height 35
click at [153, 67] on input "33042" at bounding box center [228, 69] width 361 height 16
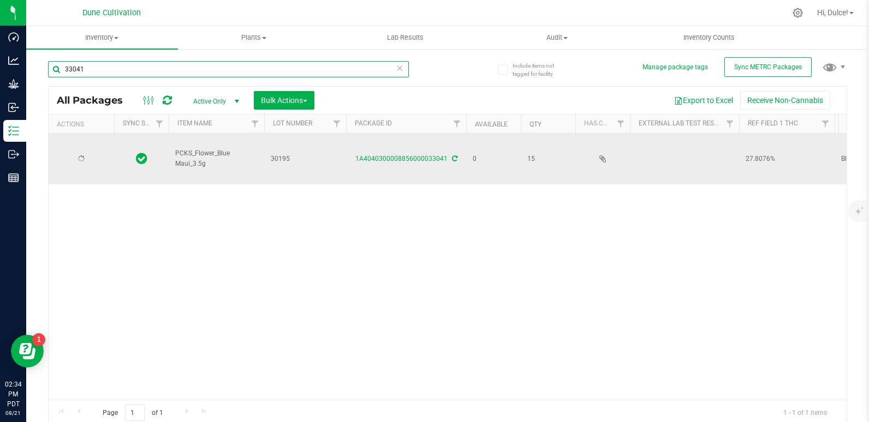
type input "33041"
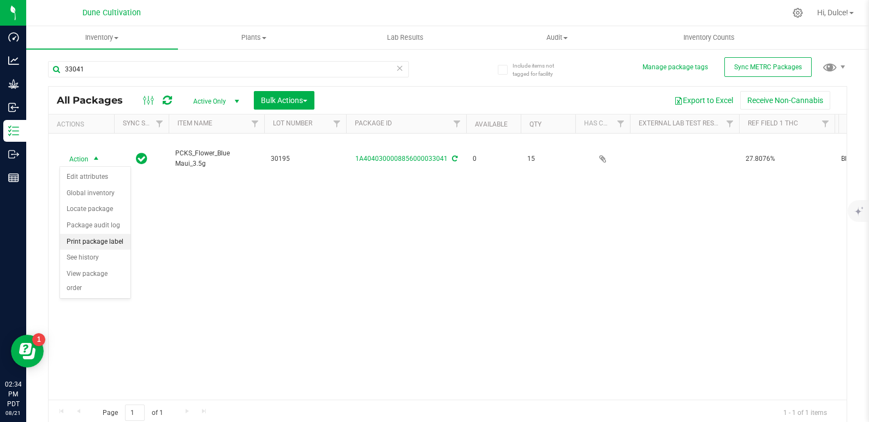
click at [109, 246] on li "Print package label" at bounding box center [95, 242] width 70 height 16
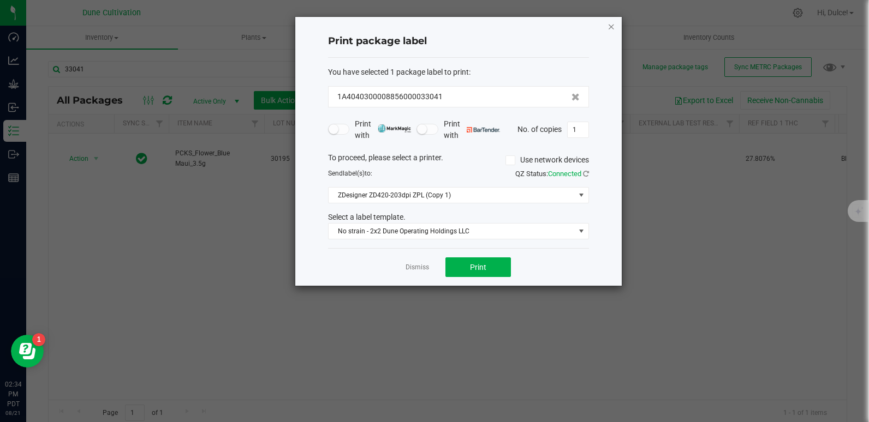
click at [609, 28] on icon "button" at bounding box center [612, 26] width 8 height 13
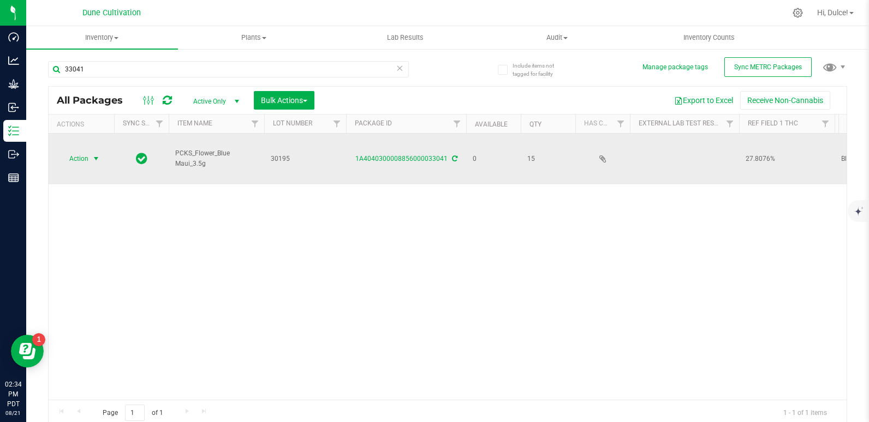
click at [71, 162] on span "Action" at bounding box center [73, 158] width 29 height 15
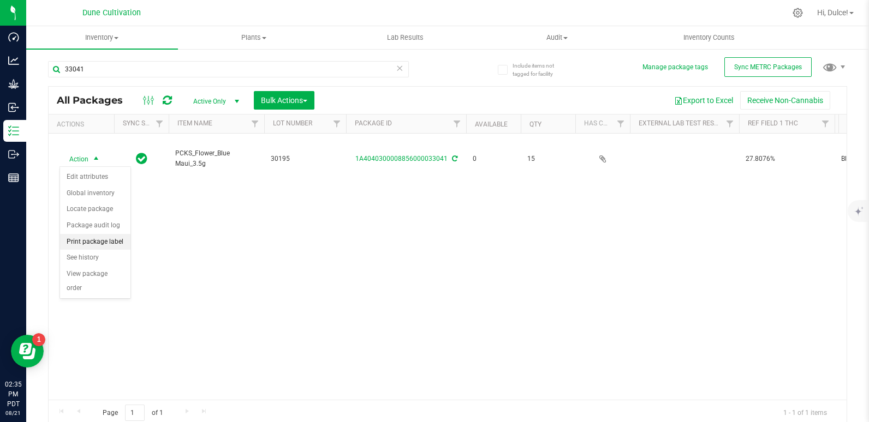
click at [96, 243] on li "Print package label" at bounding box center [95, 242] width 70 height 16
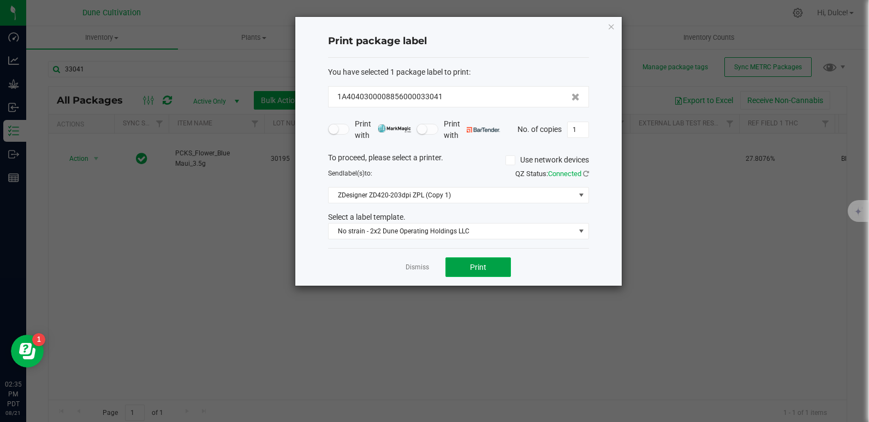
click at [475, 266] on span "Print" at bounding box center [478, 267] width 16 height 9
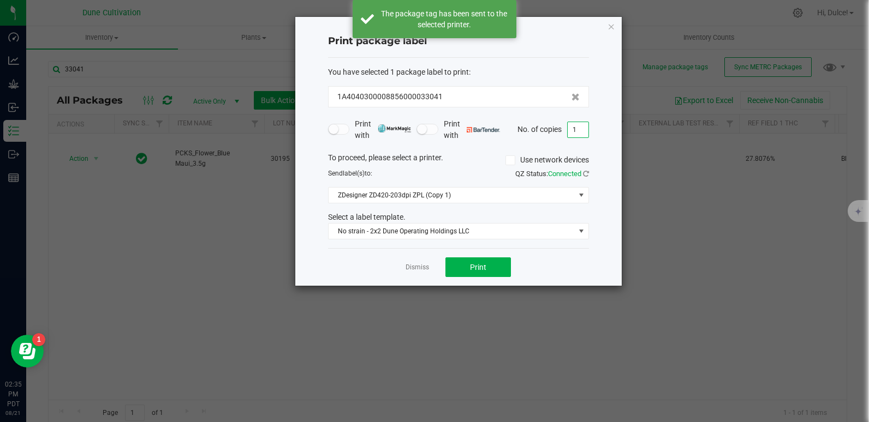
click at [582, 131] on input "1" at bounding box center [578, 129] width 21 height 15
type input "15"
click at [482, 263] on span "Print" at bounding box center [478, 267] width 16 height 9
click at [609, 26] on icon "button" at bounding box center [612, 26] width 8 height 13
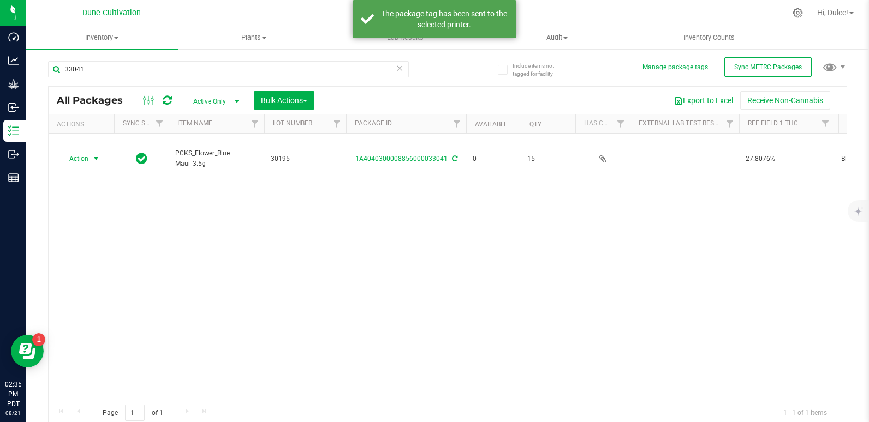
click at [616, 255] on div "Action Action Edit attributes Global inventory Locate package Package audit log…" at bounding box center [448, 267] width 798 height 266
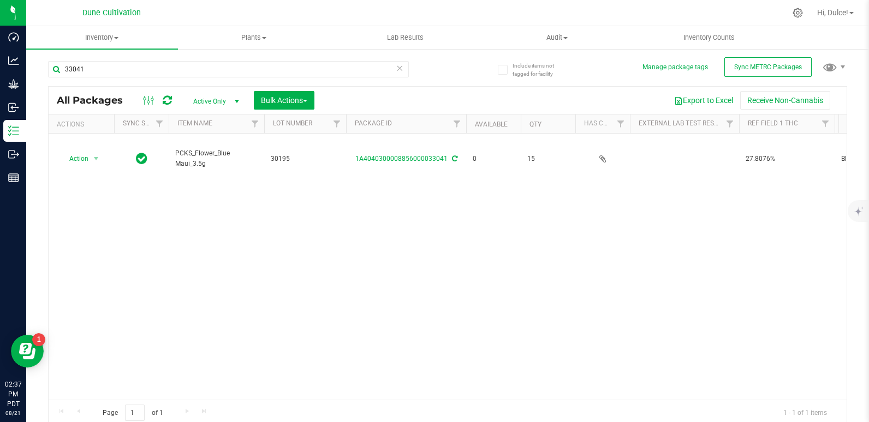
click at [670, 230] on div "Action Action Edit attributes Global inventory Locate package Package audit log…" at bounding box center [448, 267] width 798 height 266
click at [151, 73] on input "33041" at bounding box center [228, 69] width 361 height 16
type input "33044"
click at [290, 70] on input "33044" at bounding box center [228, 69] width 361 height 16
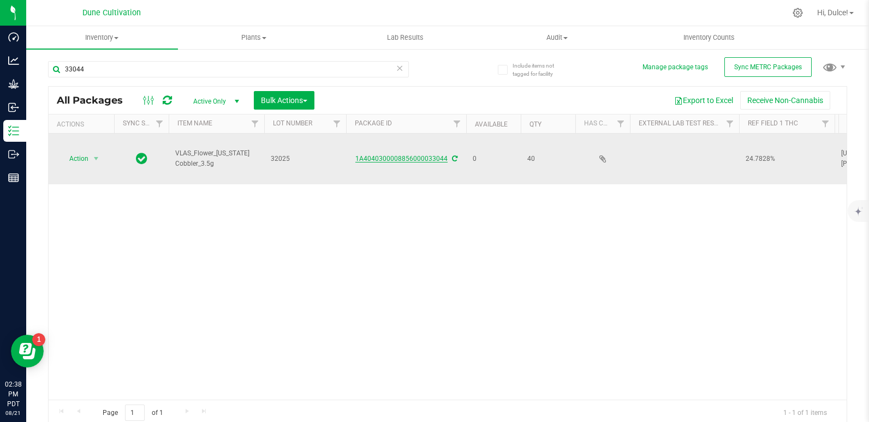
click at [426, 158] on link "1A4040300008856000033044" at bounding box center [401, 159] width 92 height 8
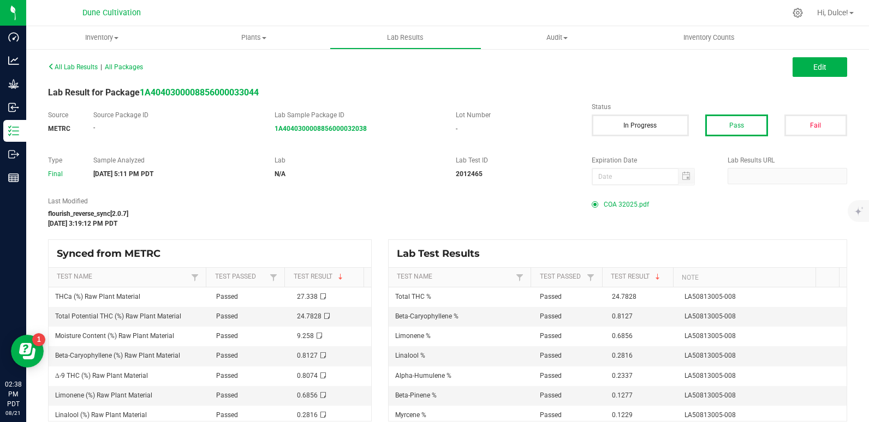
click at [617, 200] on span "COA 32025.pdf" at bounding box center [626, 204] width 45 height 16
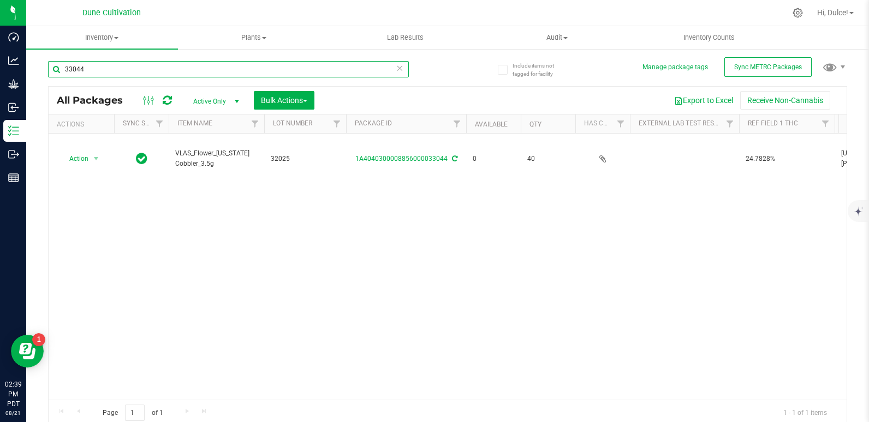
click at [108, 70] on input "33044" at bounding box center [228, 69] width 361 height 16
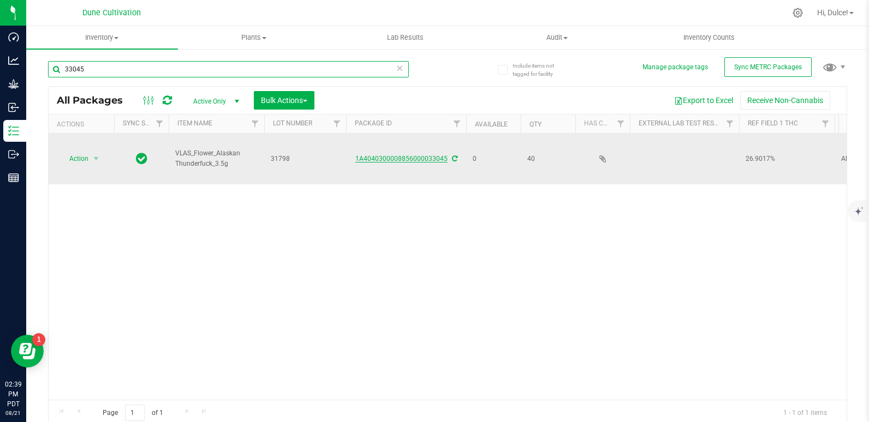
type input "33045"
click at [410, 155] on link "1A4040300008856000033045" at bounding box center [401, 159] width 92 height 8
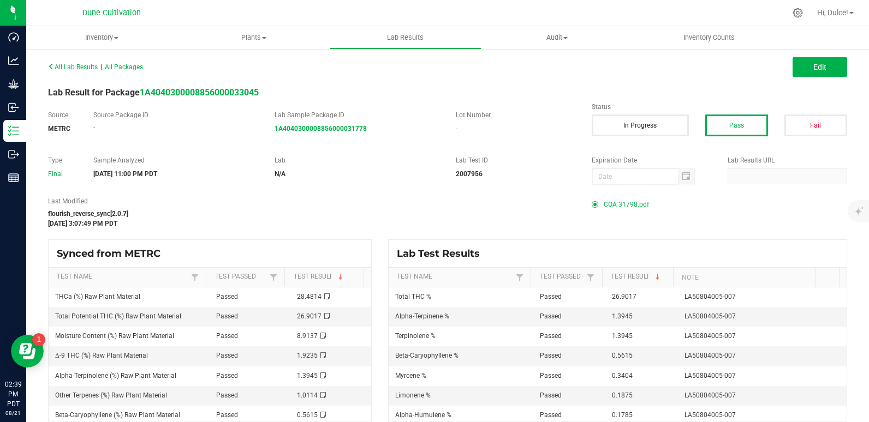
click at [616, 207] on span "COA 31798.pdf" at bounding box center [626, 204] width 45 height 16
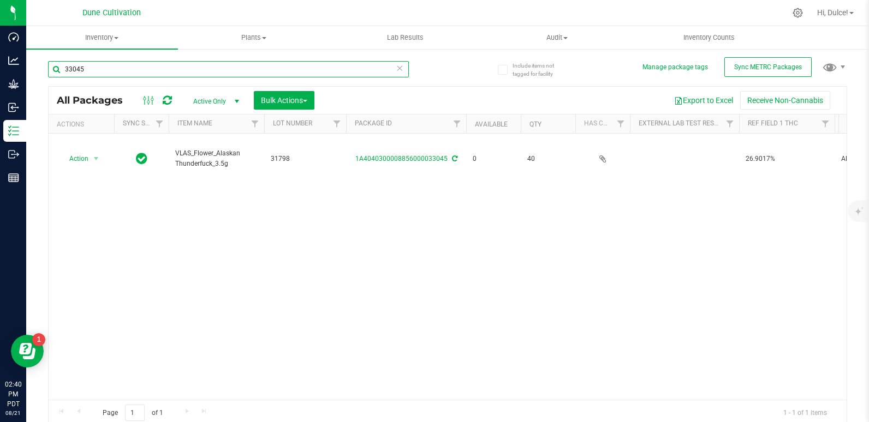
click at [165, 64] on input "33045" at bounding box center [228, 69] width 361 height 16
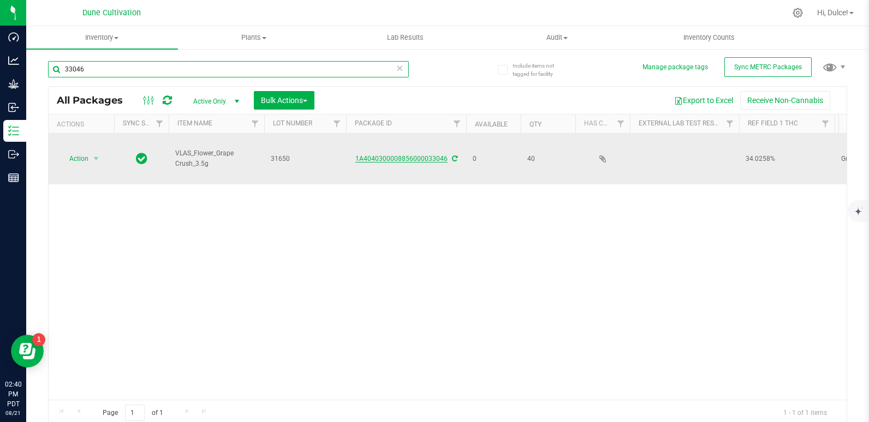
type input "33046"
click at [437, 157] on link "1A4040300008856000033046" at bounding box center [401, 159] width 92 height 8
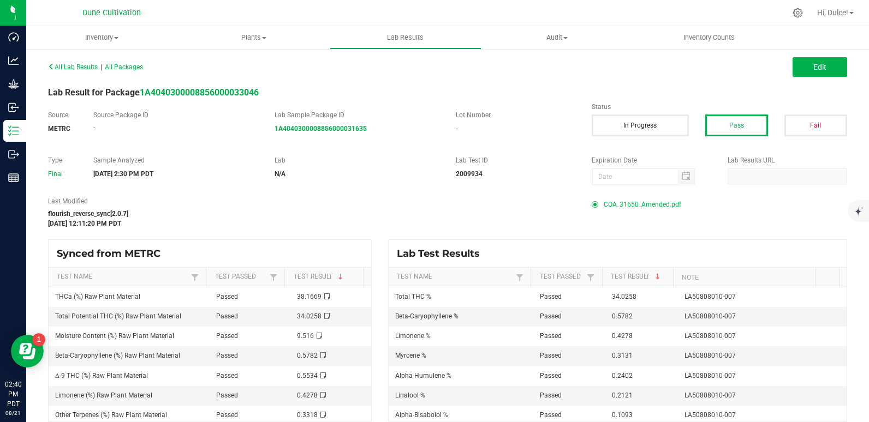
click at [634, 202] on span "COA_31650_Amended.pdf" at bounding box center [643, 204] width 78 height 16
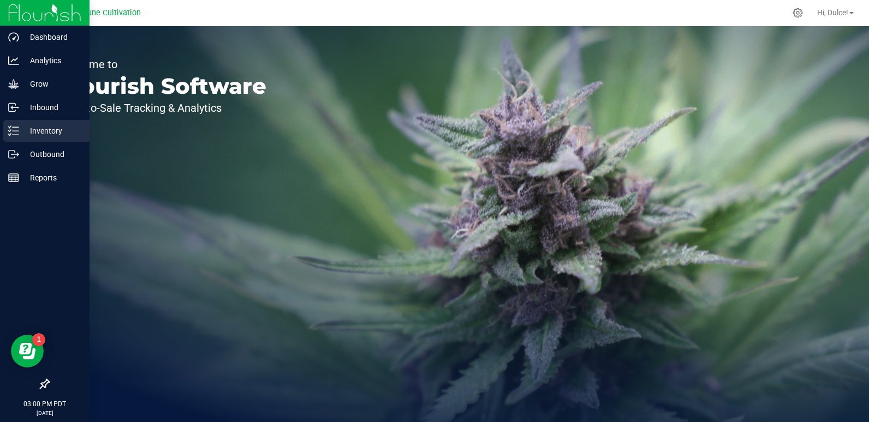
click at [30, 134] on p "Inventory" at bounding box center [51, 130] width 65 height 13
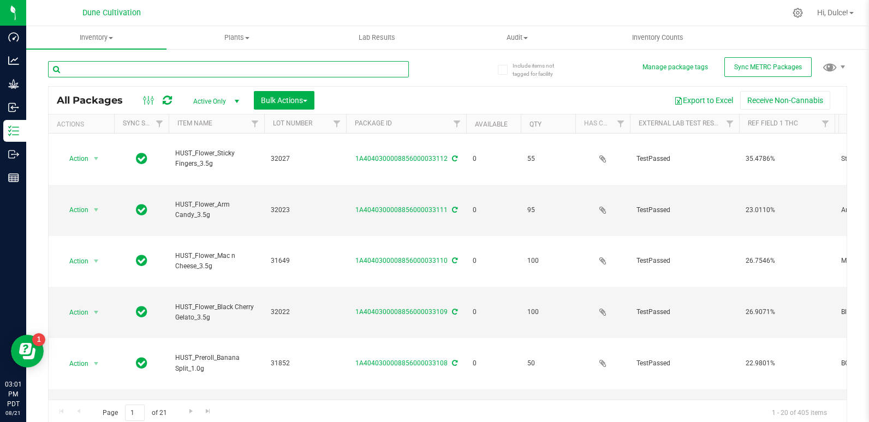
click at [255, 69] on input "text" at bounding box center [228, 69] width 361 height 16
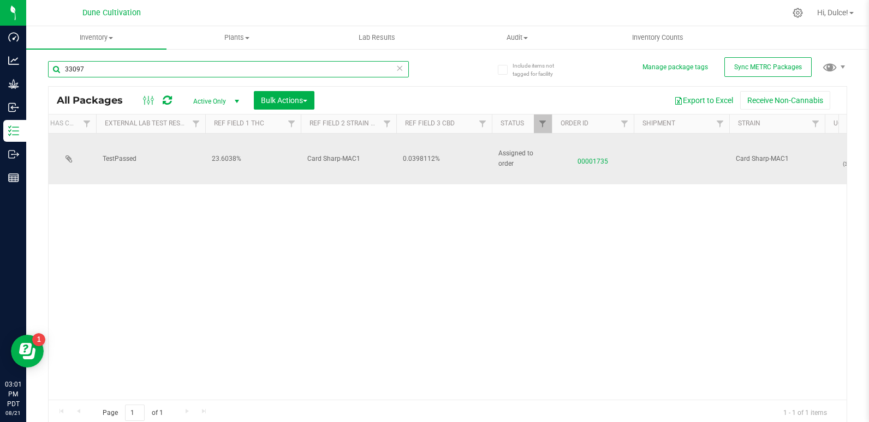
type input "33097"
click at [598, 151] on span "00001735" at bounding box center [592, 159] width 69 height 16
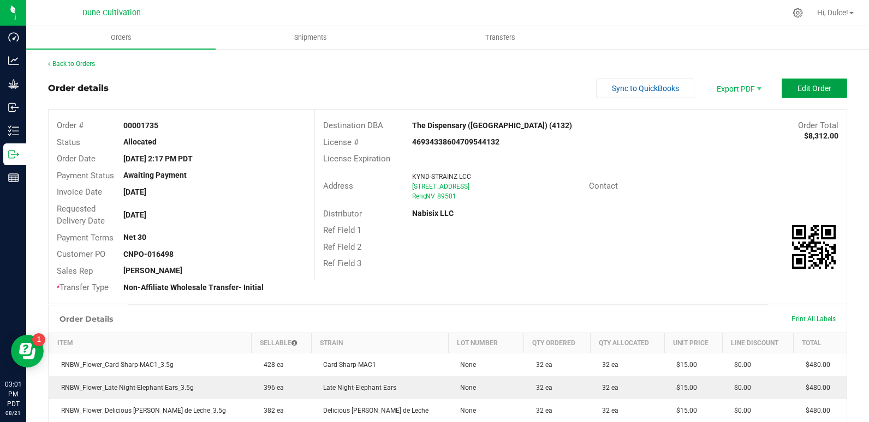
click at [810, 92] on span "Edit Order" at bounding box center [814, 88] width 34 height 9
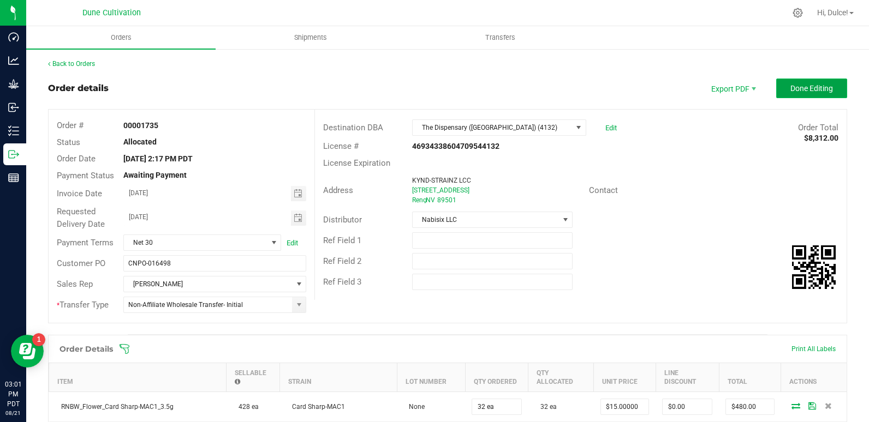
click at [802, 94] on button "Done Editing" at bounding box center [811, 89] width 71 height 20
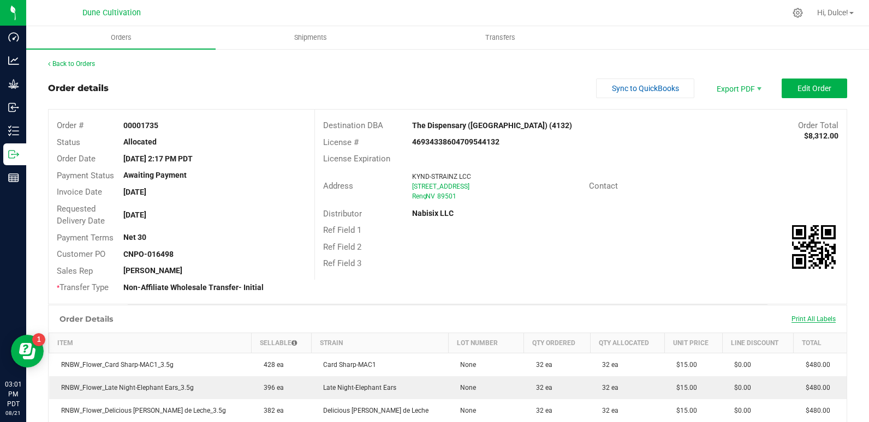
click at [805, 316] on span "Print All Labels" at bounding box center [813, 319] width 44 height 8
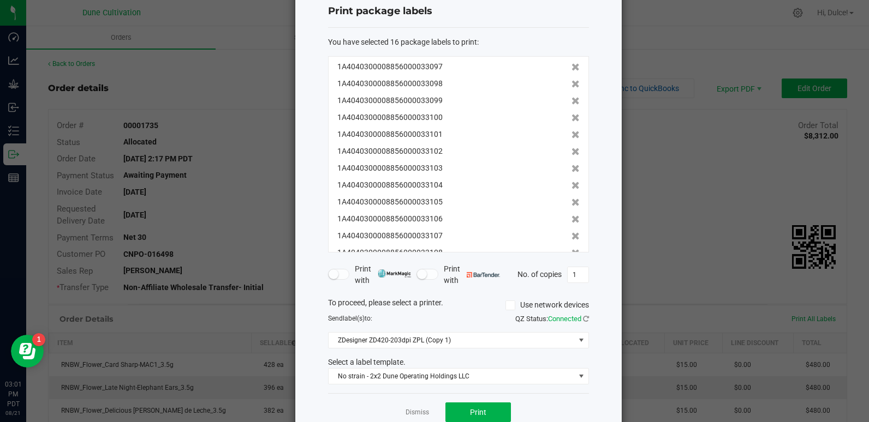
scroll to position [55, 0]
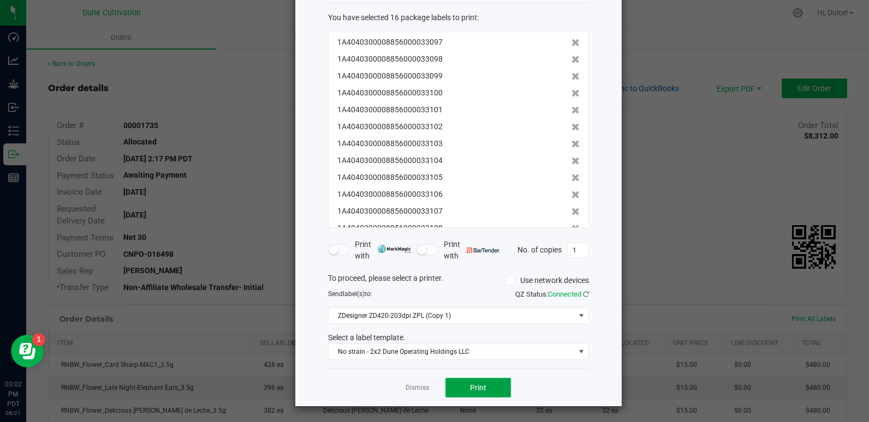
click at [473, 393] on button "Print" at bounding box center [477, 388] width 65 height 20
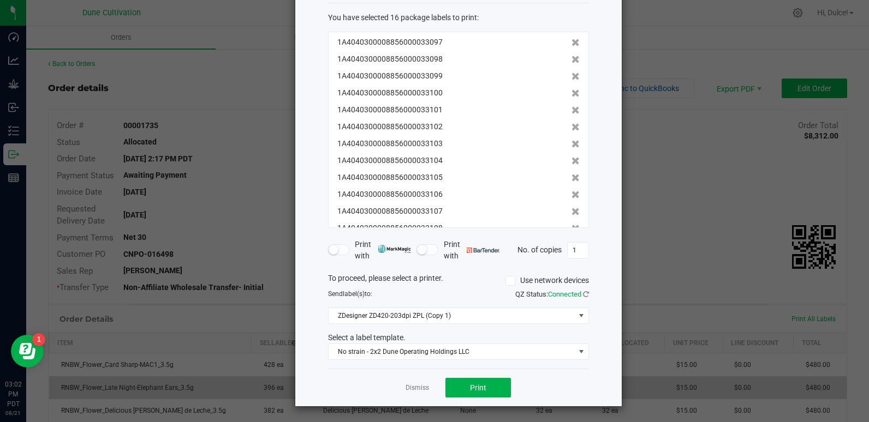
click at [415, 387] on link "Dismiss" at bounding box center [417, 388] width 23 height 9
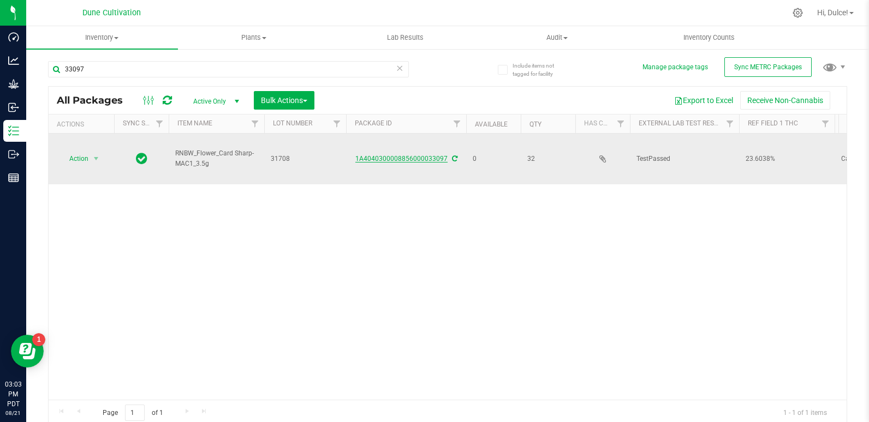
click at [430, 155] on link "1A4040300008856000033097" at bounding box center [401, 159] width 92 height 8
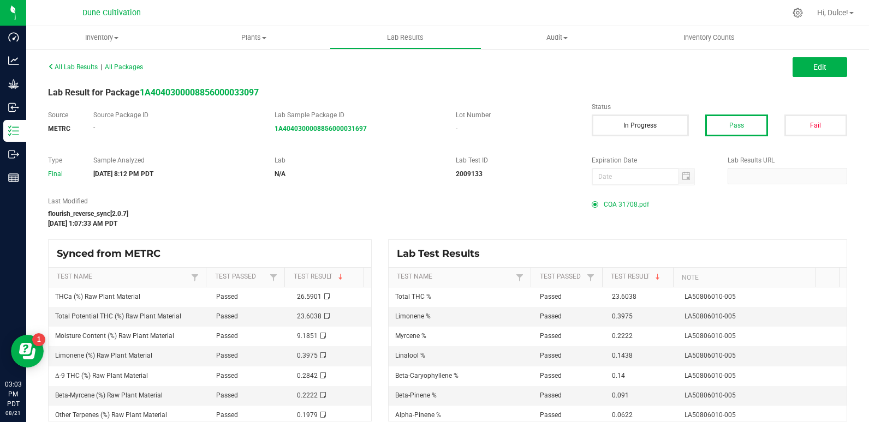
click at [611, 204] on span "COA 31708.pdf" at bounding box center [626, 204] width 45 height 16
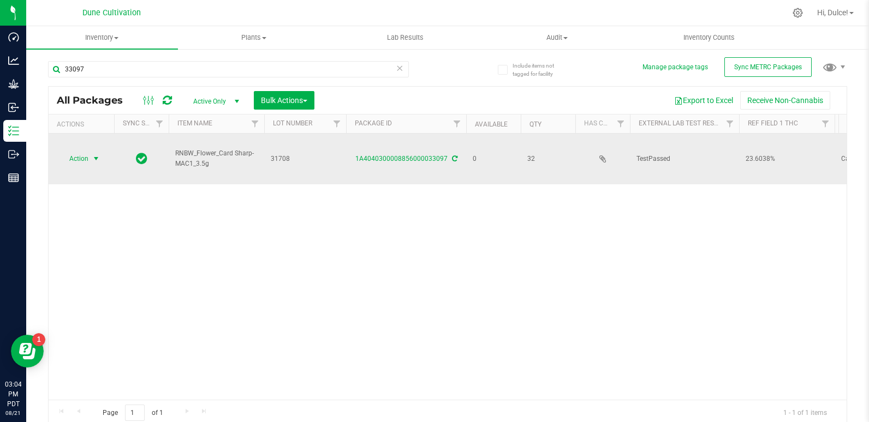
click at [79, 151] on span "Action" at bounding box center [73, 158] width 29 height 15
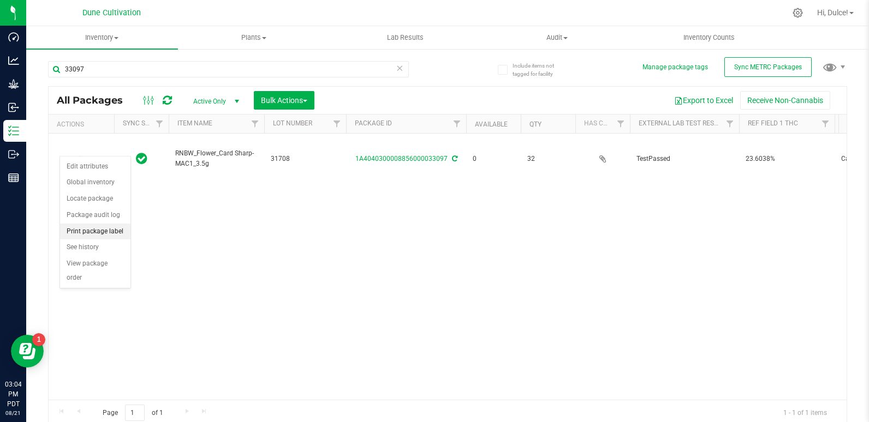
click at [111, 235] on li "Print package label" at bounding box center [95, 232] width 70 height 16
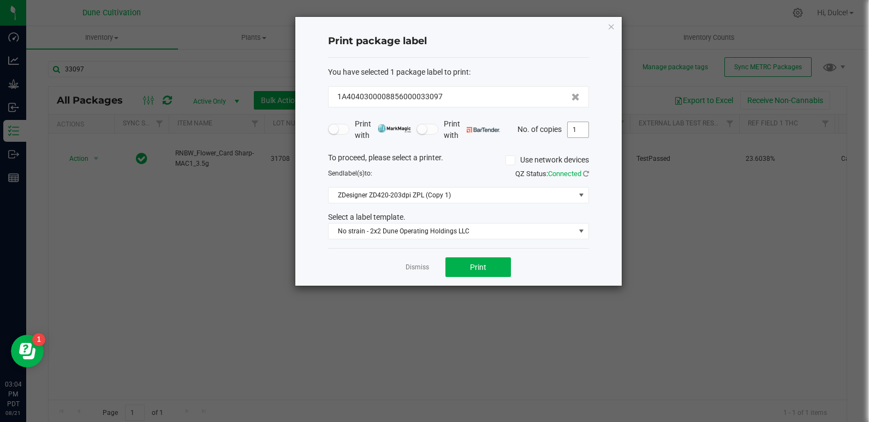
click at [579, 134] on input "1" at bounding box center [578, 129] width 21 height 15
type input "32"
click at [471, 267] on span "Print" at bounding box center [478, 267] width 16 height 9
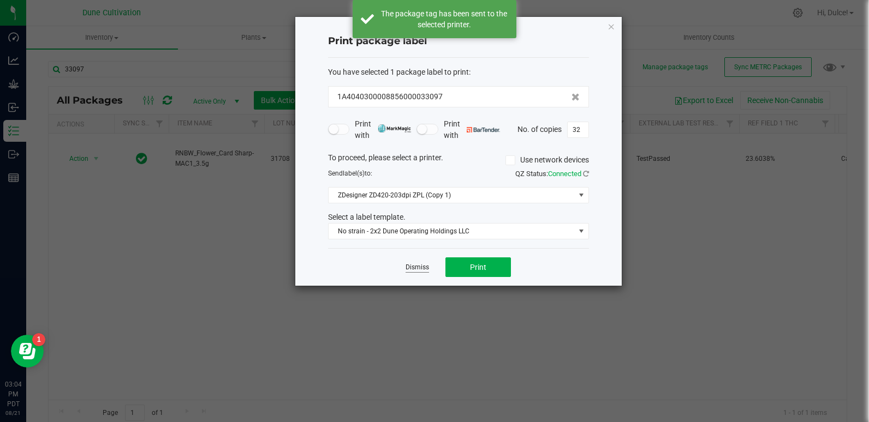
click at [422, 264] on link "Dismiss" at bounding box center [417, 267] width 23 height 9
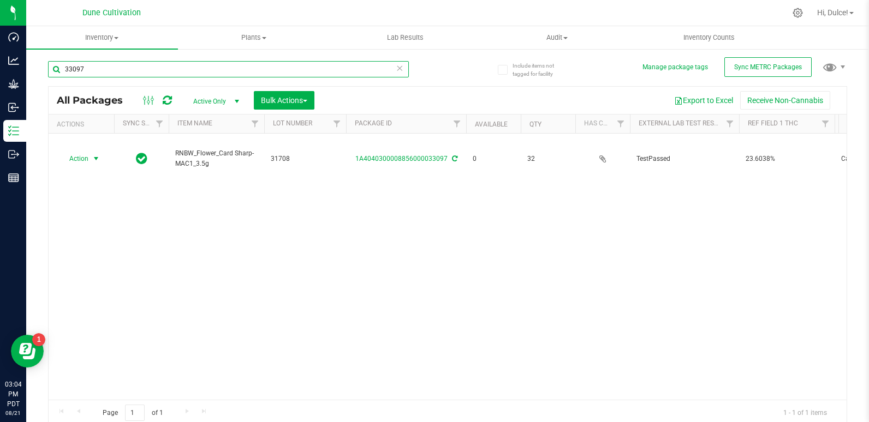
click at [182, 64] on input "33097" at bounding box center [228, 69] width 361 height 16
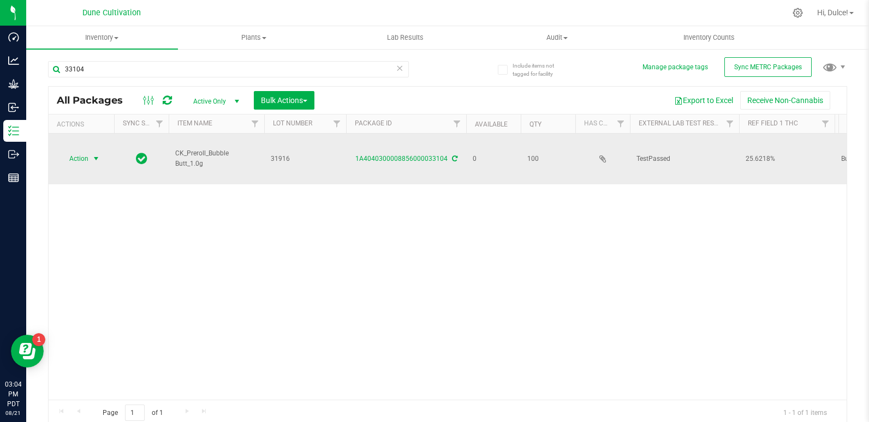
click at [88, 151] on span "Action" at bounding box center [73, 158] width 29 height 15
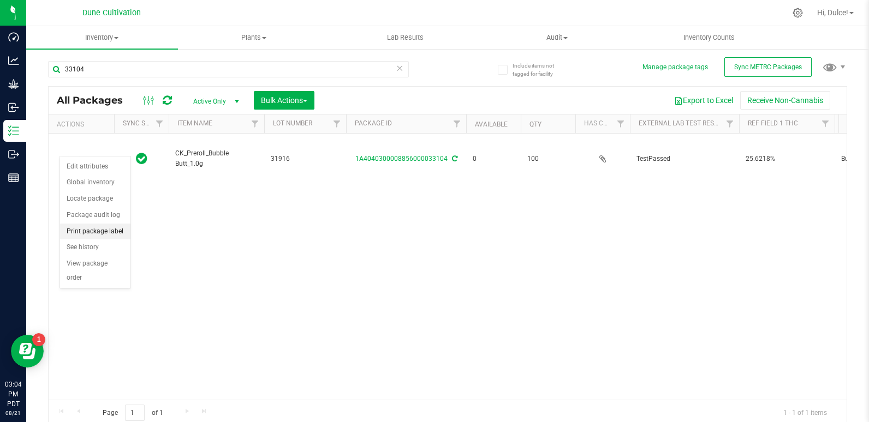
click at [110, 233] on li "Print package label" at bounding box center [95, 232] width 70 height 16
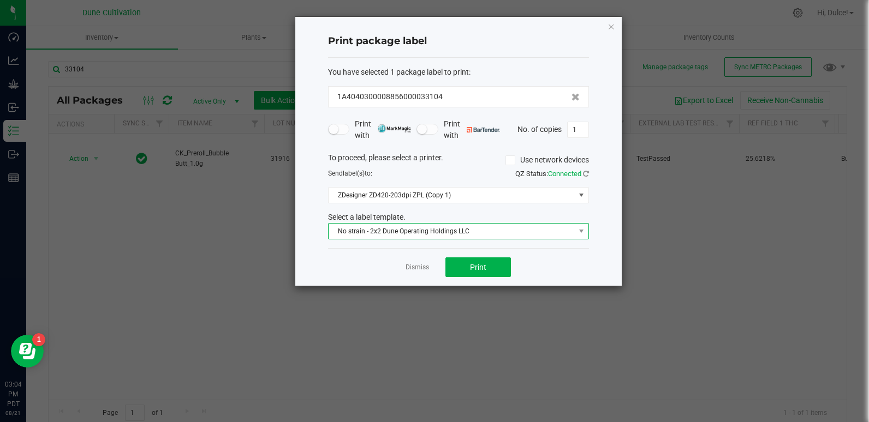
click at [490, 232] on span "No strain - 2x2 Dune Operating Holdings LLC" at bounding box center [452, 231] width 246 height 15
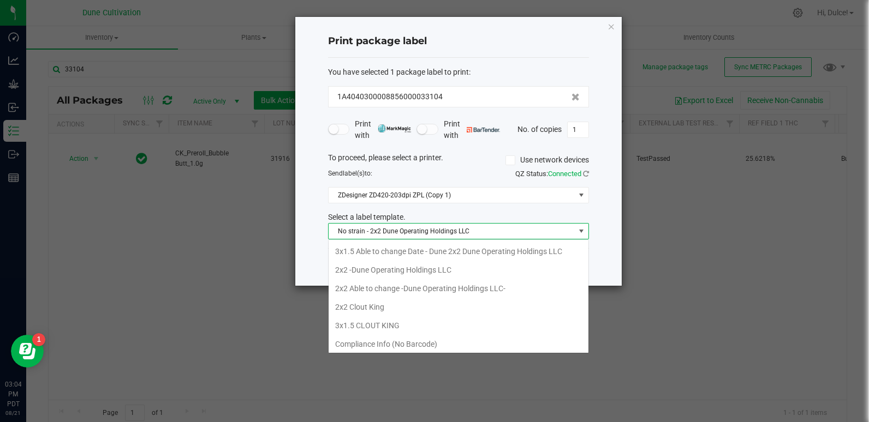
scroll to position [16, 261]
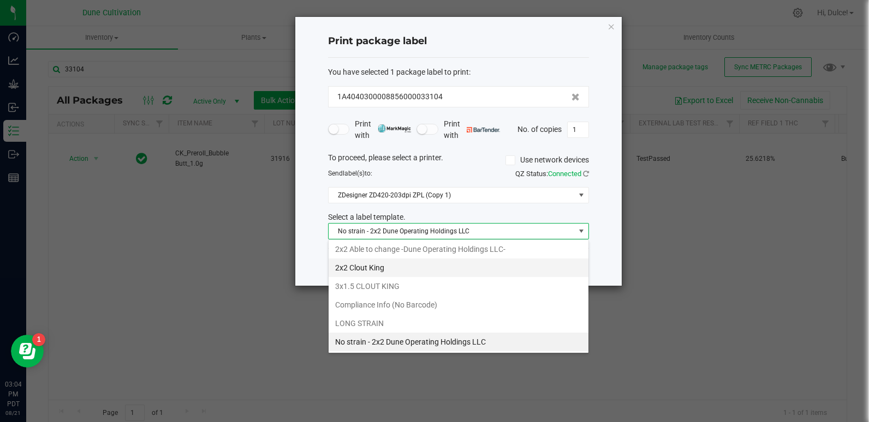
click at [378, 271] on li "2x2 Clout King" at bounding box center [459, 268] width 260 height 19
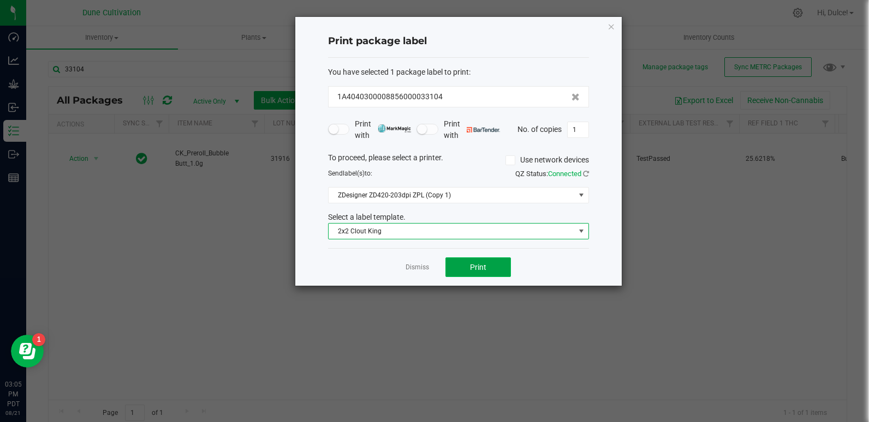
click at [485, 264] on span "Print" at bounding box center [478, 267] width 16 height 9
click at [507, 239] on span "2x2 Clout King" at bounding box center [452, 231] width 246 height 15
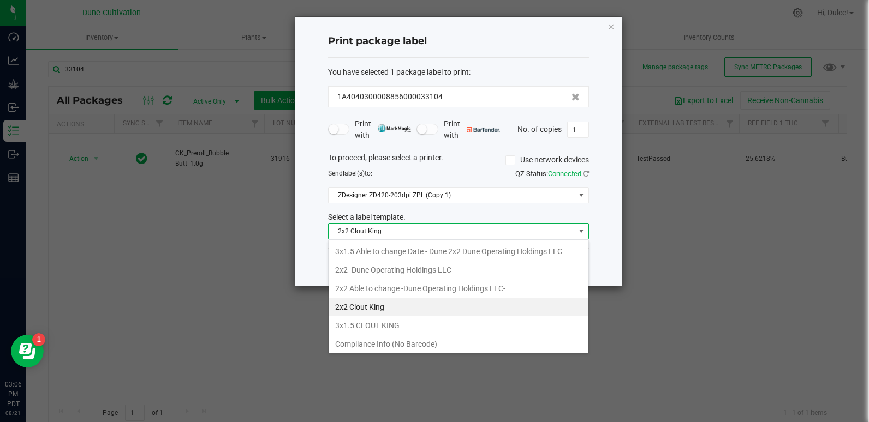
click at [749, 306] on ngb-modal-window "Print package label You have selected 1 package label to print : 1A404030000885…" at bounding box center [438, 211] width 877 height 422
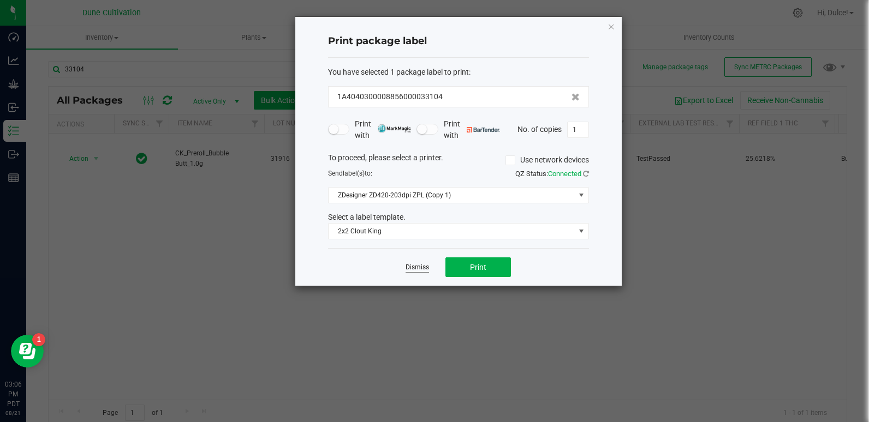
click at [426, 267] on link "Dismiss" at bounding box center [417, 267] width 23 height 9
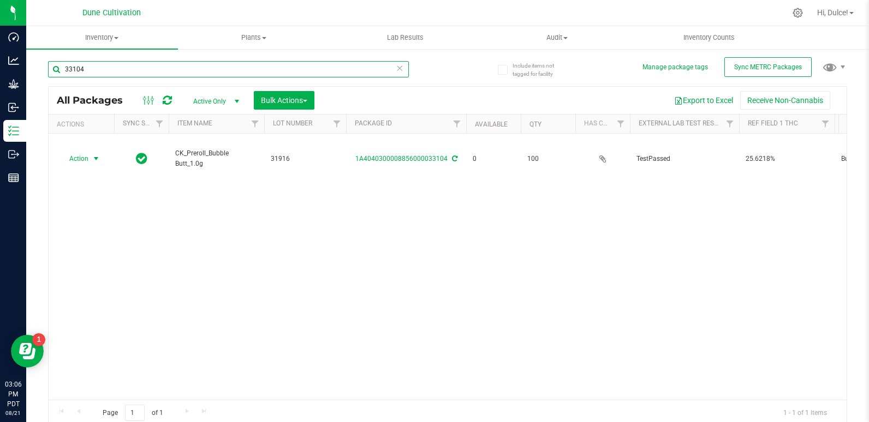
click at [189, 73] on input "33104" at bounding box center [228, 69] width 361 height 16
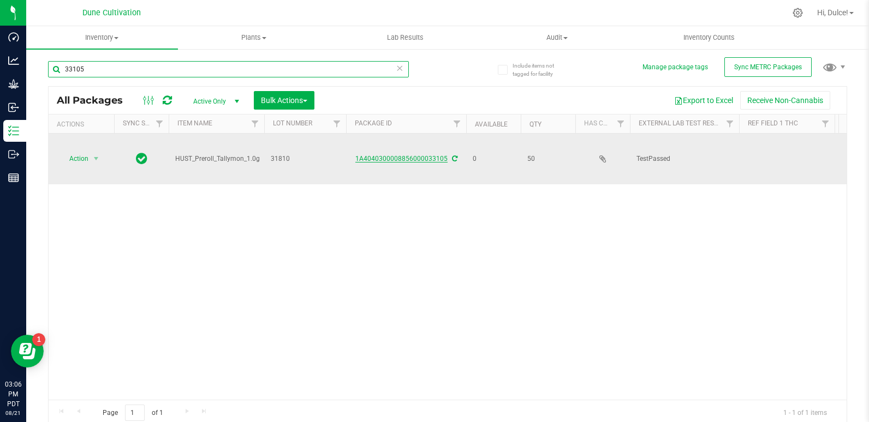
type input "33105"
click at [416, 155] on link "1A4040300008856000033105" at bounding box center [401, 159] width 92 height 8
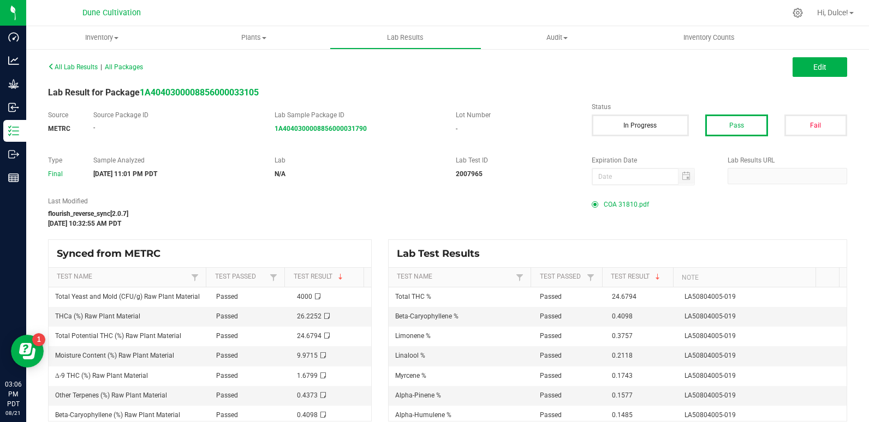
click at [635, 204] on span "COA 31810.pdf" at bounding box center [626, 204] width 45 height 16
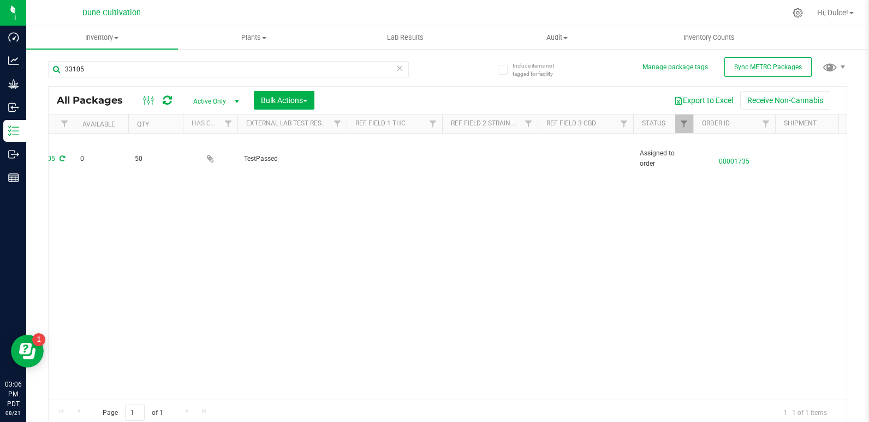
scroll to position [0, 427]
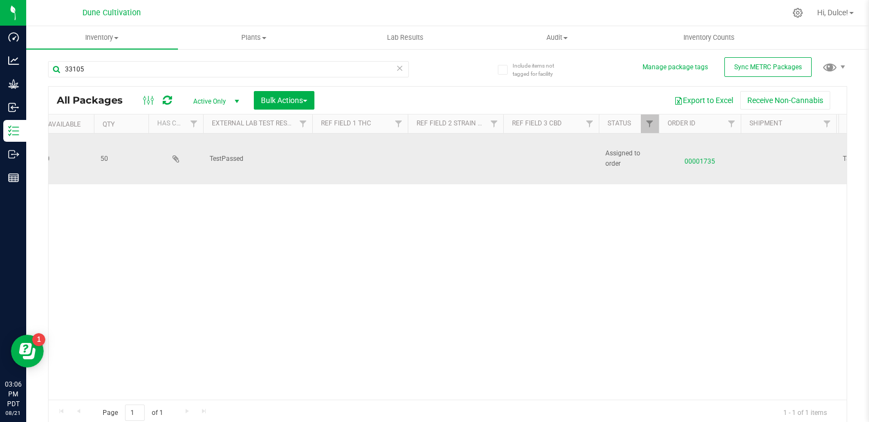
click at [346, 157] on td at bounding box center [360, 159] width 96 height 51
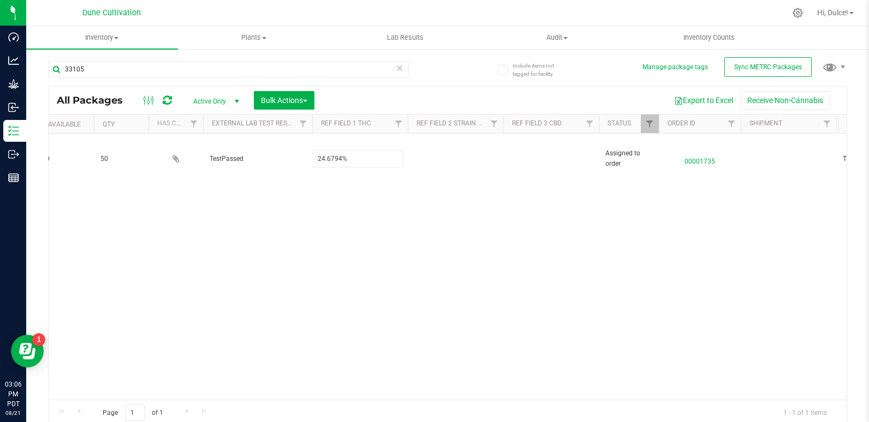
type input "24.6794%"
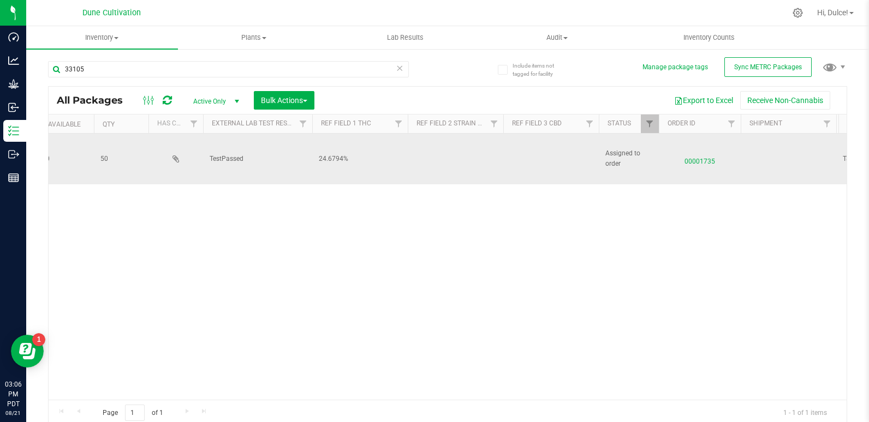
click at [532, 159] on td at bounding box center [551, 159] width 96 height 51
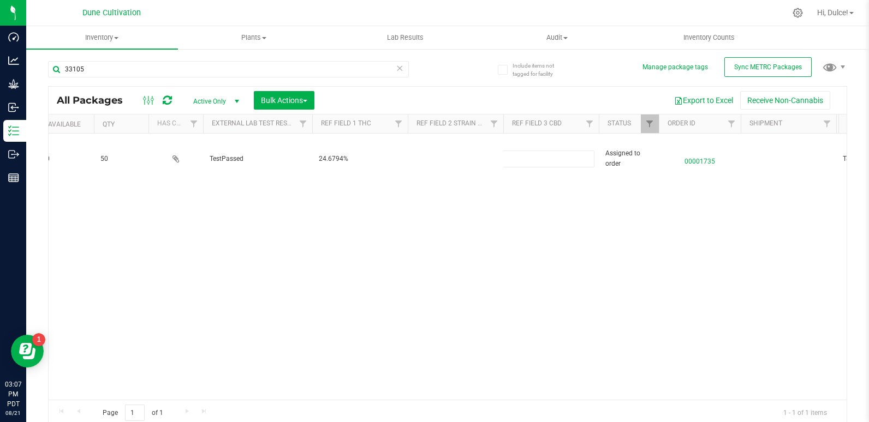
type input "<LOQ"
click at [530, 227] on div "Loading... All Packages Active Only Active Only Lab Samples Locked All External…" at bounding box center [447, 256] width 799 height 341
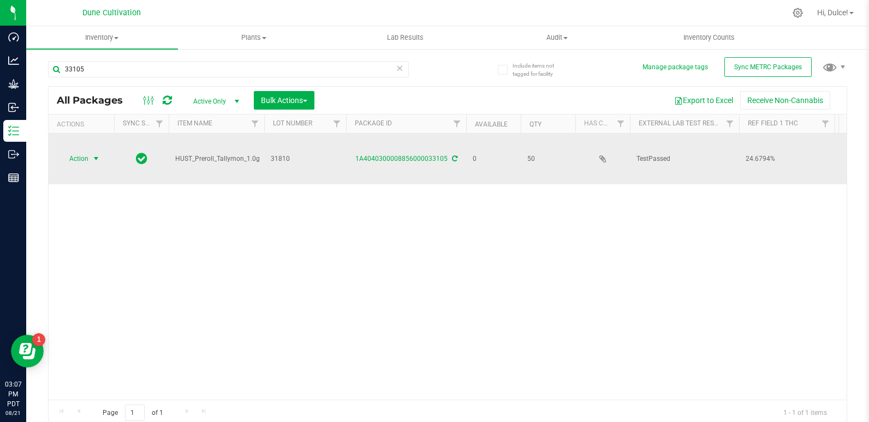
click at [90, 156] on span "select" at bounding box center [97, 158] width 14 height 15
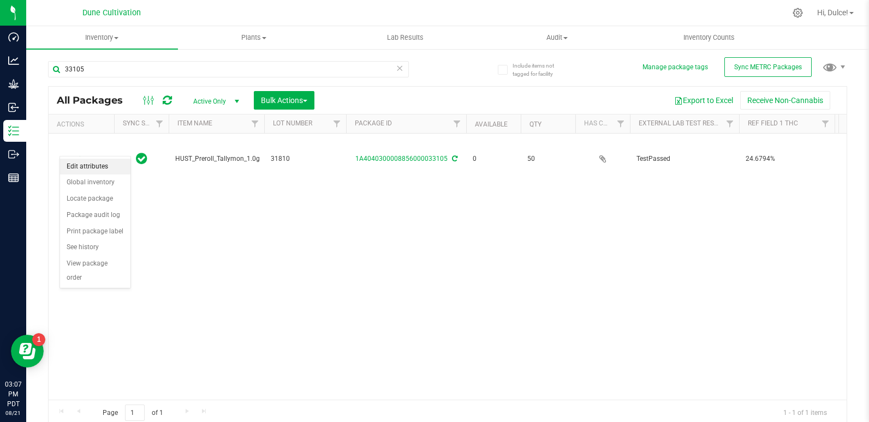
click at [112, 165] on li "Edit attributes" at bounding box center [95, 167] width 70 height 16
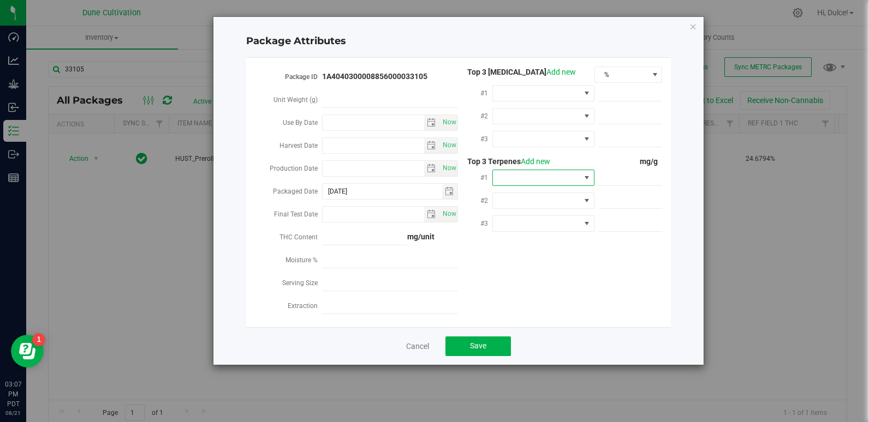
click at [519, 176] on span at bounding box center [536, 177] width 87 height 15
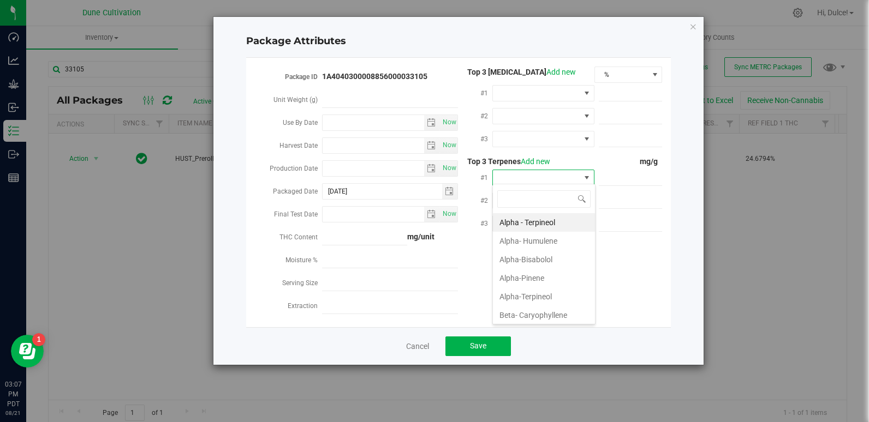
scroll to position [16, 102]
type input "beta"
click at [527, 224] on li "Beta- Caryophyllene" at bounding box center [544, 222] width 102 height 19
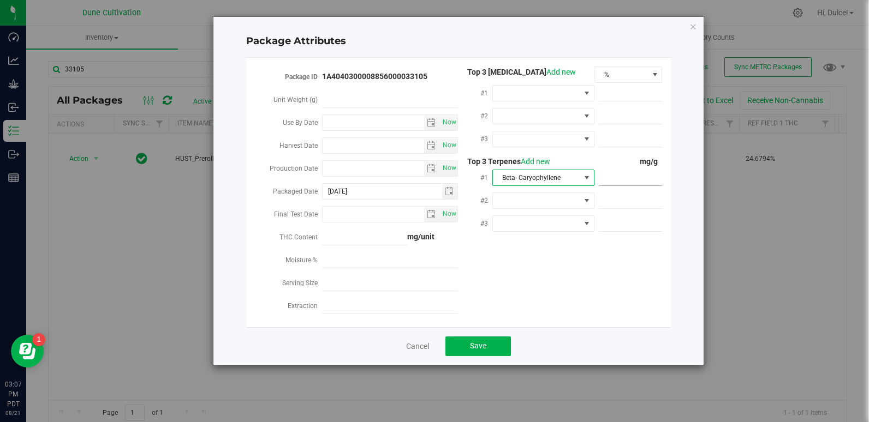
click at [629, 177] on span at bounding box center [631, 178] width 64 height 16
paste input "4.098"
type input "4.098"
type input "4.0980"
click at [627, 197] on span at bounding box center [631, 201] width 64 height 16
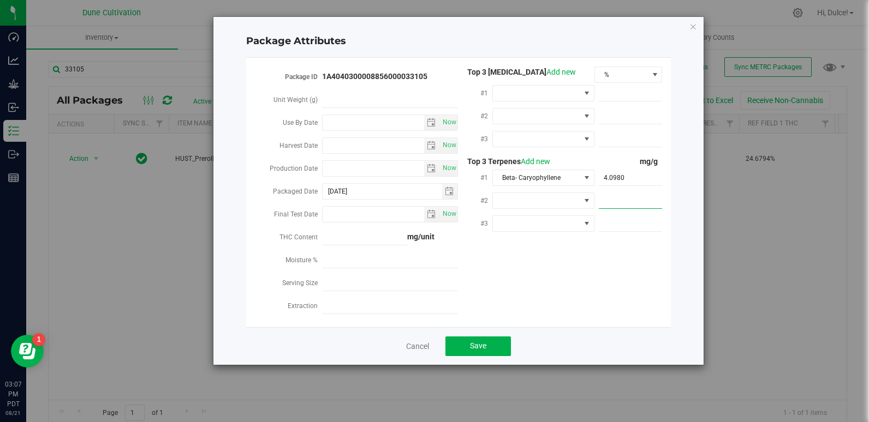
paste input "3.757"
type input "3.757"
type input "3.7570"
click at [502, 198] on span at bounding box center [536, 200] width 87 height 15
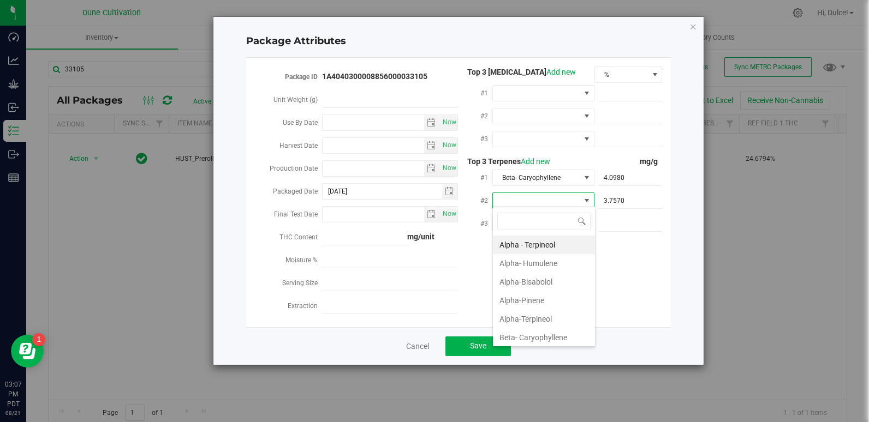
type input "d"
click at [538, 259] on li "D-Limonene" at bounding box center [544, 263] width 102 height 19
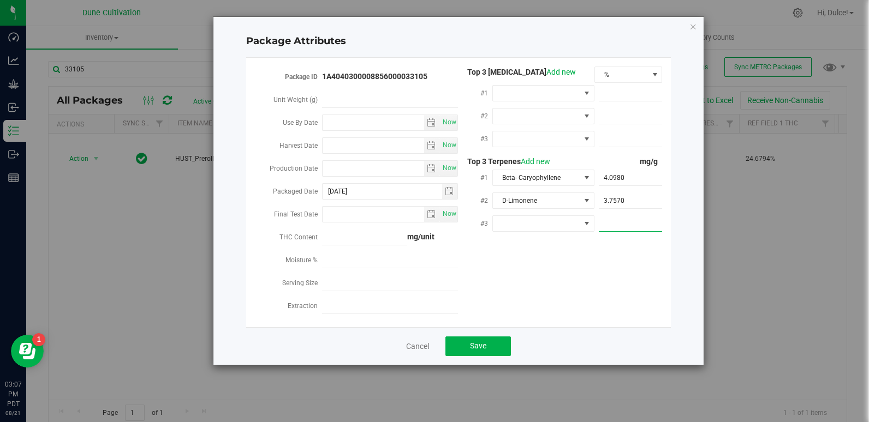
click at [625, 219] on span at bounding box center [631, 224] width 64 height 16
paste input "2.118"
type input "2.118"
type input "2.1180"
click at [514, 216] on span at bounding box center [536, 223] width 87 height 15
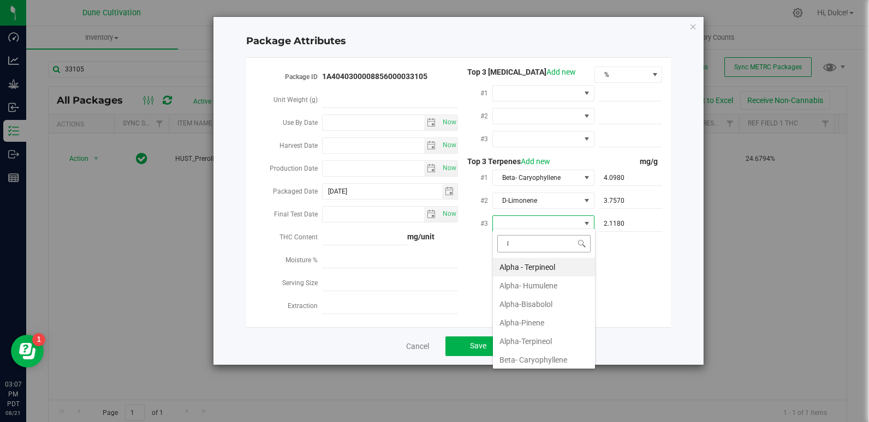
type input "li"
click at [538, 304] on li "Linalool" at bounding box center [544, 304] width 102 height 19
click at [538, 304] on div "Package ID 1A4040300008856000033105 Unit Weight (g) Use By Date Now Harvest Dat…" at bounding box center [458, 193] width 408 height 252
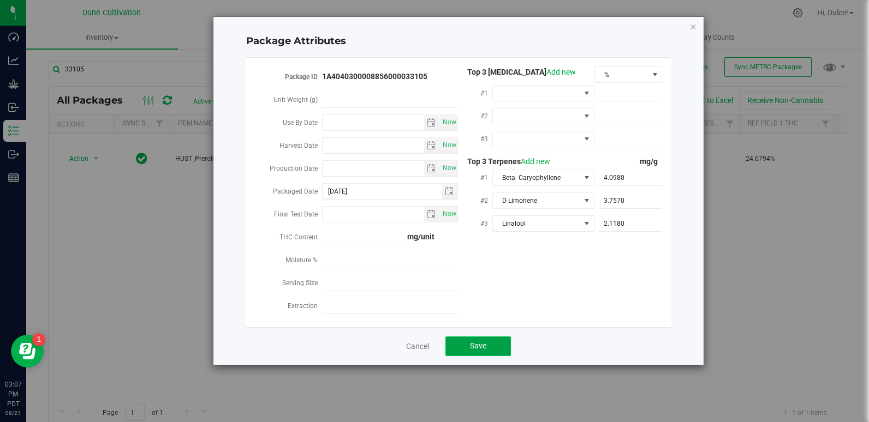
click at [474, 342] on span "Save" at bounding box center [478, 346] width 16 height 9
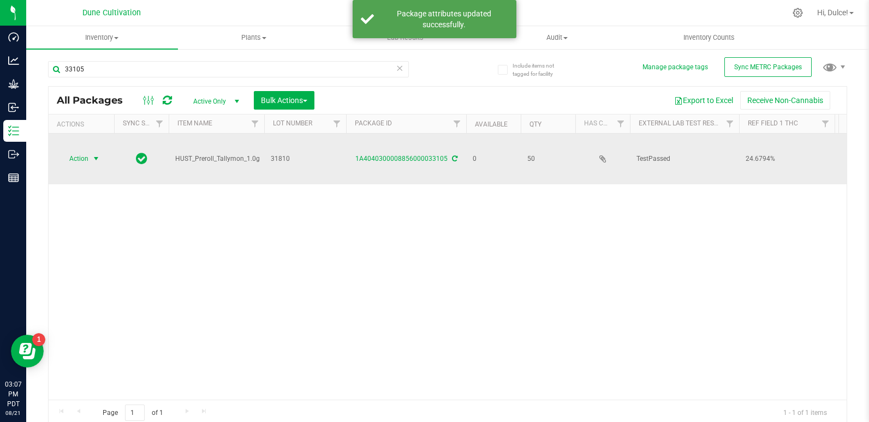
click at [90, 151] on span "select" at bounding box center [97, 158] width 14 height 15
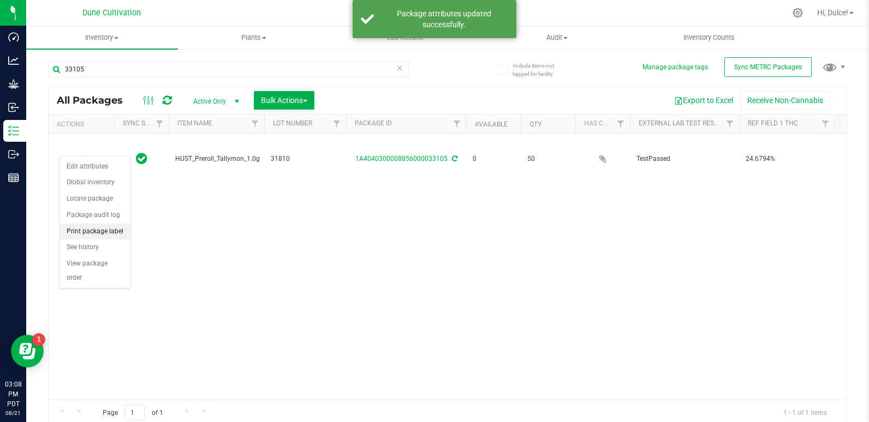
click at [91, 228] on li "Print package label" at bounding box center [95, 232] width 70 height 16
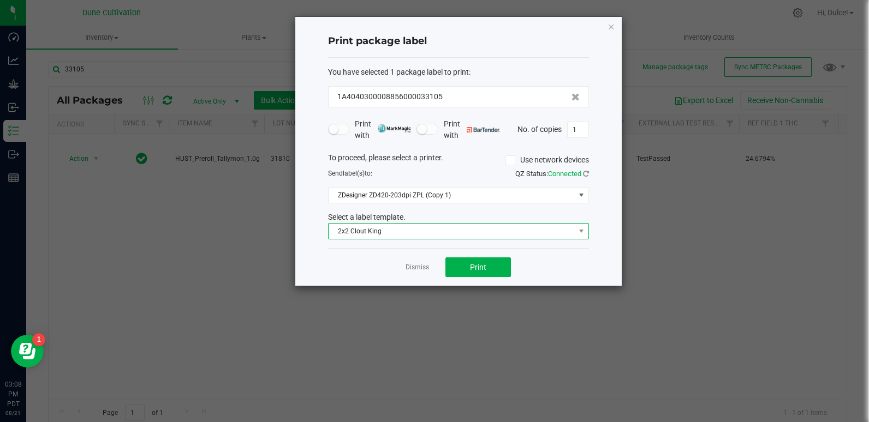
click at [479, 235] on span "2x2 Clout King" at bounding box center [452, 231] width 246 height 15
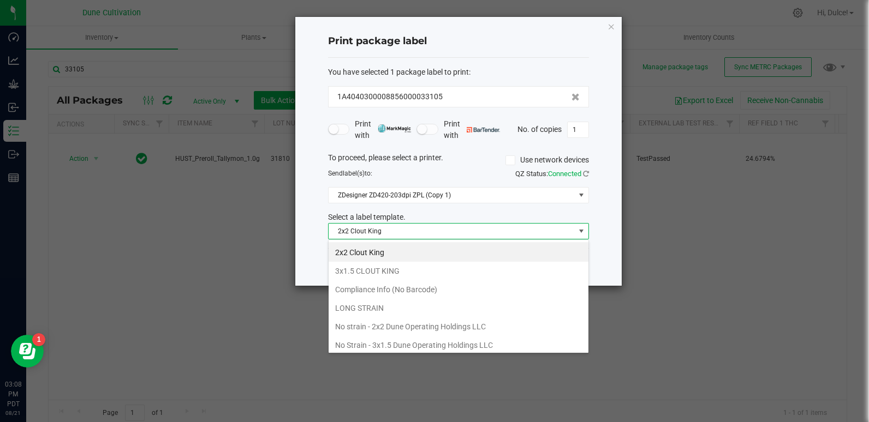
scroll to position [95, 0]
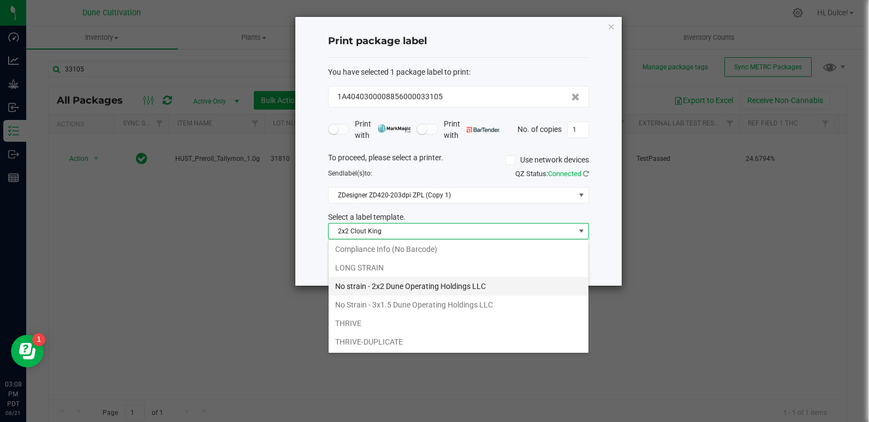
click at [431, 284] on li "No strain - 2x2 Dune Operating Holdings LLC" at bounding box center [459, 286] width 260 height 19
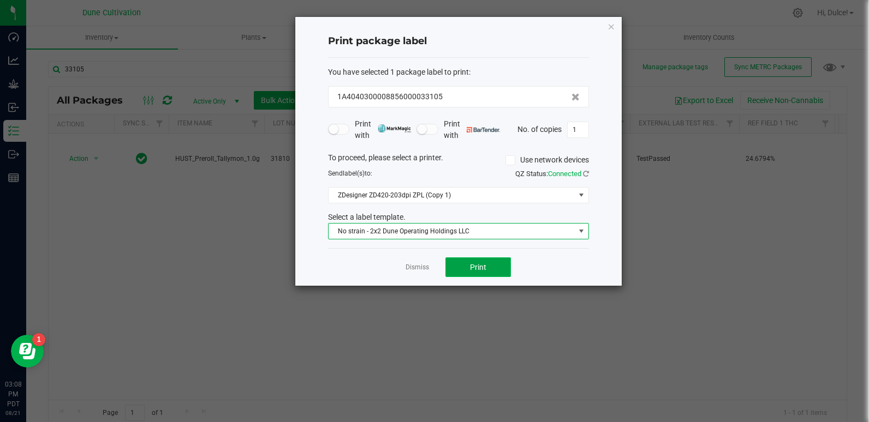
click at [488, 270] on button "Print" at bounding box center [477, 268] width 65 height 20
click at [413, 265] on link "Dismiss" at bounding box center [417, 267] width 23 height 9
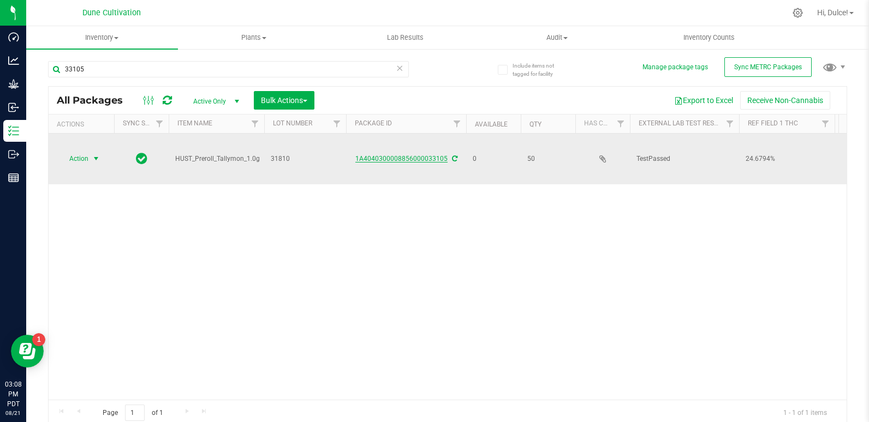
click at [416, 155] on link "1A4040300008856000033105" at bounding box center [401, 159] width 92 height 8
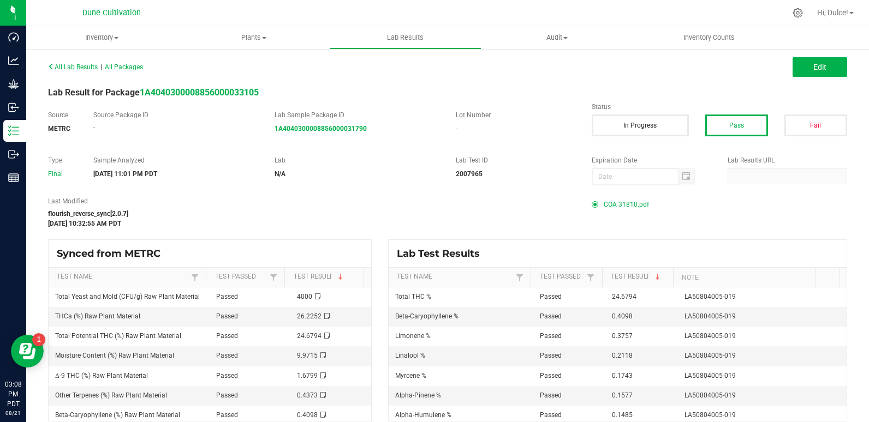
click at [617, 207] on span "COA 31810.pdf" at bounding box center [626, 204] width 45 height 16
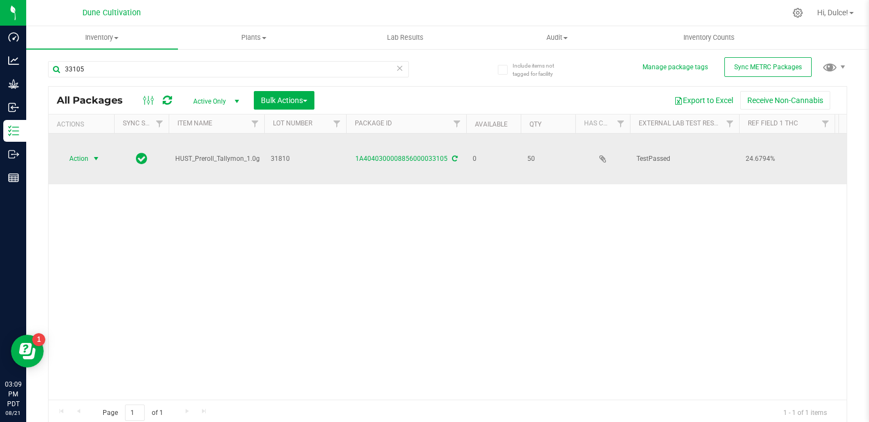
click at [80, 151] on span "Action" at bounding box center [73, 158] width 29 height 15
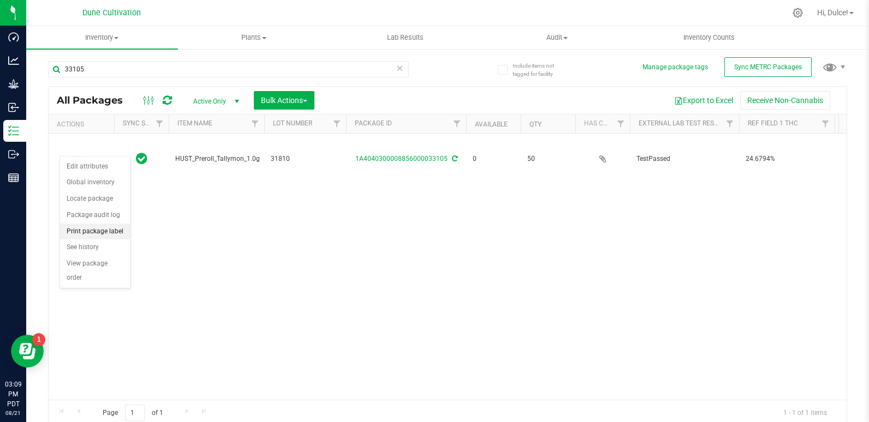
click at [98, 229] on li "Print package label" at bounding box center [95, 232] width 70 height 16
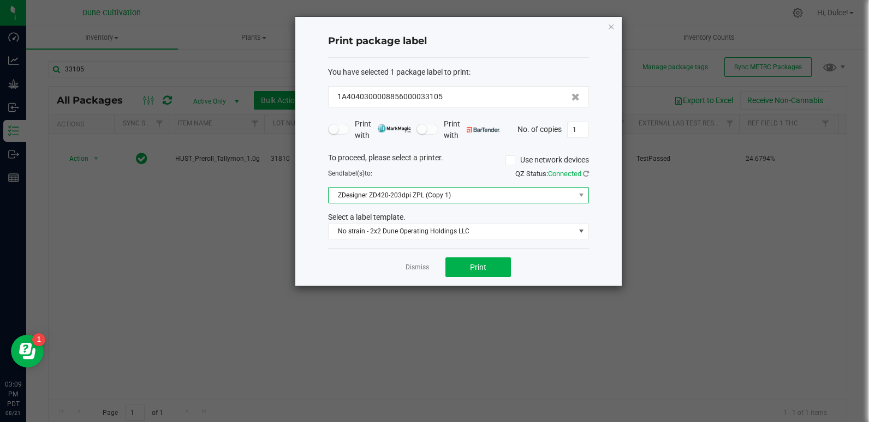
click at [495, 192] on span "ZDesigner ZD420-203dpi ZPL (Copy 1)" at bounding box center [452, 195] width 246 height 15
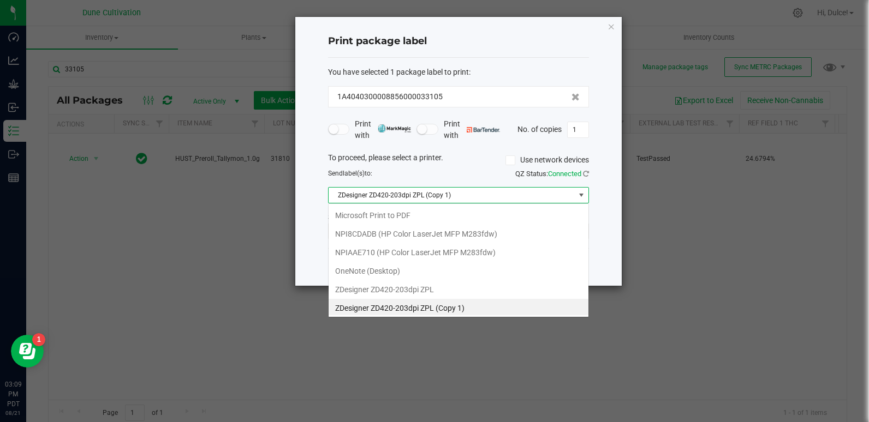
scroll to position [2, 0]
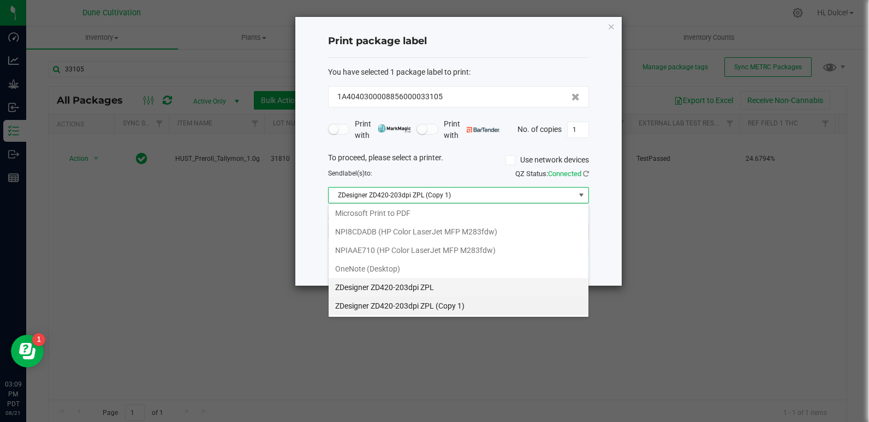
click at [484, 288] on ZPL "ZDesigner ZD420-203dpi ZPL" at bounding box center [459, 287] width 260 height 19
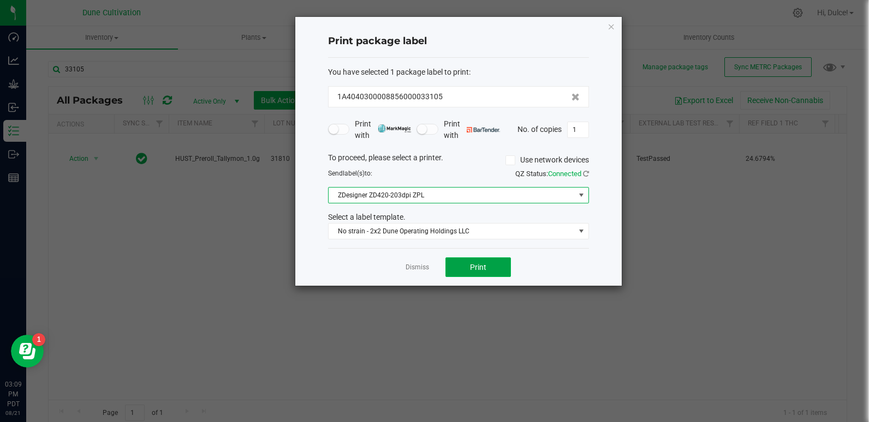
click at [493, 270] on button "Print" at bounding box center [477, 268] width 65 height 20
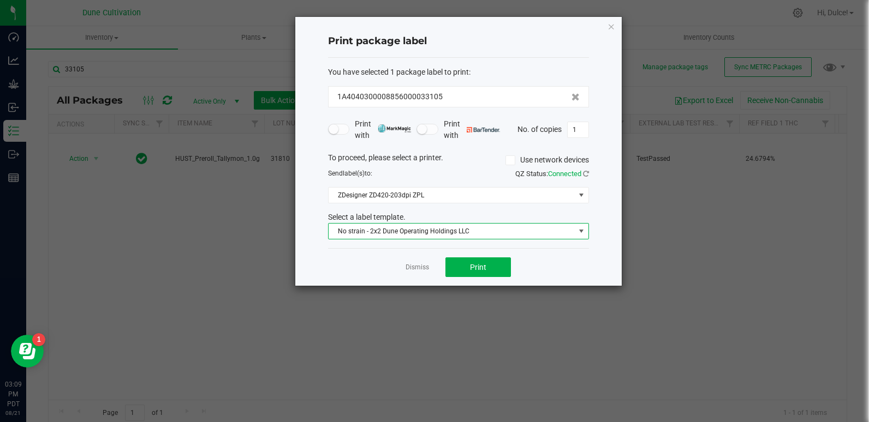
click at [481, 230] on span "No strain - 2x2 Dune Operating Holdings LLC" at bounding box center [452, 231] width 246 height 15
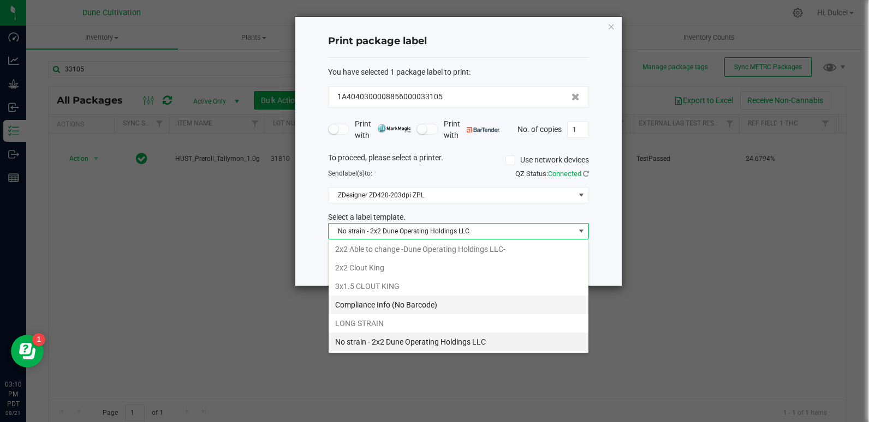
scroll to position [94, 0]
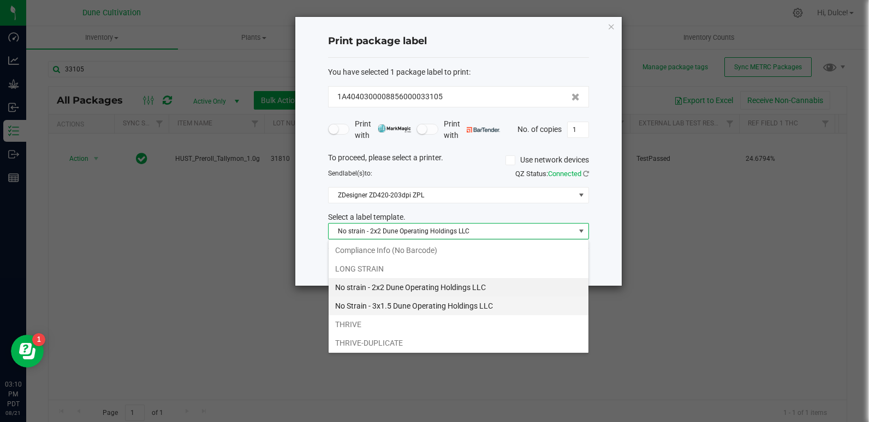
click at [443, 304] on li "No Strain - 3x1.5 Dune Operating Holdings LLC" at bounding box center [459, 306] width 260 height 19
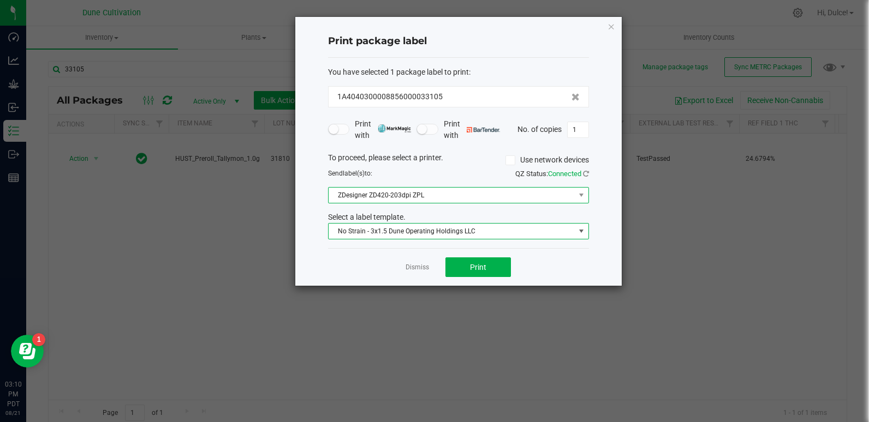
click at [490, 197] on span "ZDesigner ZD420-203dpi ZPL" at bounding box center [452, 195] width 246 height 15
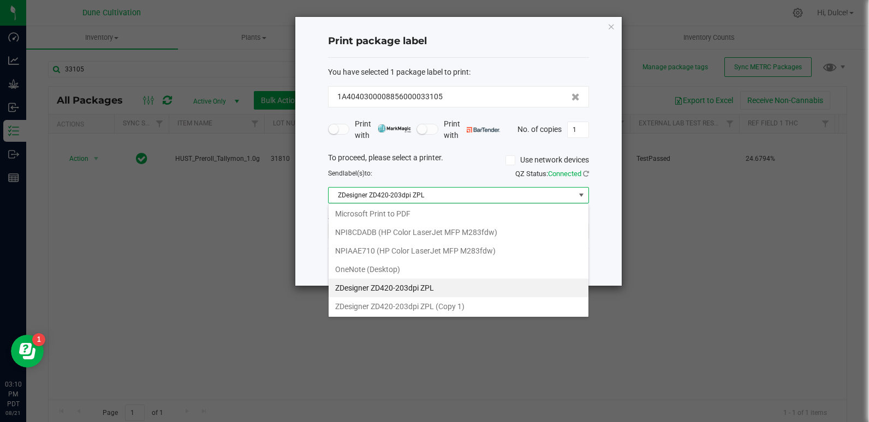
scroll to position [2, 0]
click at [487, 309] on 1\) "ZDesigner ZD420-203dpi ZPL (Copy 1)" at bounding box center [459, 306] width 260 height 19
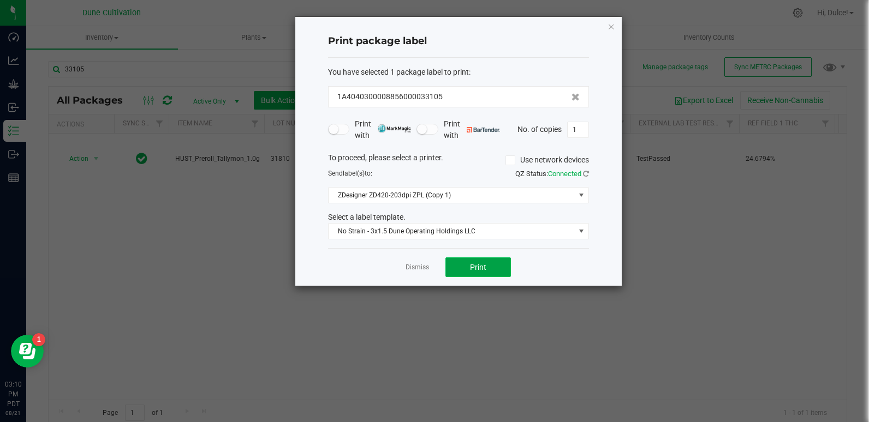
click at [490, 261] on button "Print" at bounding box center [477, 268] width 65 height 20
click at [575, 67] on div "You have selected 1 package label to print :" at bounding box center [458, 72] width 261 height 11
click at [462, 260] on button "Print" at bounding box center [477, 268] width 65 height 20
